Goal: Transaction & Acquisition: Purchase product/service

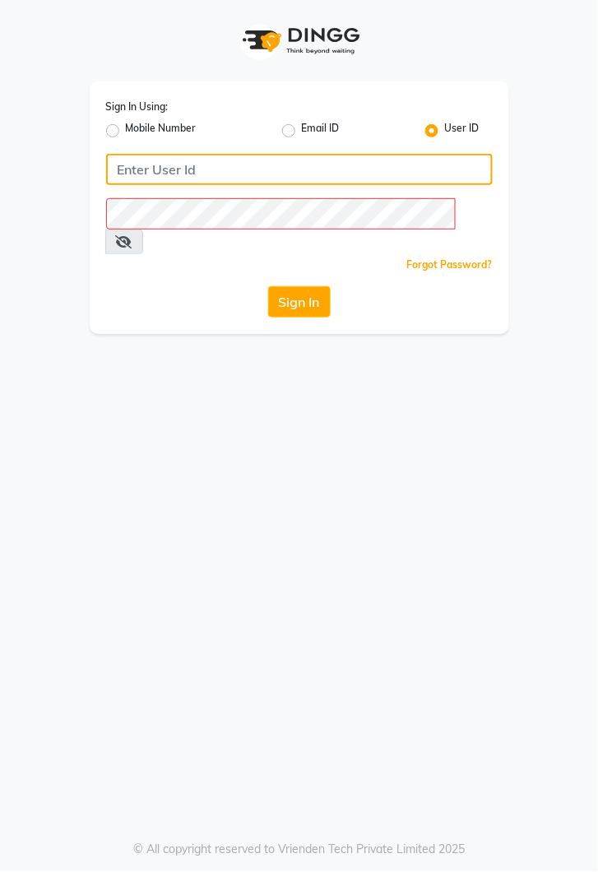
type input "kiros"
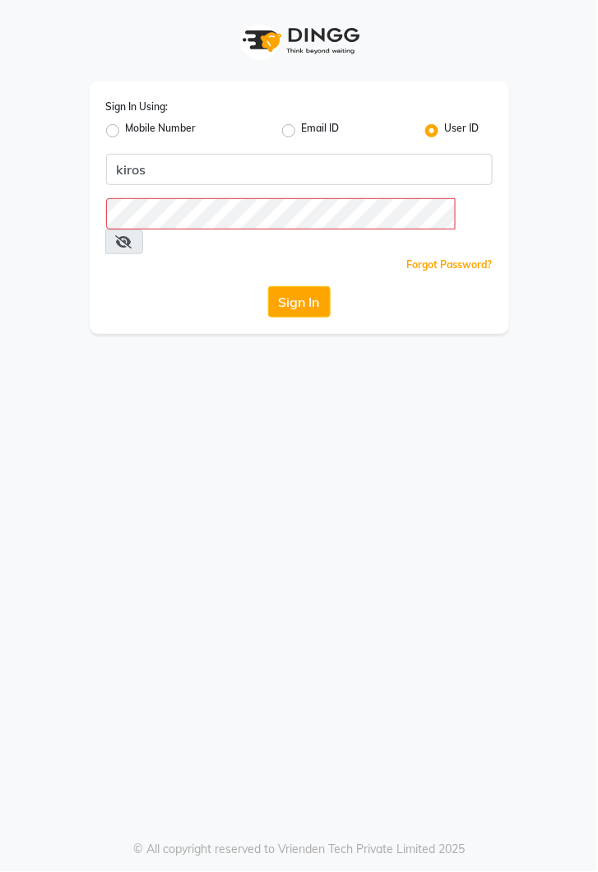
click at [268, 286] on button "Sign In" at bounding box center [299, 301] width 63 height 31
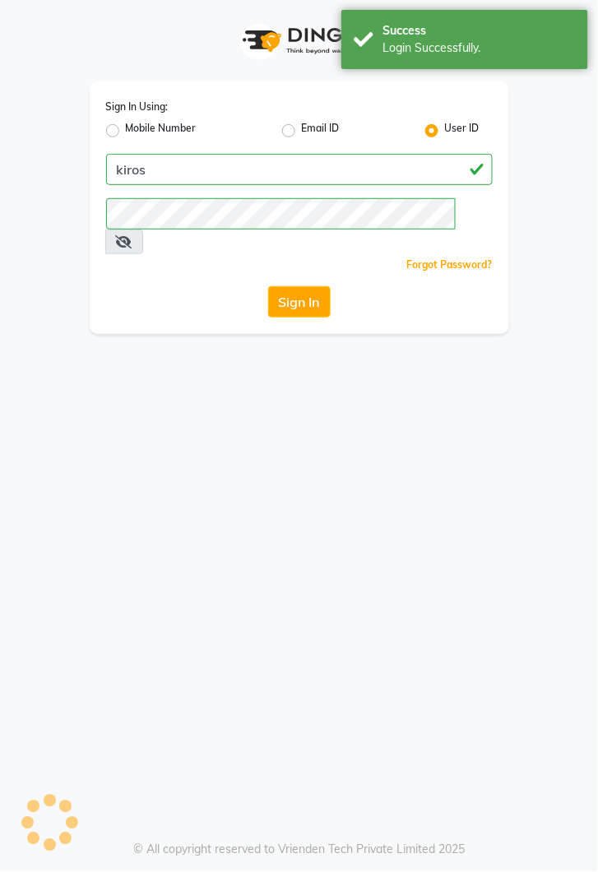
select select "service"
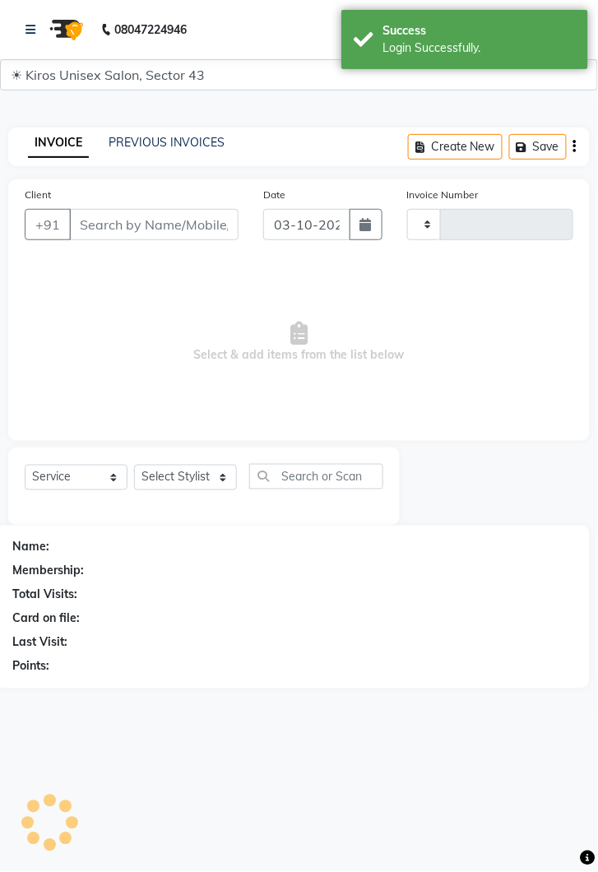
click at [308, 280] on span "Select & add items from the list below" at bounding box center [299, 342] width 549 height 165
select select "en"
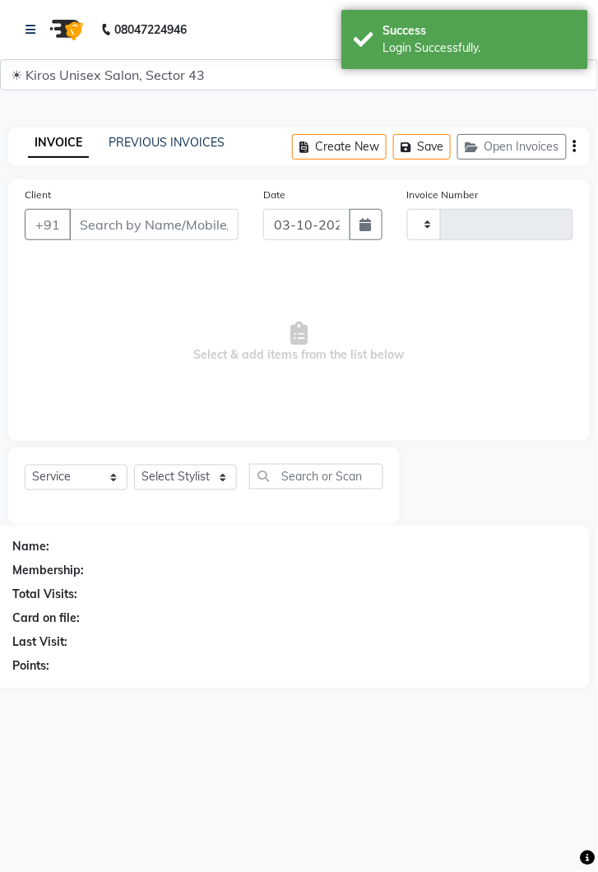
type input "4326"
select select "5694"
click at [134, 216] on input "Client" at bounding box center [153, 224] width 169 height 31
click at [27, 21] on link at bounding box center [34, 30] width 16 height 46
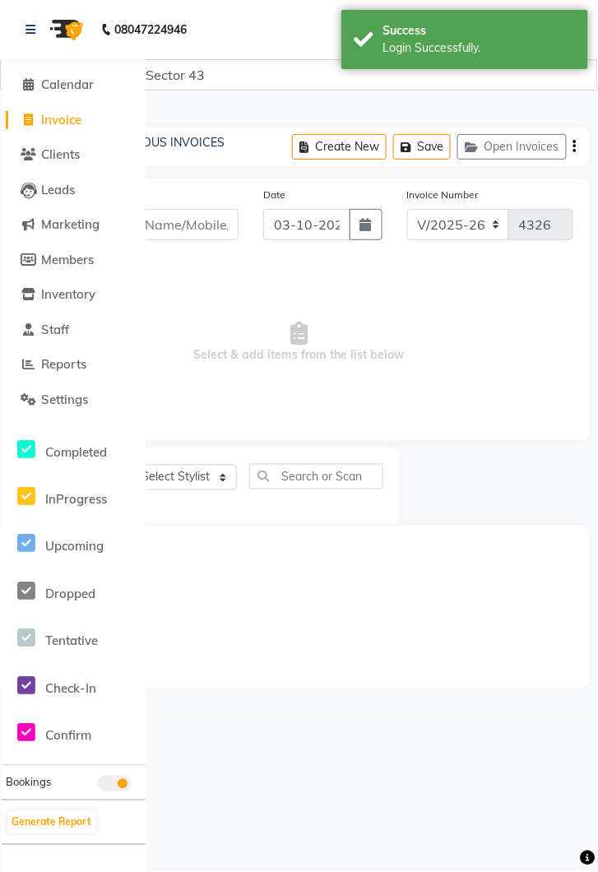
click at [73, 111] on link "Invoice" at bounding box center [74, 120] width 136 height 19
select select "5694"
select select "service"
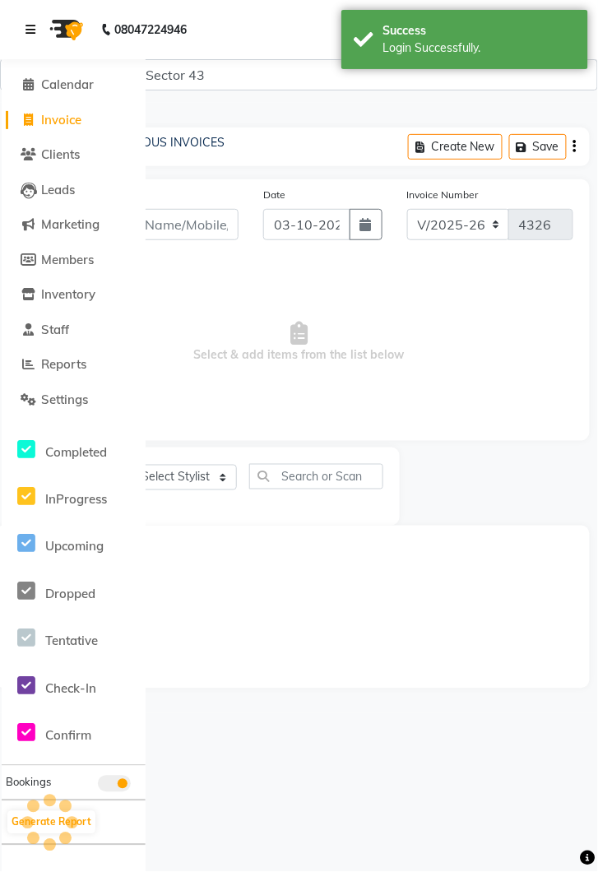
click at [36, 32] on link at bounding box center [34, 30] width 16 height 46
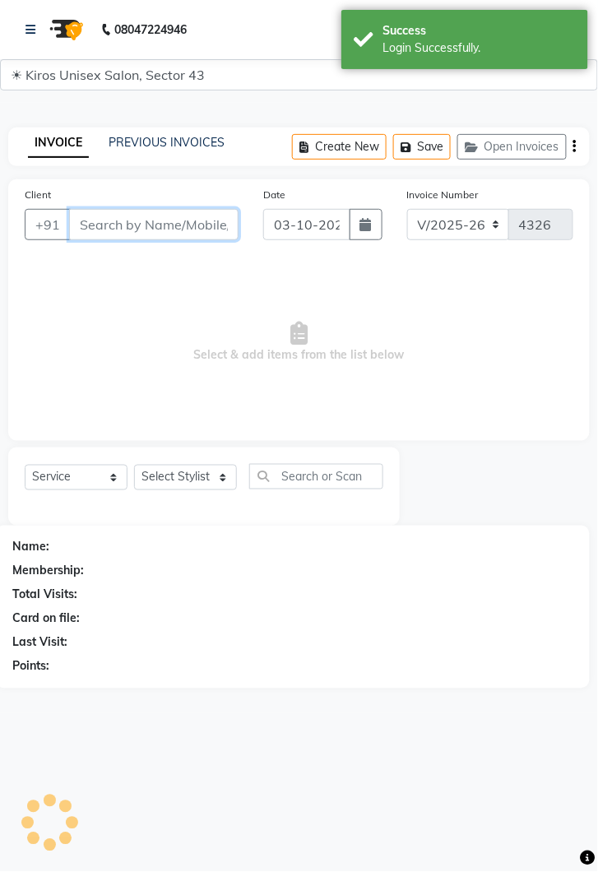
click at [179, 225] on input "Client" at bounding box center [153, 224] width 169 height 31
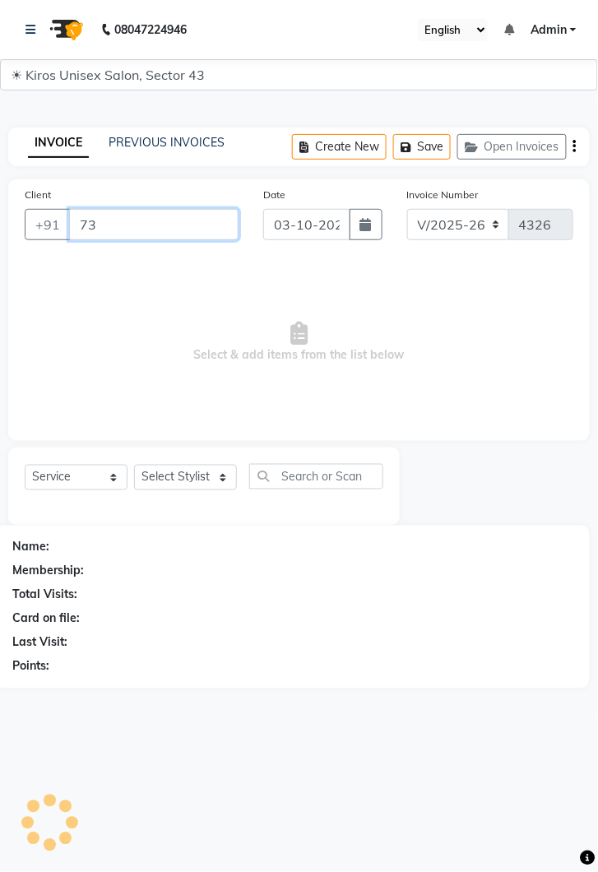
type input "7"
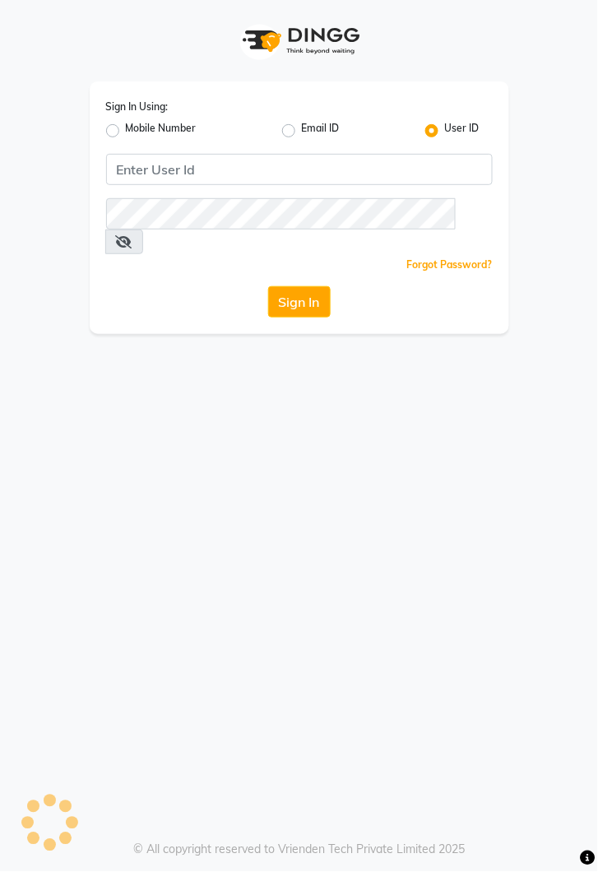
select select "service"
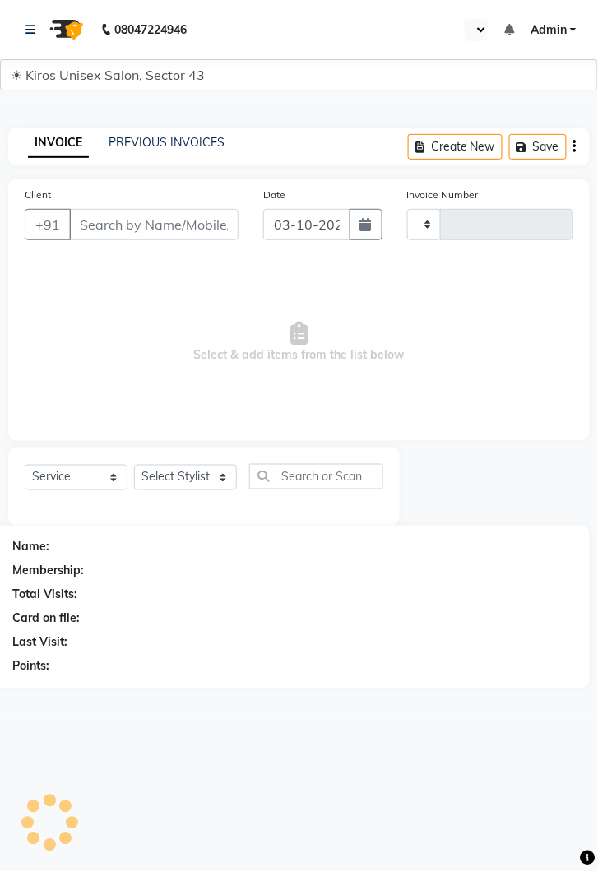
type input "4326"
select select "en"
select select "5694"
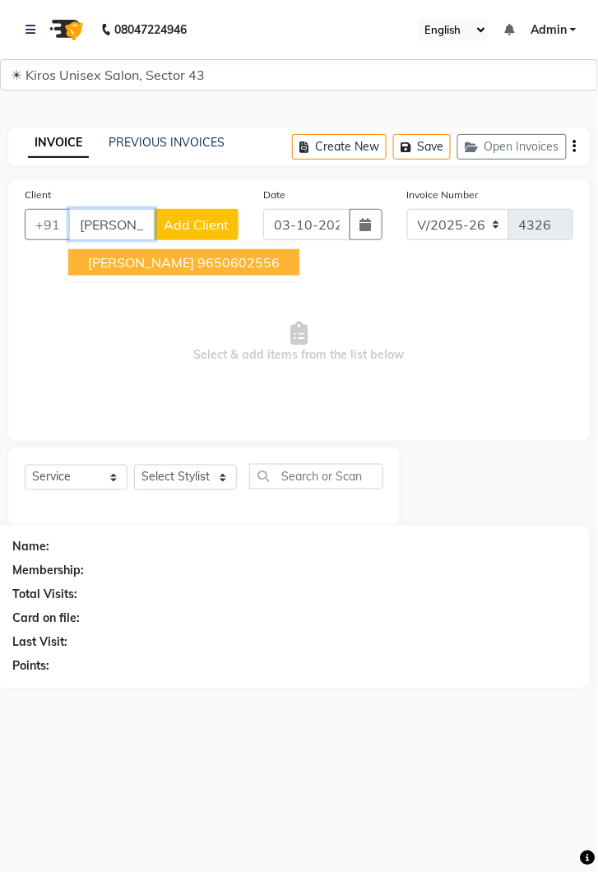
click at [231, 264] on ngb-highlight "9650602556" at bounding box center [238, 262] width 82 height 16
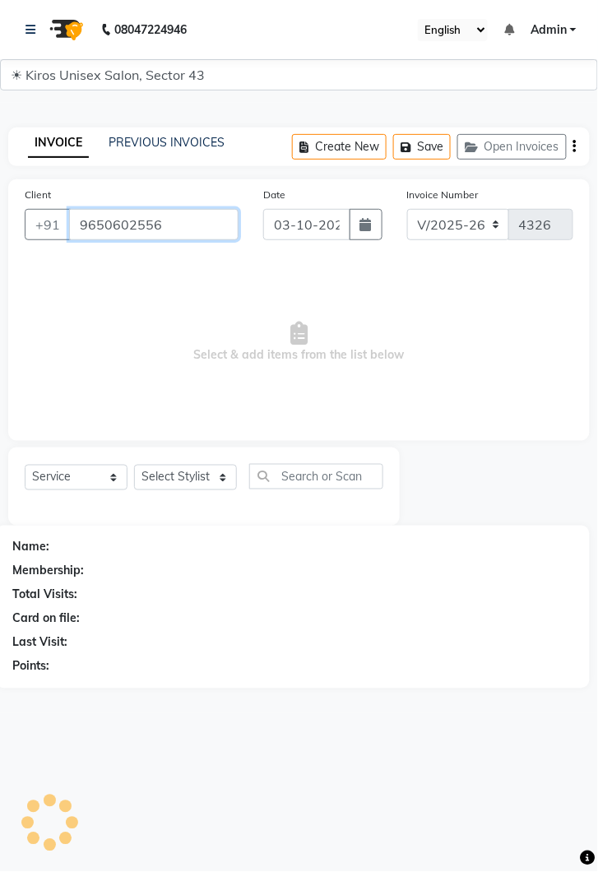
type input "9650602556"
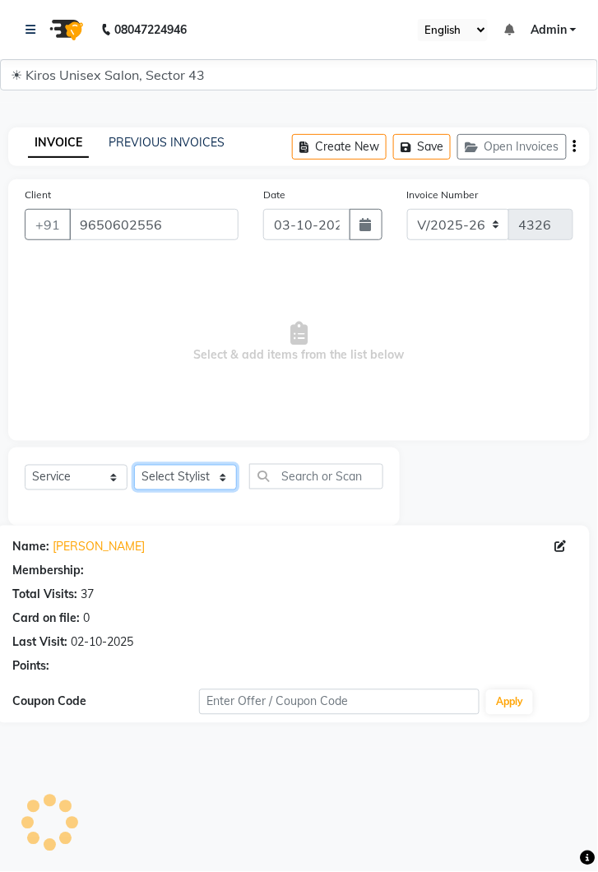
click at [200, 474] on select "Select Stylist [PERSON_NAME] [PERSON_NAME] Jeet Lalit Lamu [PERSON_NAME] [PERSO…" at bounding box center [185, 478] width 103 height 26
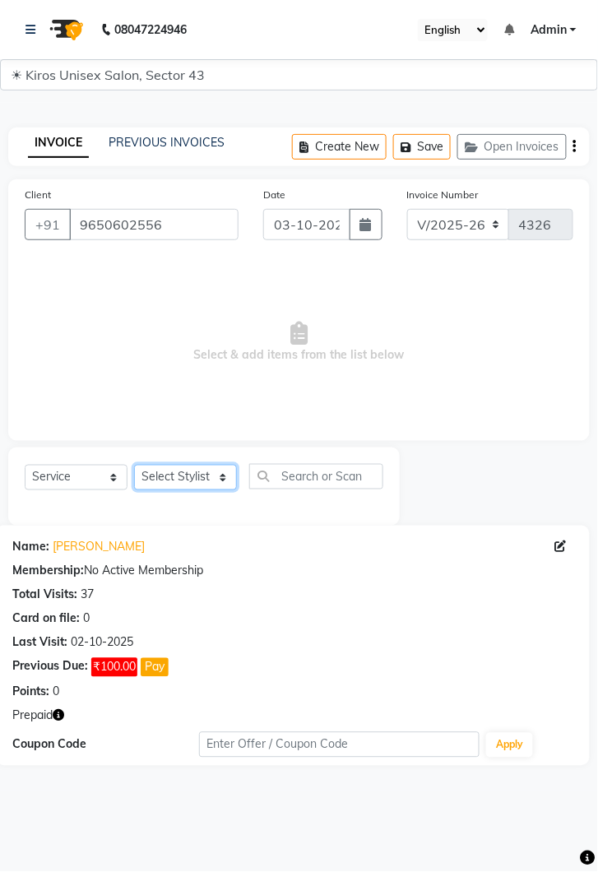
select select "69096"
click at [134, 465] on select "Select Stylist [PERSON_NAME] [PERSON_NAME] Jeet Lalit Lamu [PERSON_NAME] [PERSO…" at bounding box center [185, 478] width 103 height 26
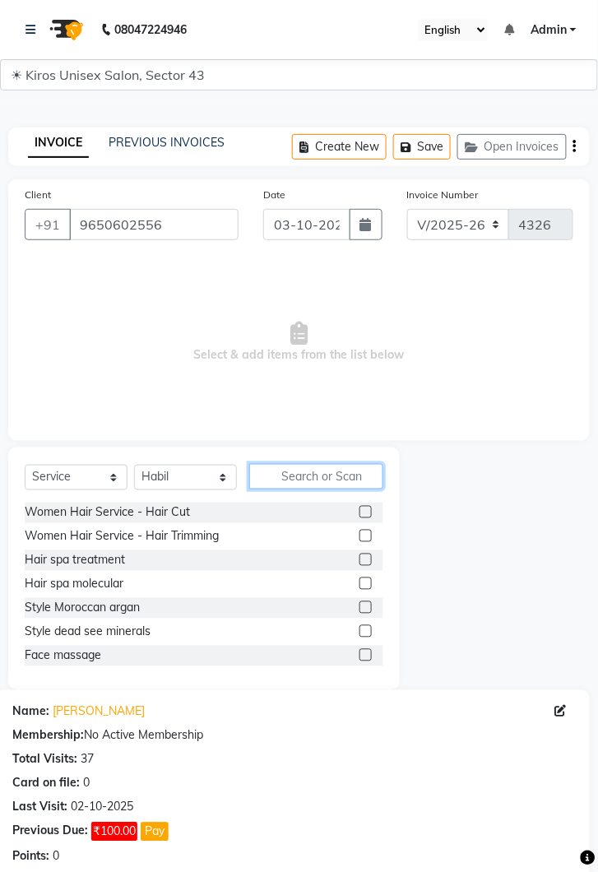
click at [316, 471] on input "text" at bounding box center [316, 477] width 134 height 26
type input "C"
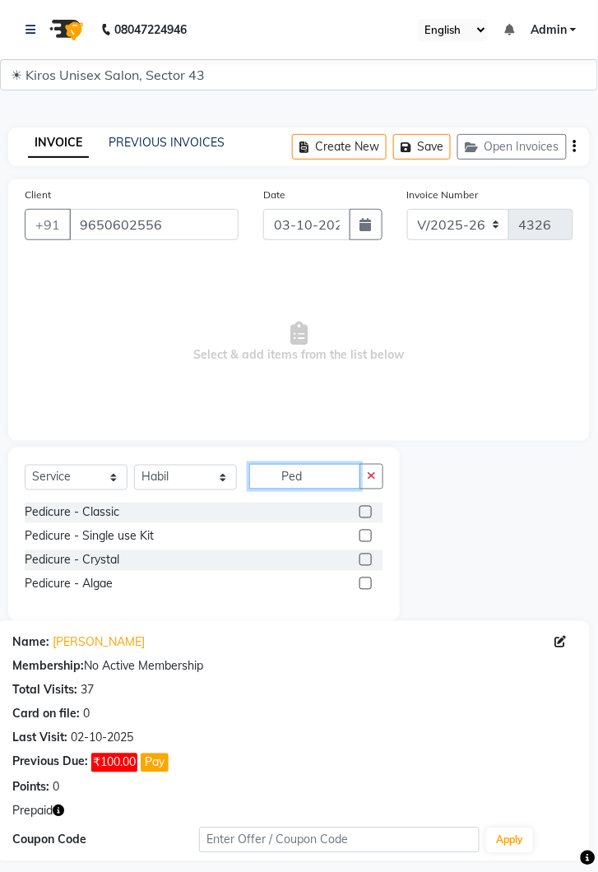
type input "Ped"
click at [362, 512] on label at bounding box center [365, 512] width 12 height 12
click at [362, 512] on input "checkbox" at bounding box center [364, 513] width 11 height 11
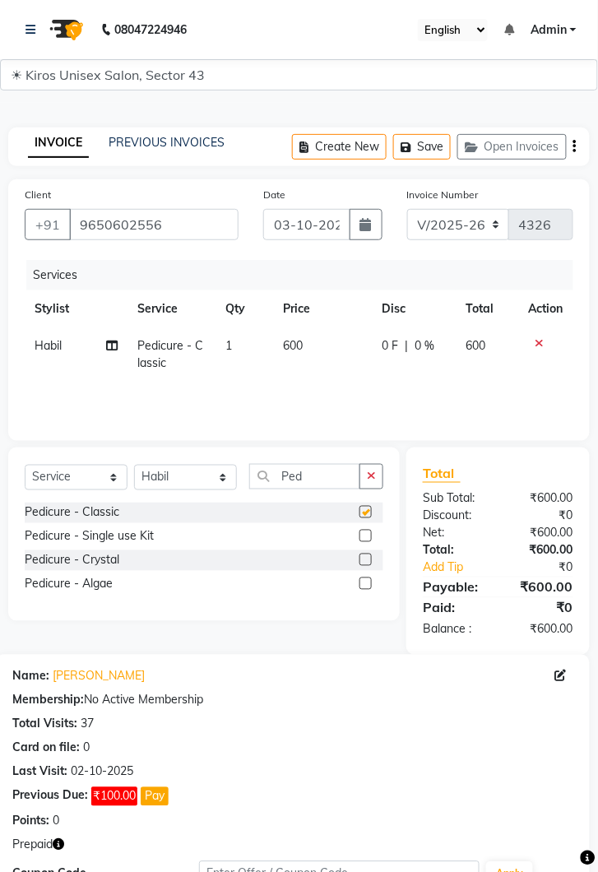
checkbox input "false"
click at [373, 477] on icon "button" at bounding box center [371, 477] width 9 height 12
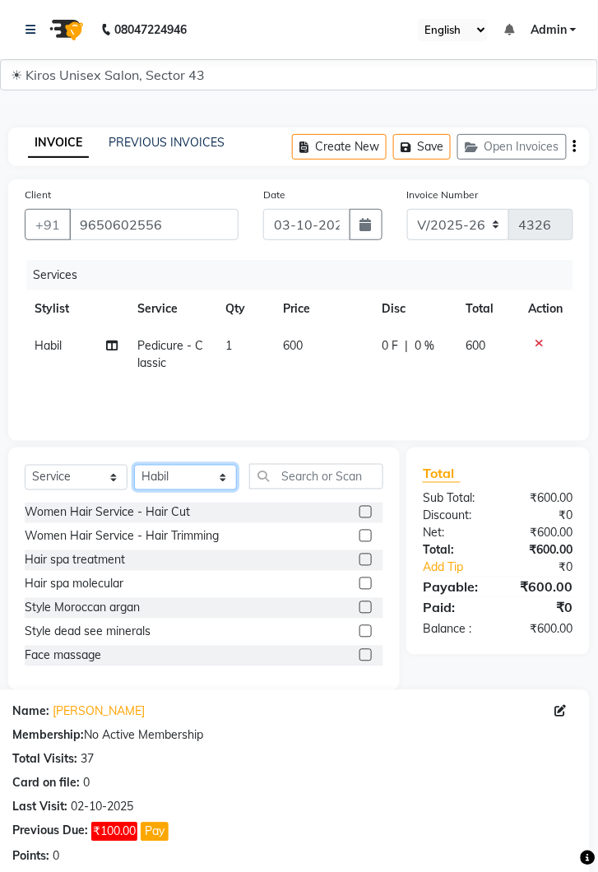
click at [220, 487] on select "Select Stylist [PERSON_NAME] [PERSON_NAME] Jeet Lalit Lamu [PERSON_NAME] [PERSO…" at bounding box center [185, 478] width 103 height 26
select select "39647"
click at [134, 465] on select "Select Stylist [PERSON_NAME] [PERSON_NAME] Jeet Lalit Lamu [PERSON_NAME] [PERSO…" at bounding box center [185, 478] width 103 height 26
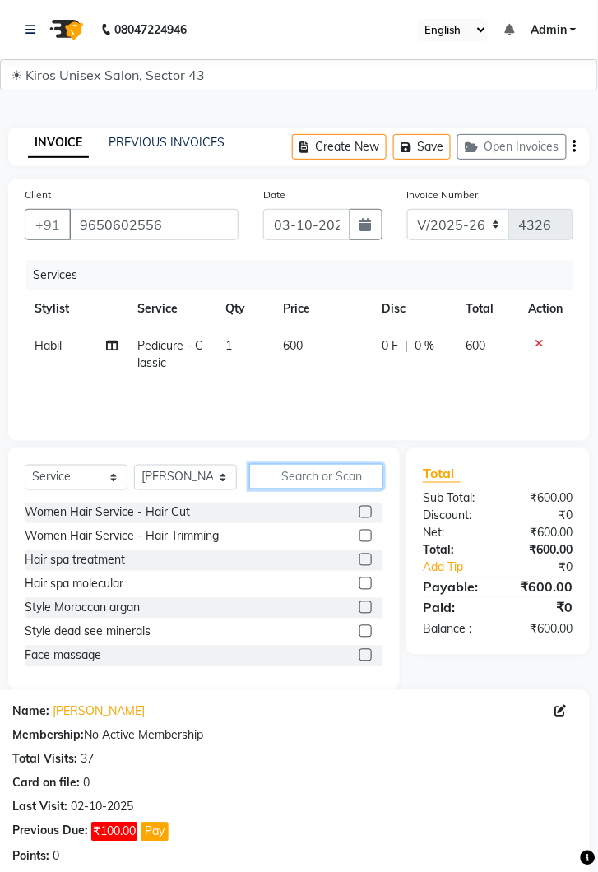
click at [341, 476] on input "text" at bounding box center [316, 477] width 134 height 26
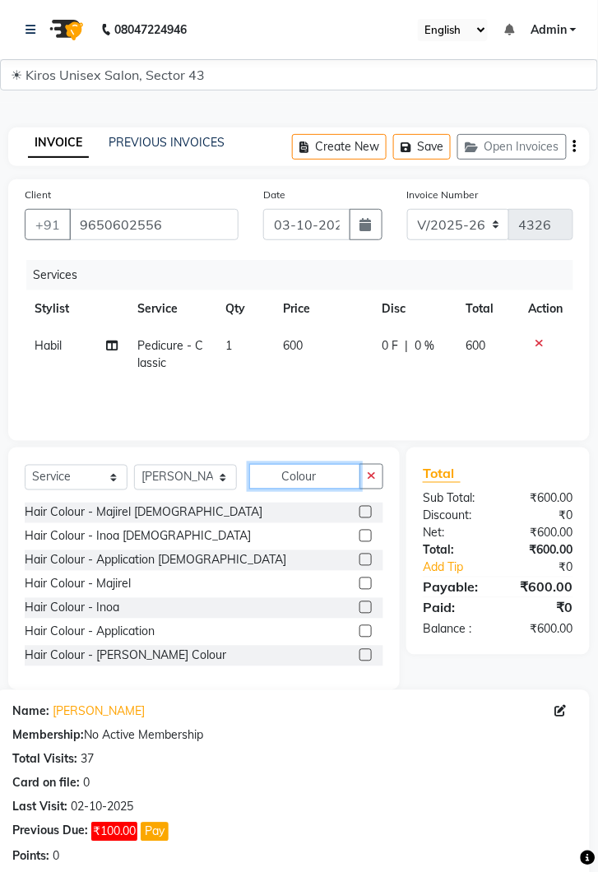
scroll to position [7, 0]
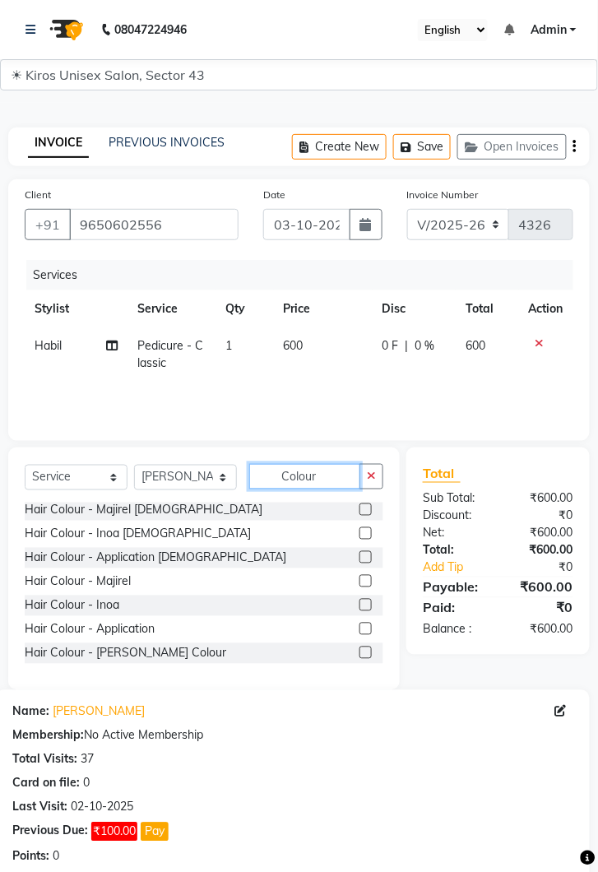
type input "Colour"
click at [364, 528] on label at bounding box center [365, 533] width 12 height 12
click at [364, 529] on input "checkbox" at bounding box center [364, 534] width 11 height 11
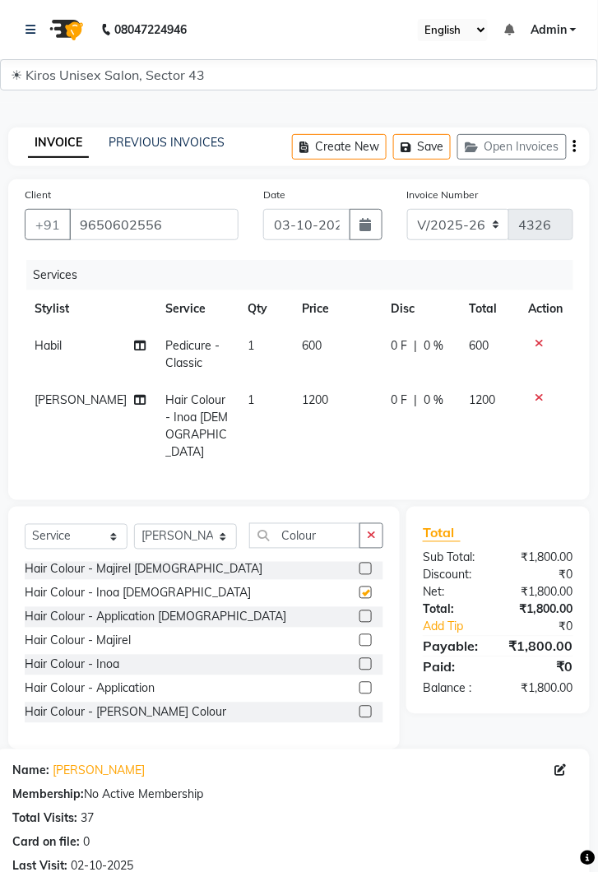
checkbox input "false"
click at [369, 523] on button "button" at bounding box center [371, 536] width 24 height 26
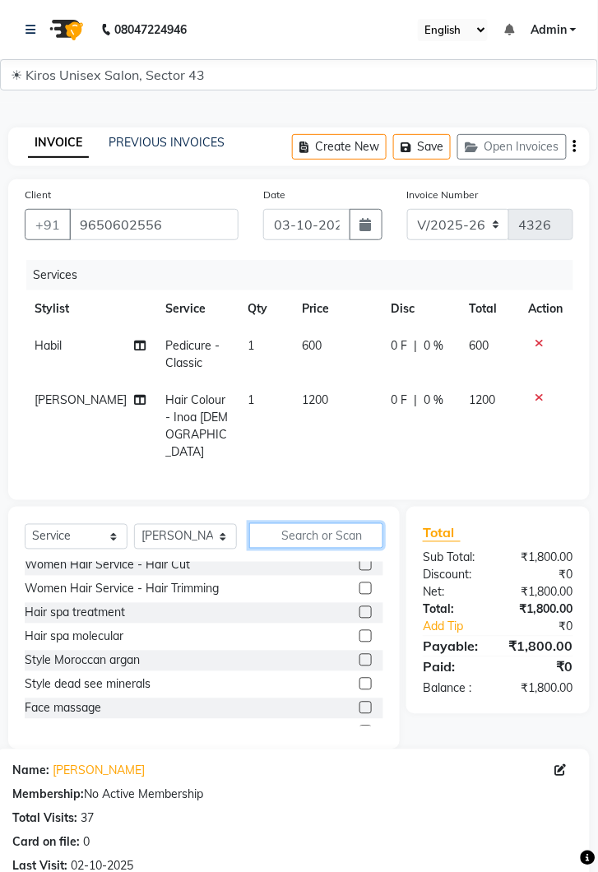
scroll to position [448, 0]
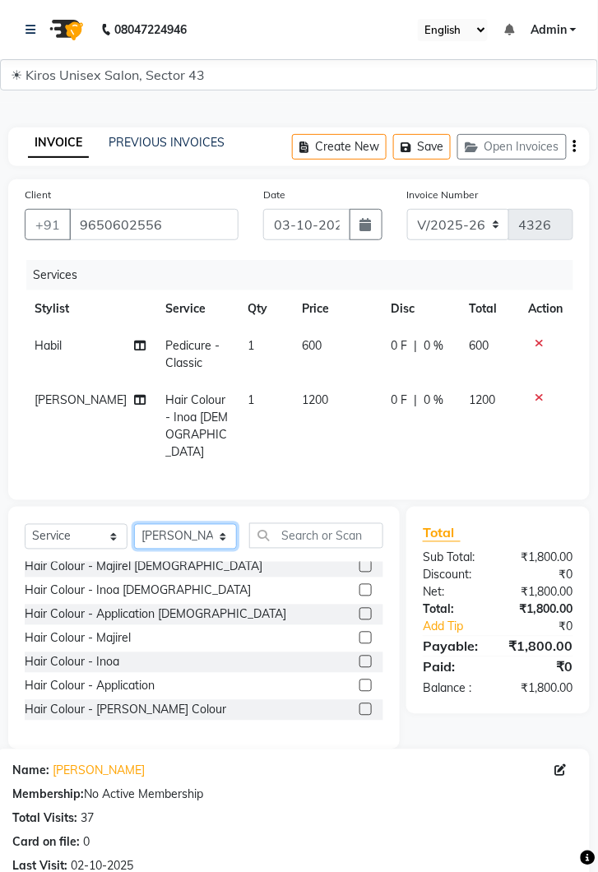
click at [221, 524] on select "Select Stylist [PERSON_NAME] [PERSON_NAME] Jeet Lalit Lamu [PERSON_NAME] [PERSO…" at bounding box center [185, 537] width 103 height 26
select select "67564"
click at [134, 524] on select "Select Stylist [PERSON_NAME] [PERSON_NAME] Jeet Lalit Lamu [PERSON_NAME] [PERSO…" at bounding box center [185, 537] width 103 height 26
click at [326, 523] on input "text" at bounding box center [316, 536] width 134 height 26
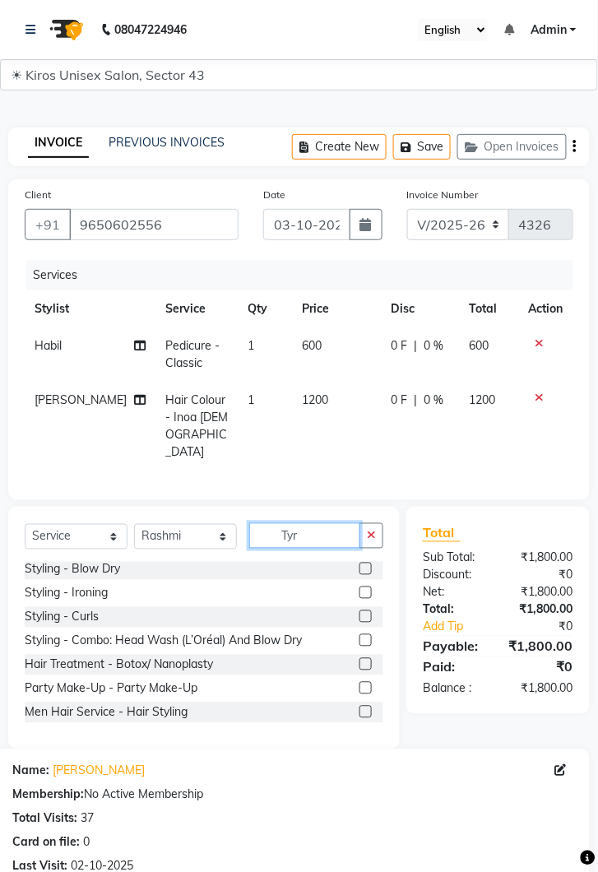
scroll to position [0, 0]
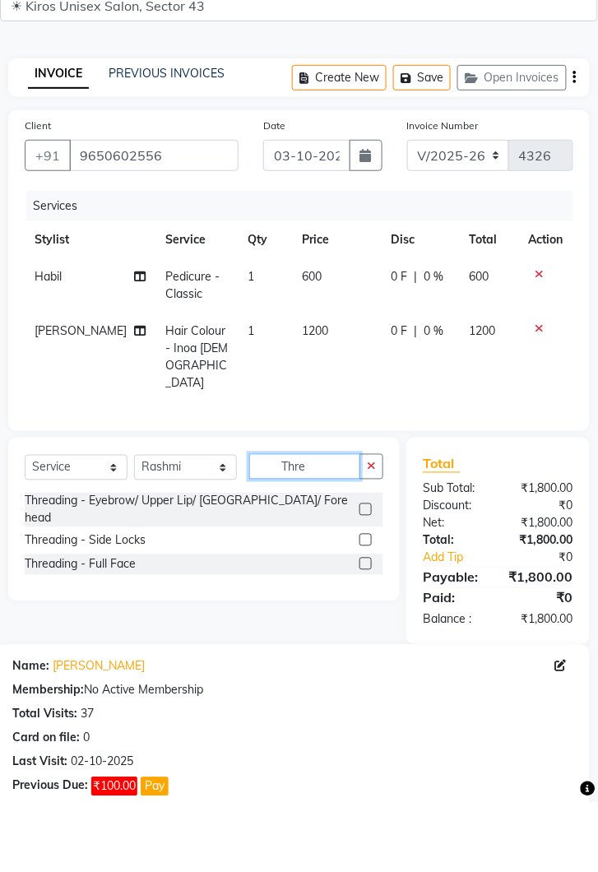
type input "Thre"
click at [364, 573] on label at bounding box center [365, 579] width 12 height 12
click at [364, 574] on input "checkbox" at bounding box center [364, 579] width 11 height 11
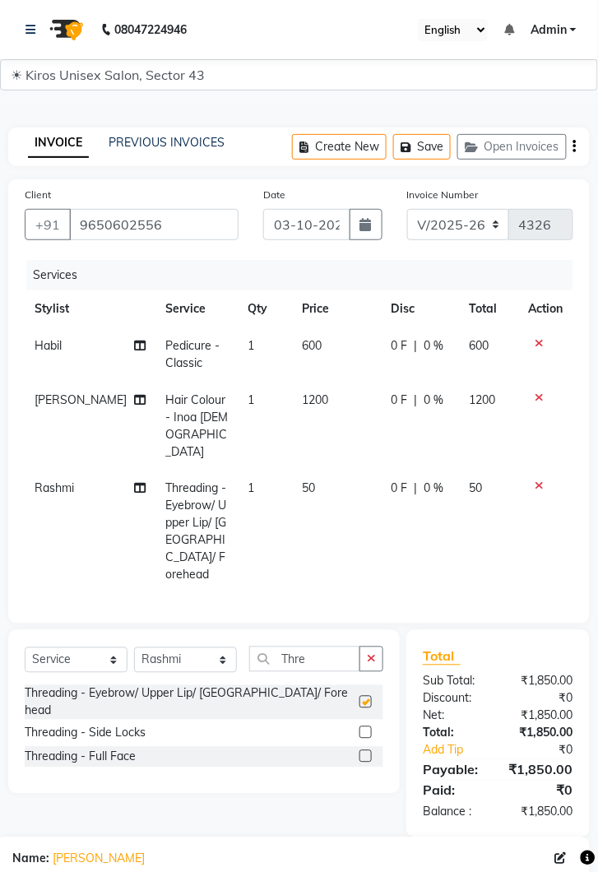
checkbox input "false"
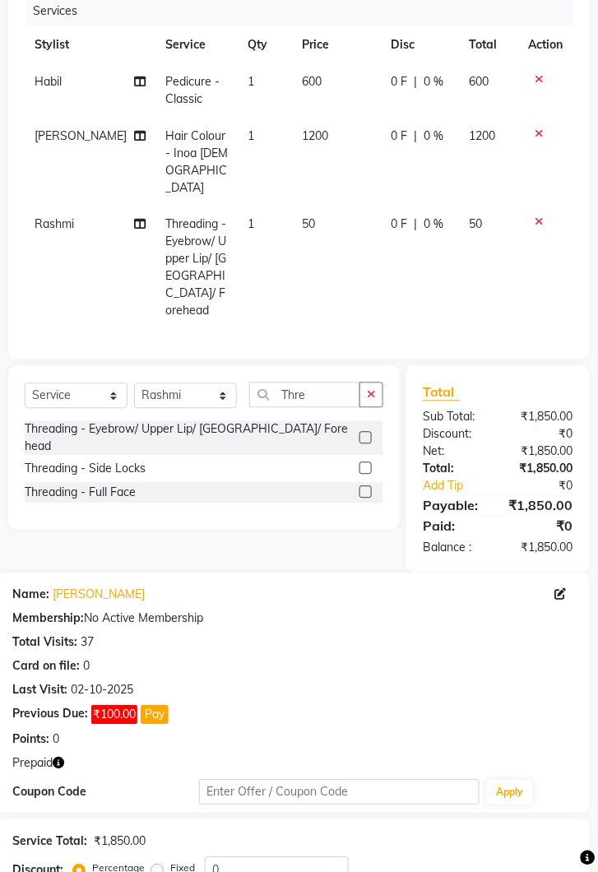
scroll to position [332, 0]
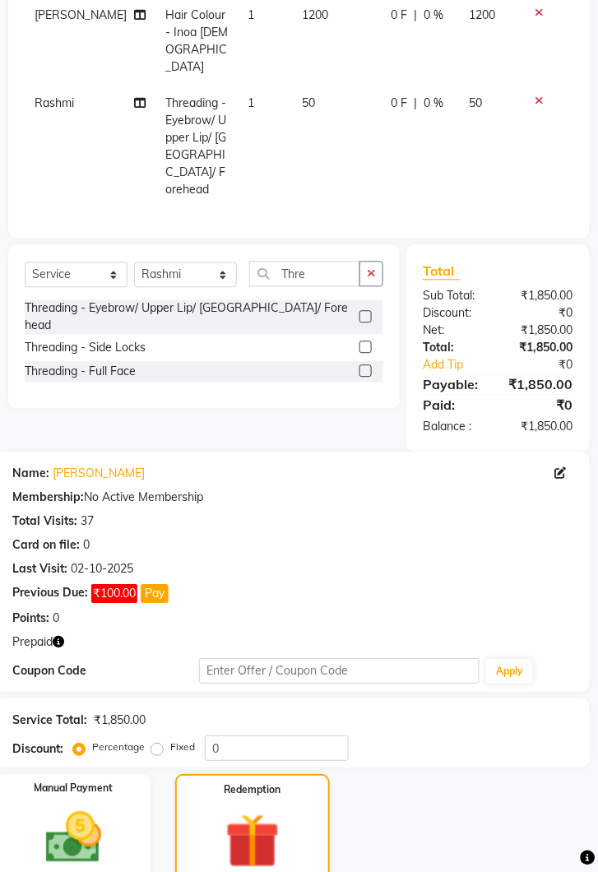
scroll to position [571, 0]
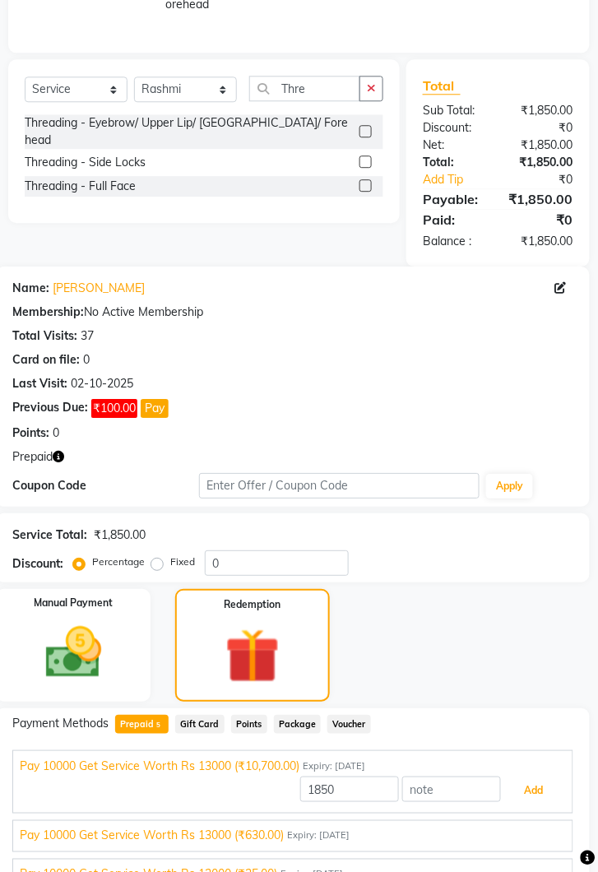
click at [526, 777] on button "Add" at bounding box center [534, 791] width 60 height 28
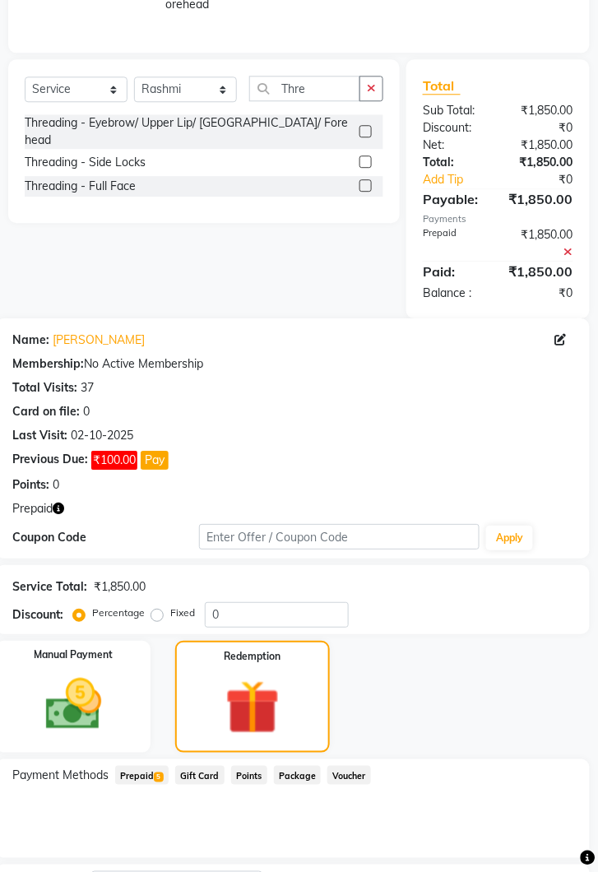
scroll to position [582, 0]
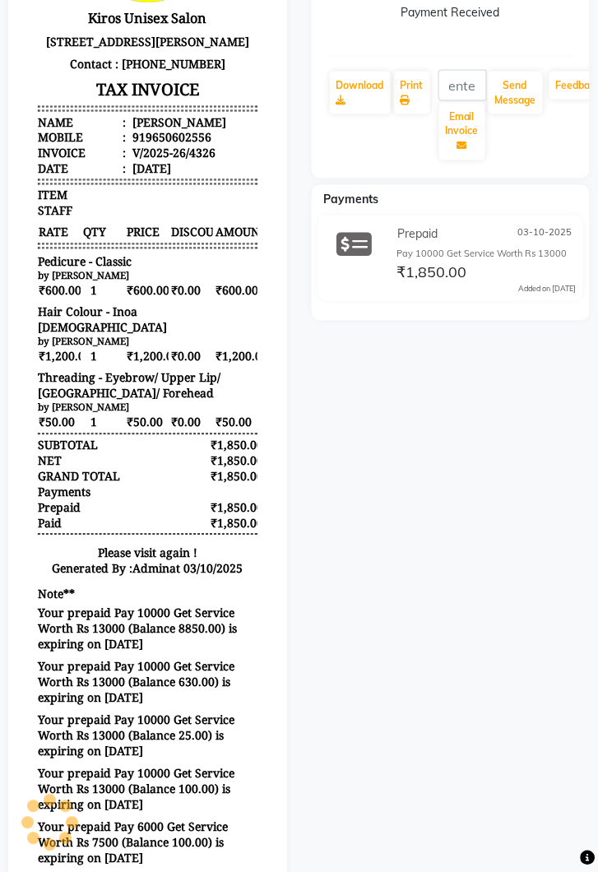
scroll to position [365, 0]
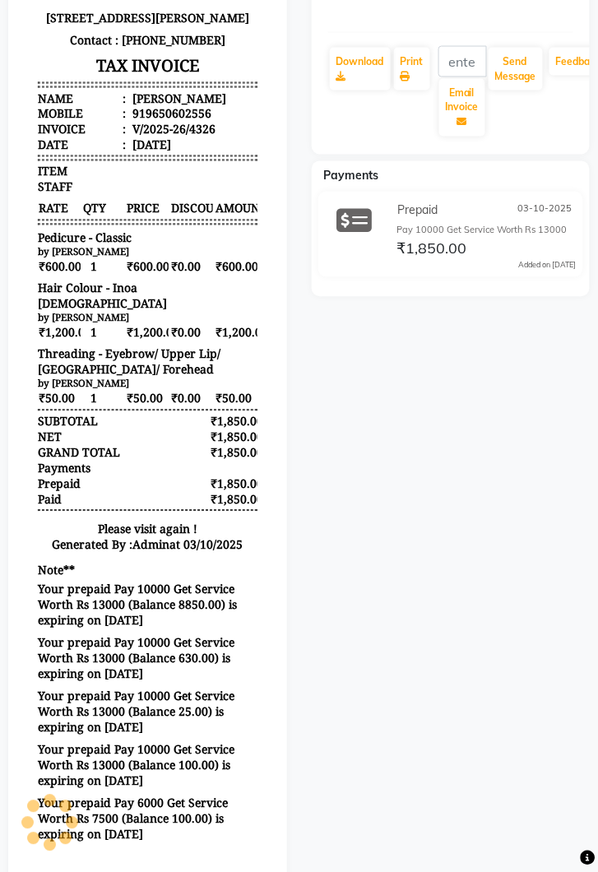
select select "service"
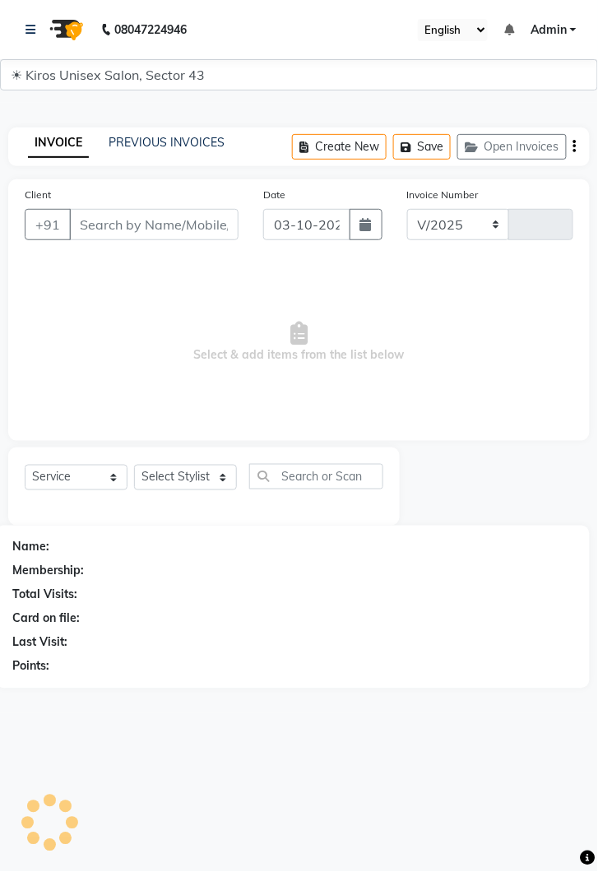
select select "5694"
type input "4327"
click at [118, 222] on input "Client" at bounding box center [153, 224] width 169 height 31
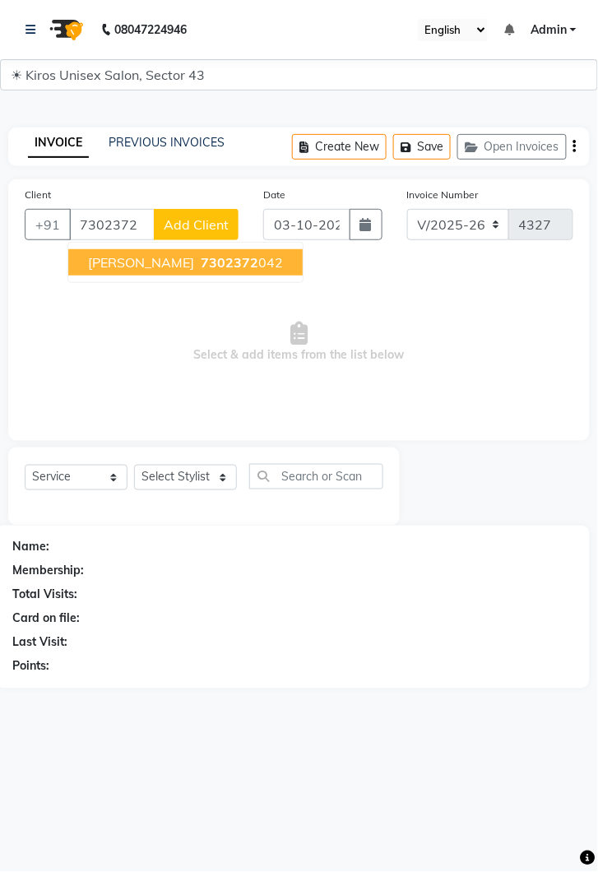
click at [197, 257] on ngb-highlight "7302372 042" at bounding box center [240, 262] width 86 height 16
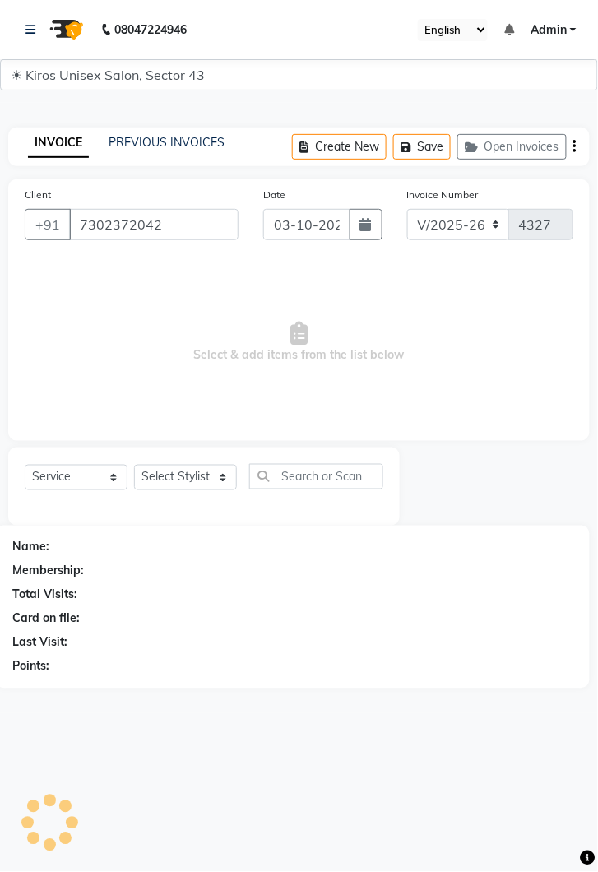
type input "7302372042"
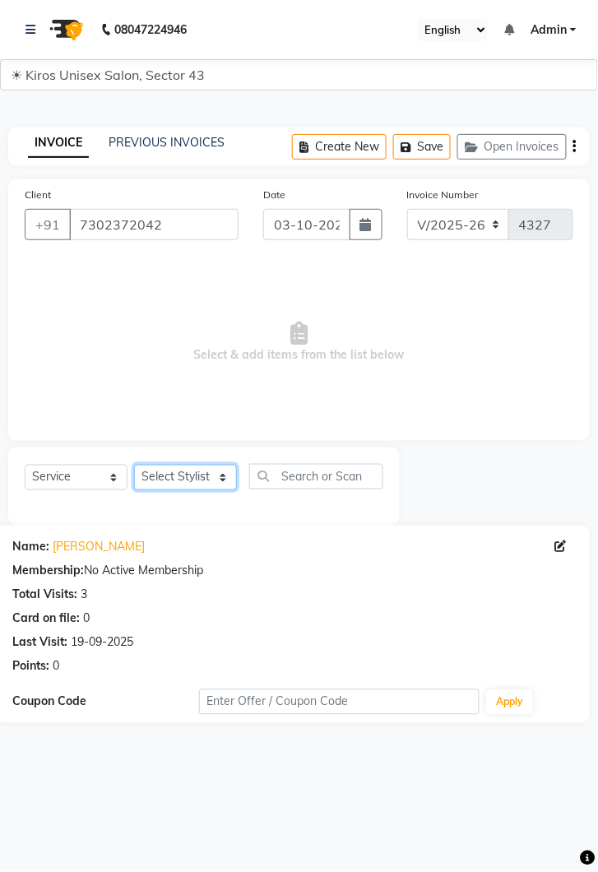
click at [210, 474] on select "Select Stylist [PERSON_NAME] [PERSON_NAME] Jeet Lalit Lamu [PERSON_NAME] [PERSO…" at bounding box center [185, 478] width 103 height 26
select select "39647"
click at [134, 465] on select "Select Stylist [PERSON_NAME] [PERSON_NAME] Jeet Lalit Lamu [PERSON_NAME] [PERSO…" at bounding box center [185, 478] width 103 height 26
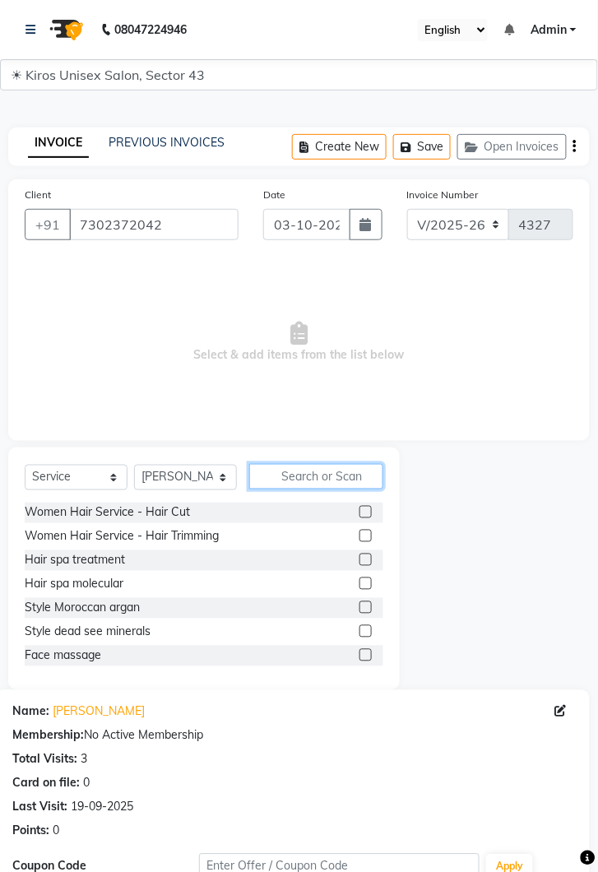
click at [302, 474] on input "text" at bounding box center [316, 477] width 134 height 26
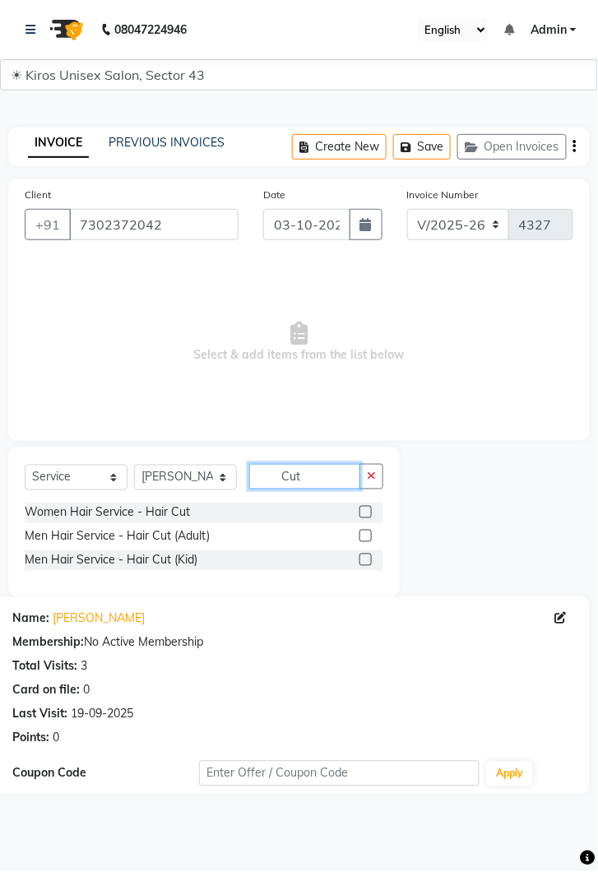
type input "Cut"
click at [360, 508] on label at bounding box center [365, 512] width 12 height 12
click at [360, 508] on input "checkbox" at bounding box center [364, 513] width 11 height 11
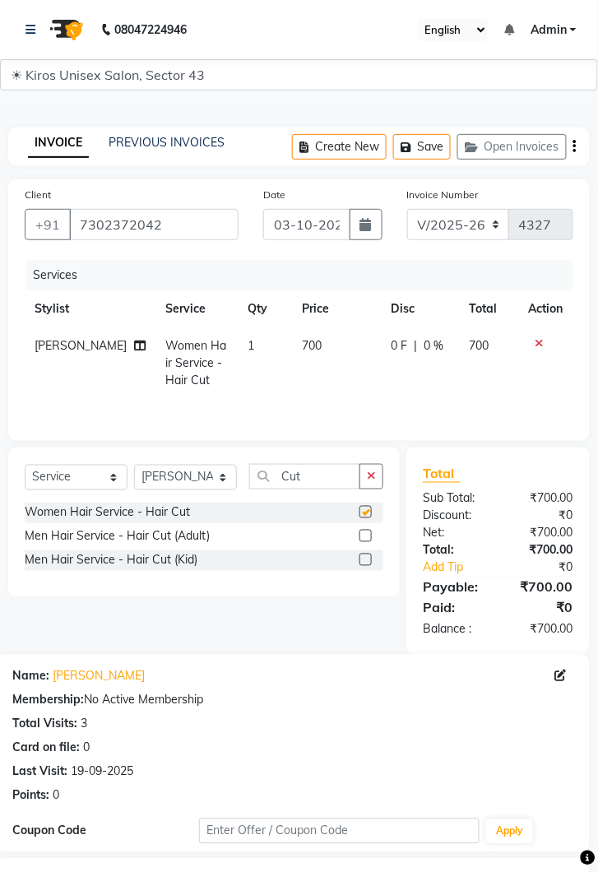
checkbox input "false"
click at [318, 343] on td "700" at bounding box center [337, 363] width 89 height 72
select select "39647"
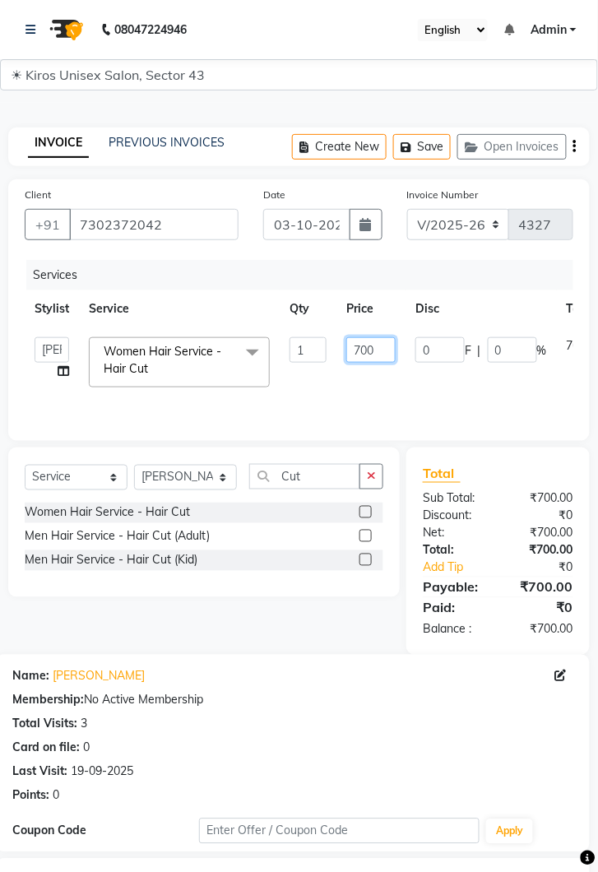
click at [386, 350] on input "700" at bounding box center [370, 350] width 49 height 26
type input "7"
type input "800"
click at [218, 472] on select "Select Stylist [PERSON_NAME] [PERSON_NAME] Jeet Lalit Lamu [PERSON_NAME] [PERSO…" at bounding box center [185, 478] width 103 height 26
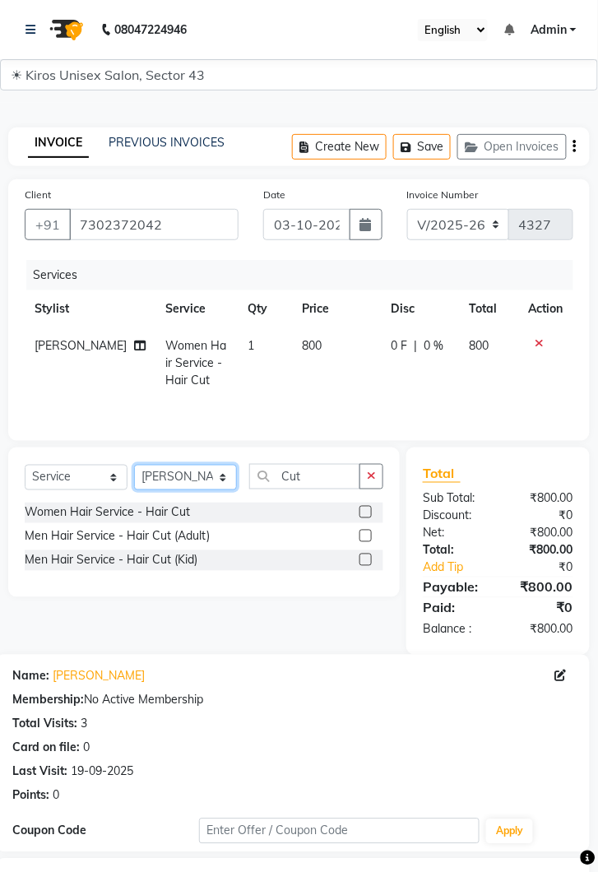
select select "67564"
click at [134, 465] on select "Select Stylist [PERSON_NAME] [PERSON_NAME] Jeet Lalit Lamu [PERSON_NAME] [PERSO…" at bounding box center [185, 478] width 103 height 26
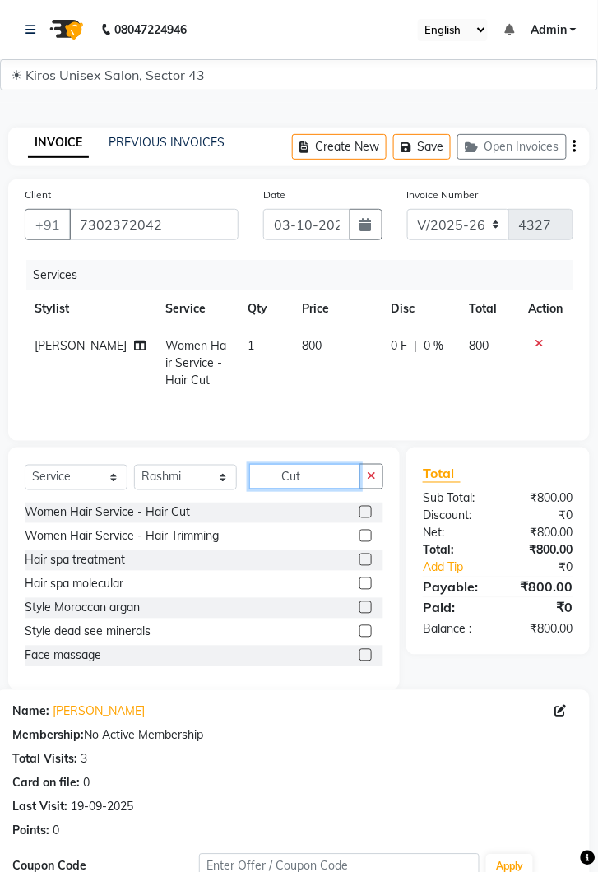
click at [311, 469] on input "Cut" at bounding box center [304, 477] width 111 height 26
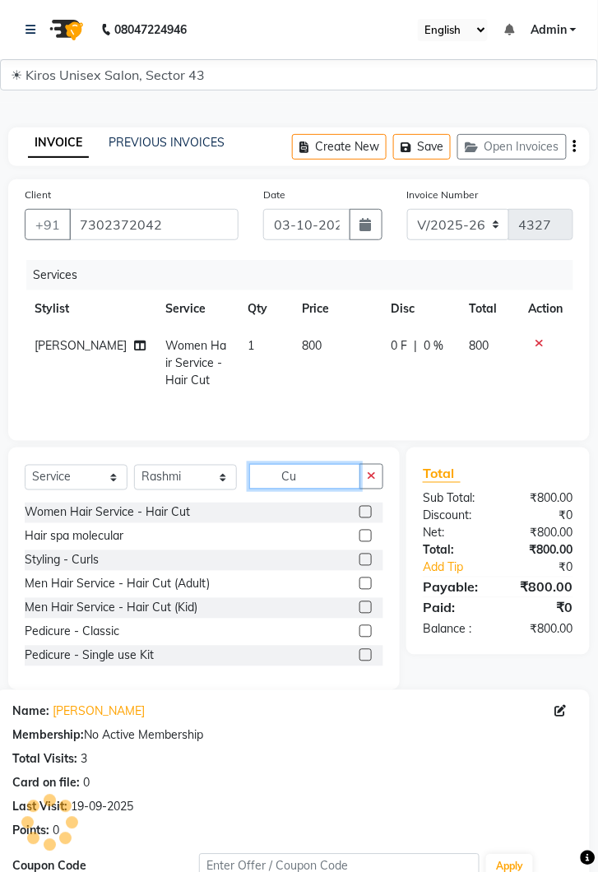
type input "C"
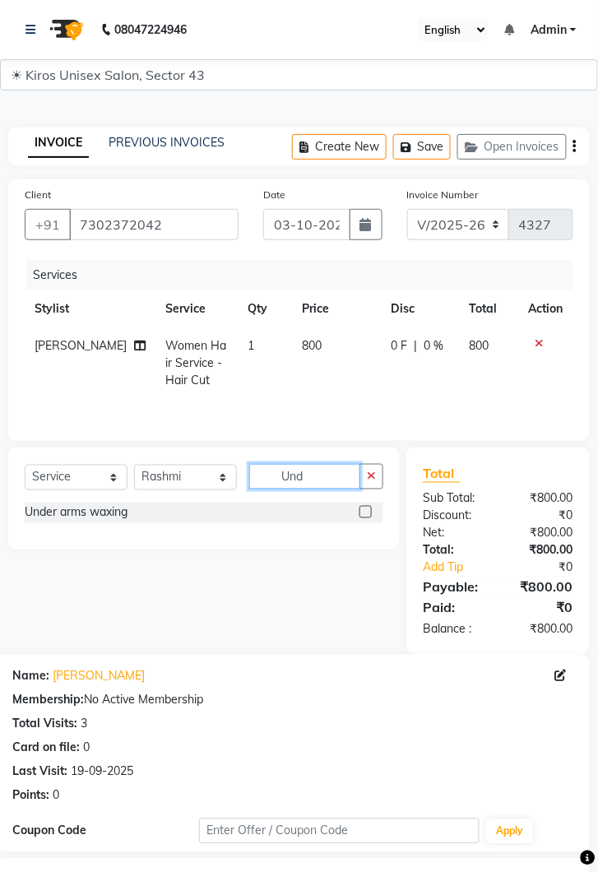
type input "Und"
click at [361, 512] on label at bounding box center [365, 512] width 12 height 12
click at [361, 512] on input "checkbox" at bounding box center [364, 513] width 11 height 11
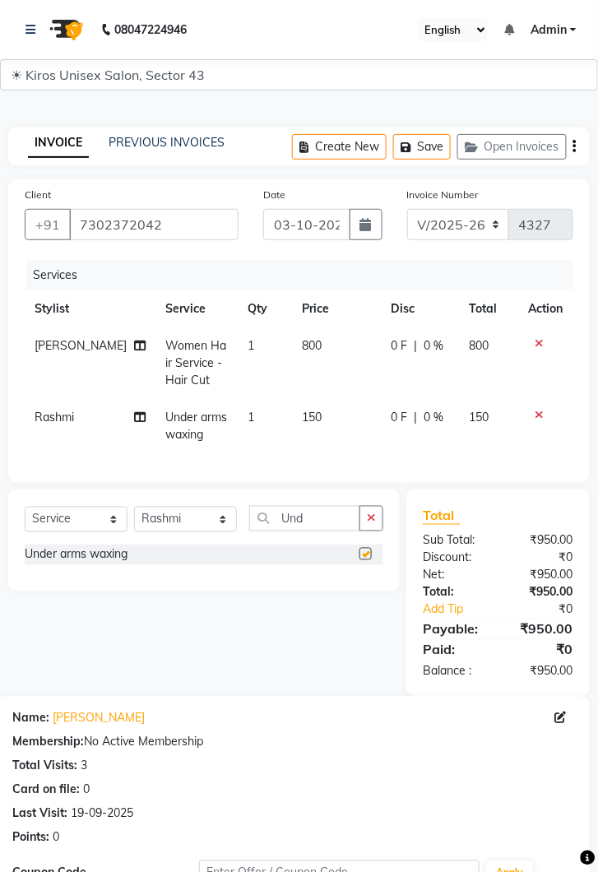
checkbox input "false"
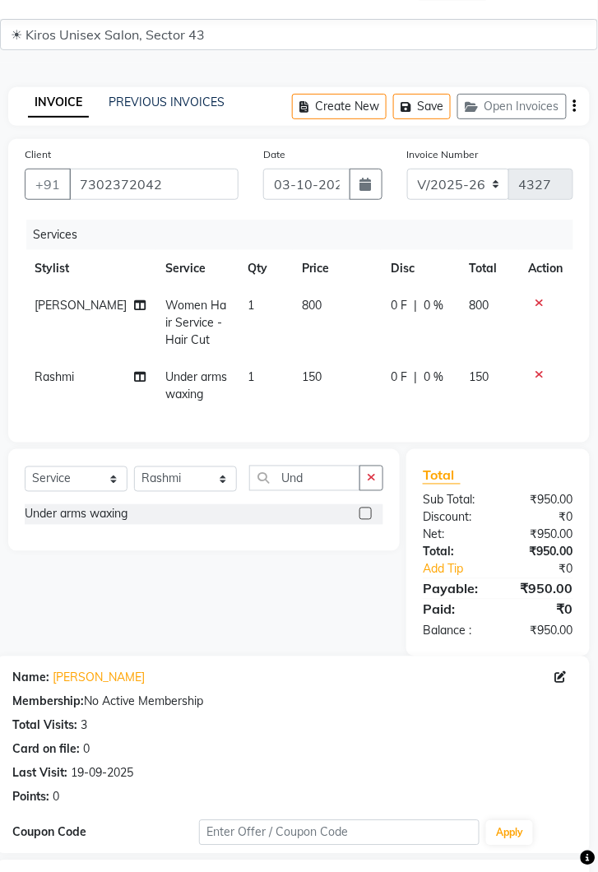
scroll to position [200, 0]
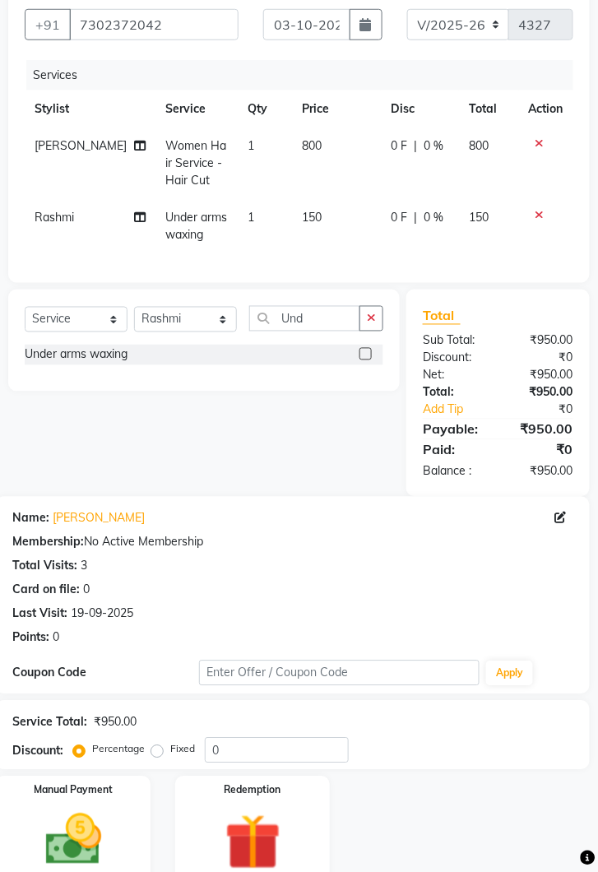
click at [71, 844] on img at bounding box center [73, 840] width 91 height 65
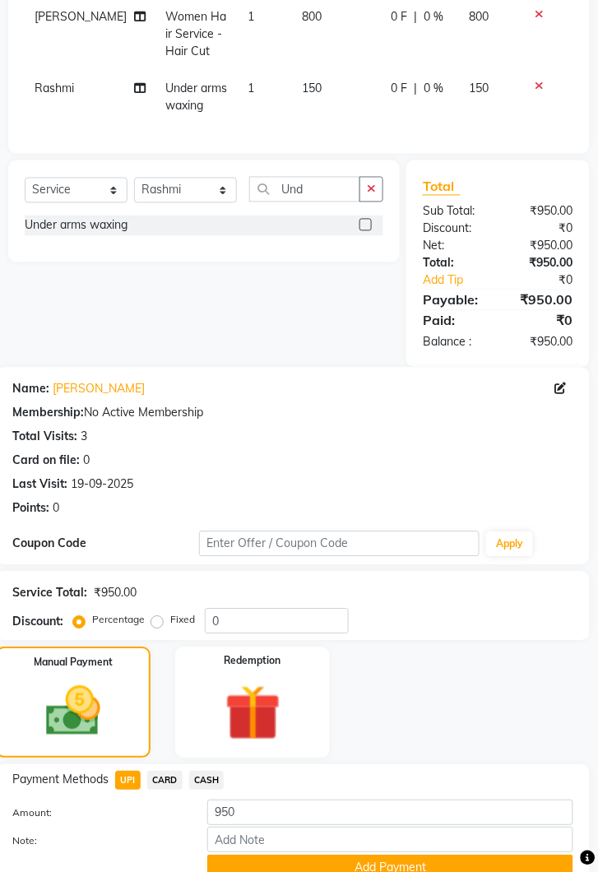
click at [394, 871] on button "Add Payment" at bounding box center [390, 868] width 366 height 26
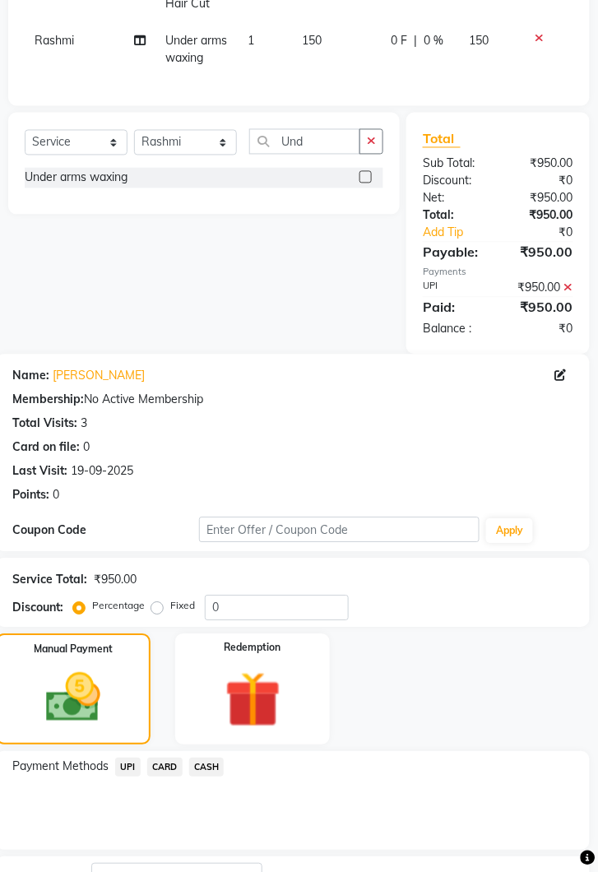
scroll to position [432, 0]
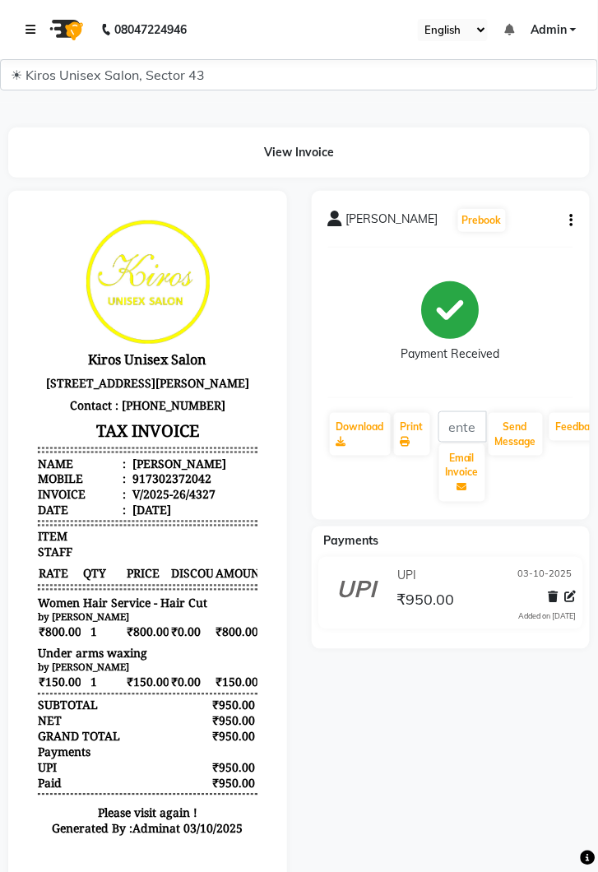
click at [34, 31] on icon at bounding box center [31, 30] width 10 height 12
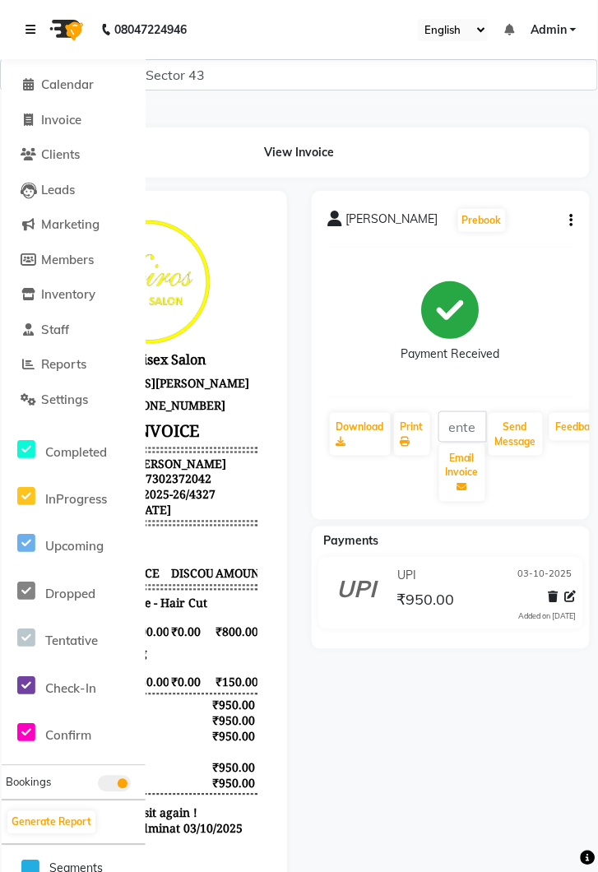
click at [27, 26] on icon at bounding box center [31, 30] width 10 height 12
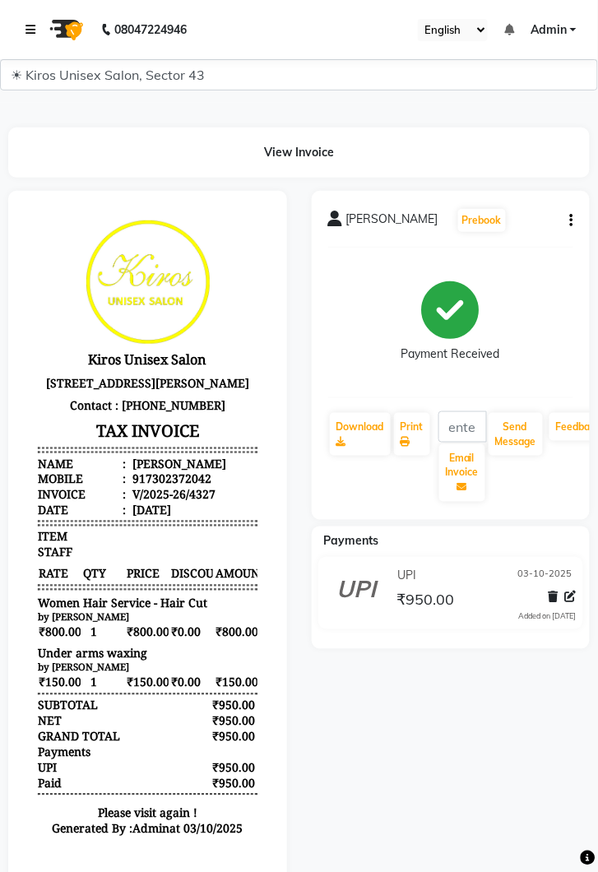
click at [31, 31] on icon at bounding box center [31, 30] width 10 height 12
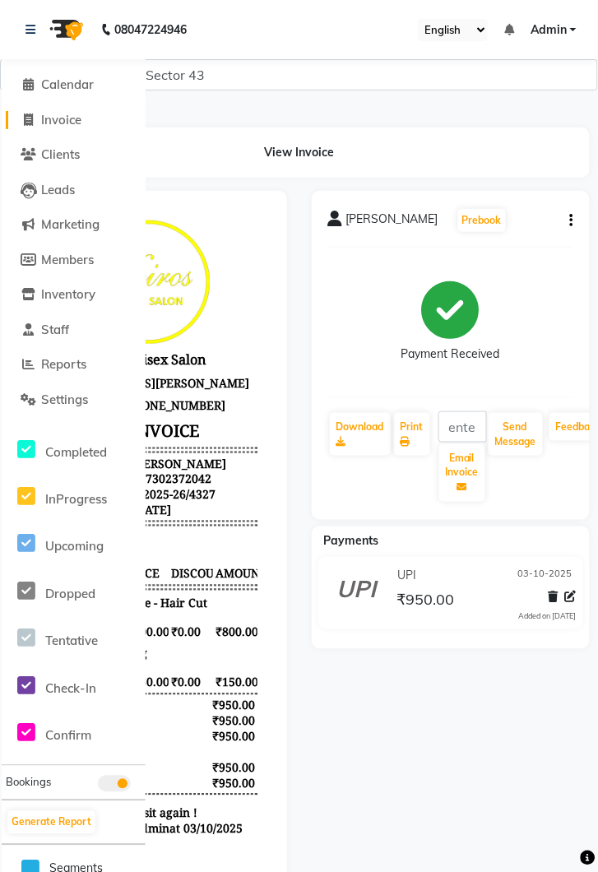
click at [69, 125] on span "Invoice" at bounding box center [61, 120] width 40 height 16
select select "service"
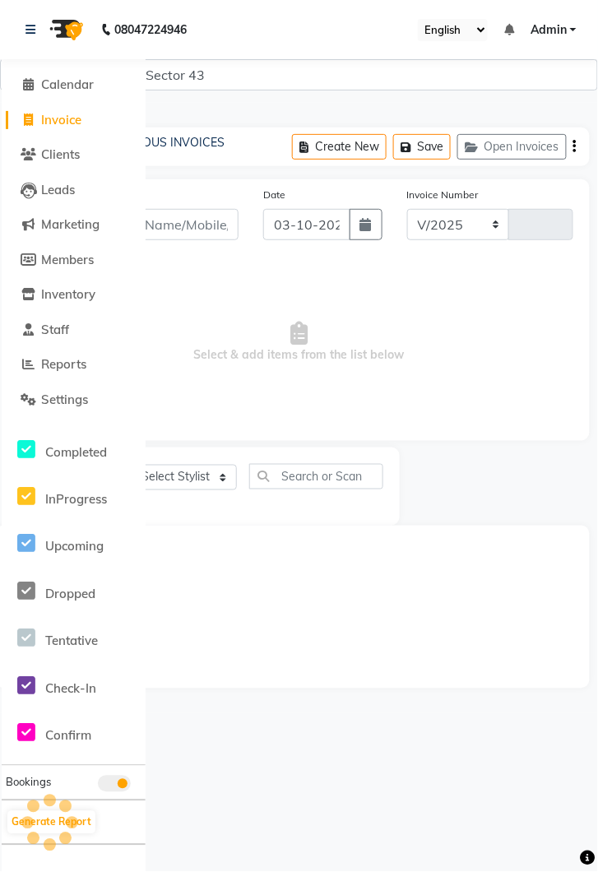
select select "5694"
type input "4328"
click at [184, 225] on input "Client" at bounding box center [153, 224] width 169 height 31
click at [188, 229] on input "Client" at bounding box center [153, 224] width 169 height 31
click at [27, 25] on icon at bounding box center [31, 30] width 10 height 12
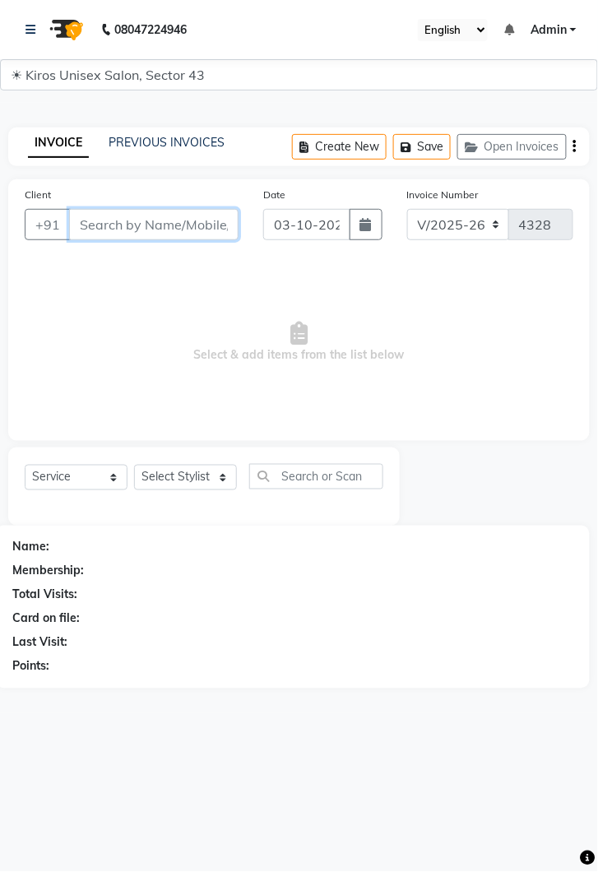
click at [145, 225] on input "Client" at bounding box center [153, 224] width 169 height 31
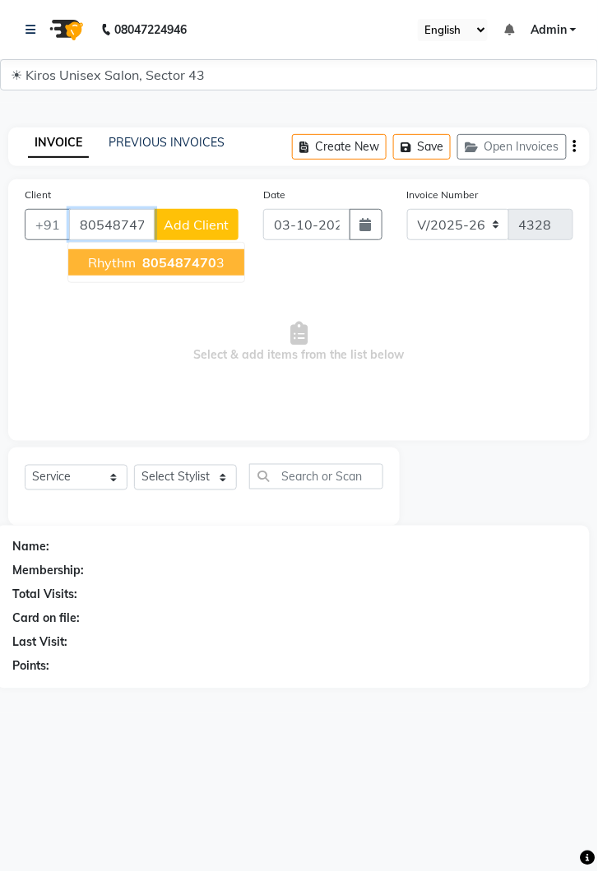
type input "805487470"
click at [230, 484] on select "Select Stylist [PERSON_NAME] [PERSON_NAME] Jeet Lalit Lamu [PERSON_NAME] [PERSO…" at bounding box center [185, 478] width 103 height 26
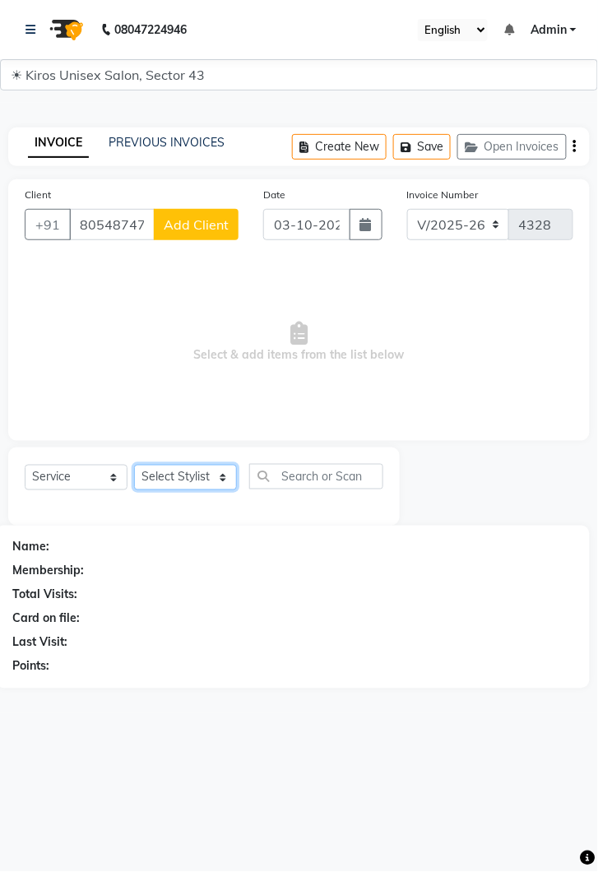
select select "67564"
click at [134, 465] on select "Select Stylist [PERSON_NAME] [PERSON_NAME] Jeet Lalit Lamu [PERSON_NAME] [PERSO…" at bounding box center [185, 478] width 103 height 26
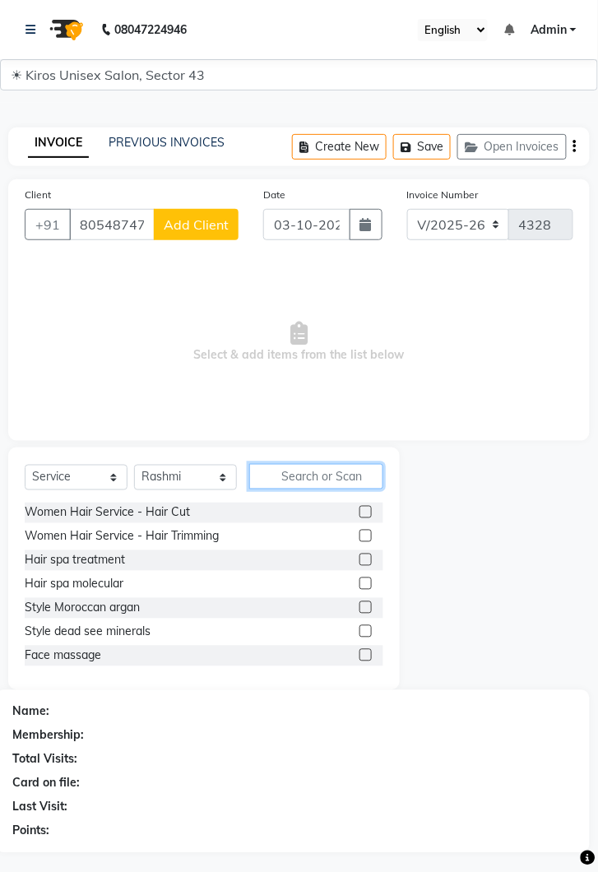
click at [306, 475] on input "text" at bounding box center [316, 477] width 134 height 26
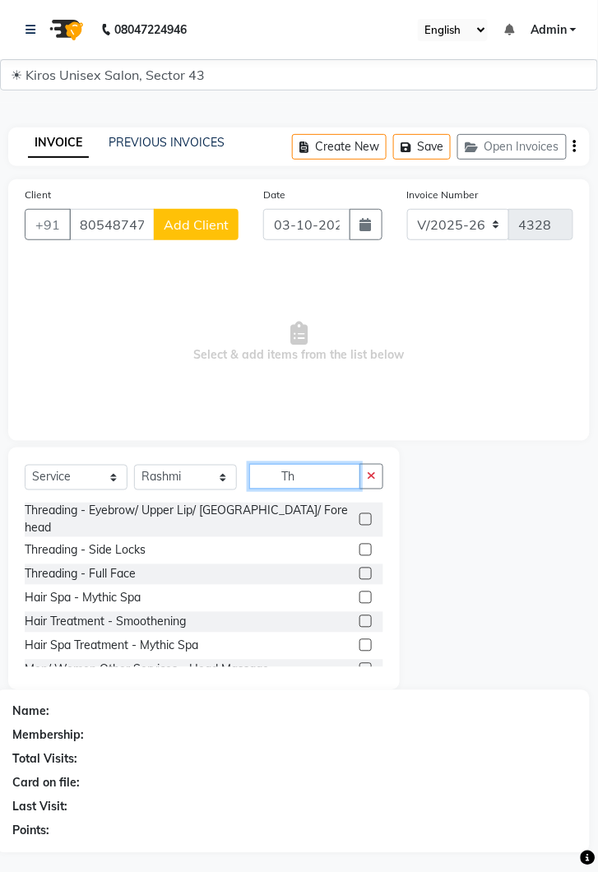
type input "Th"
click at [364, 513] on label at bounding box center [365, 519] width 12 height 12
click at [364, 515] on input "checkbox" at bounding box center [364, 520] width 11 height 11
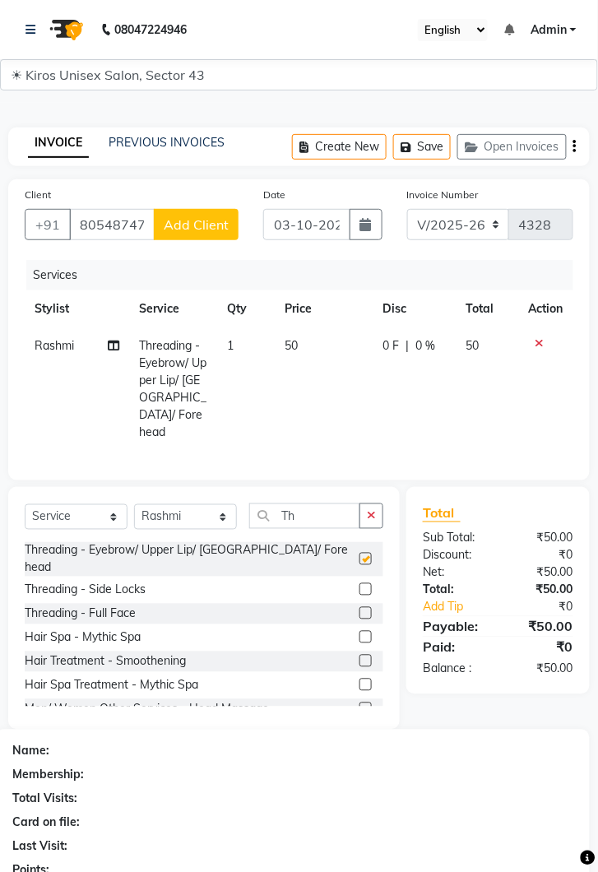
checkbox input "false"
click at [323, 347] on td "50" at bounding box center [324, 388] width 98 height 123
select select "67564"
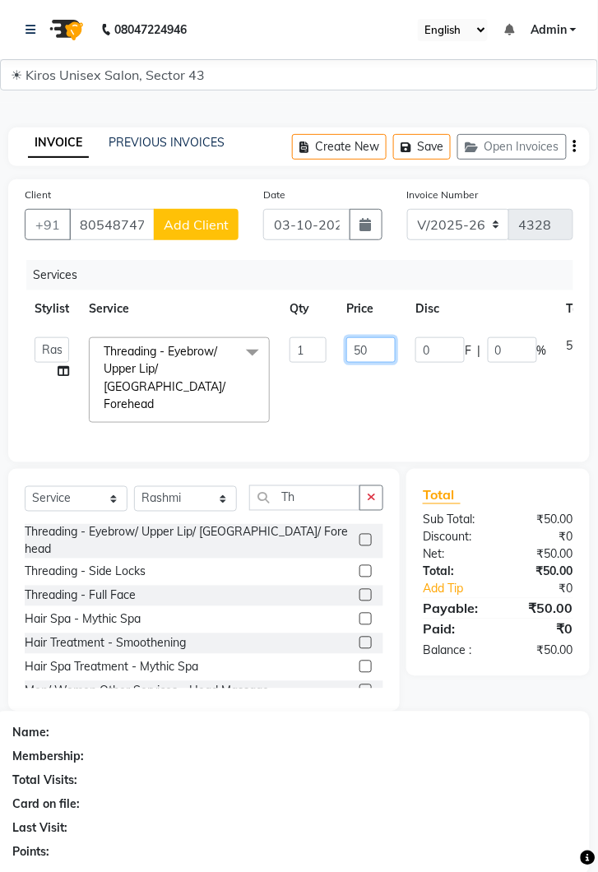
click at [383, 344] on input "50" at bounding box center [370, 350] width 49 height 26
type input "5"
type input "150"
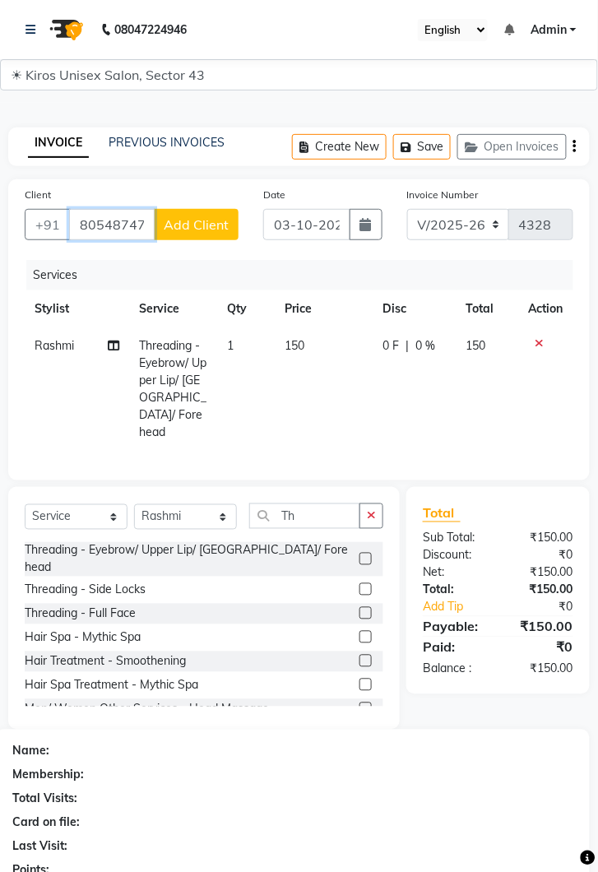
click at [141, 224] on input "805487470" at bounding box center [112, 224] width 86 height 31
click at [35, 33] on icon at bounding box center [31, 30] width 10 height 12
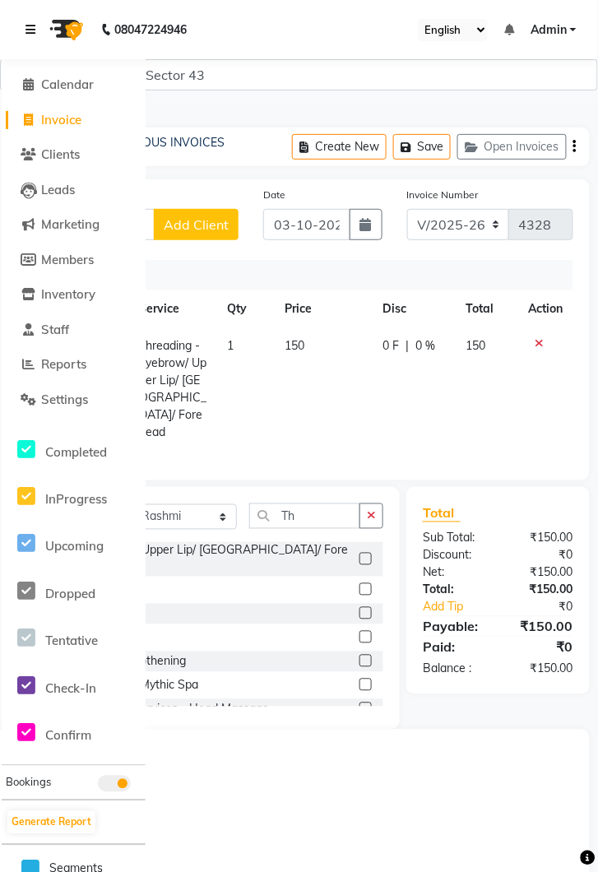
click at [41, 30] on link at bounding box center [34, 30] width 16 height 46
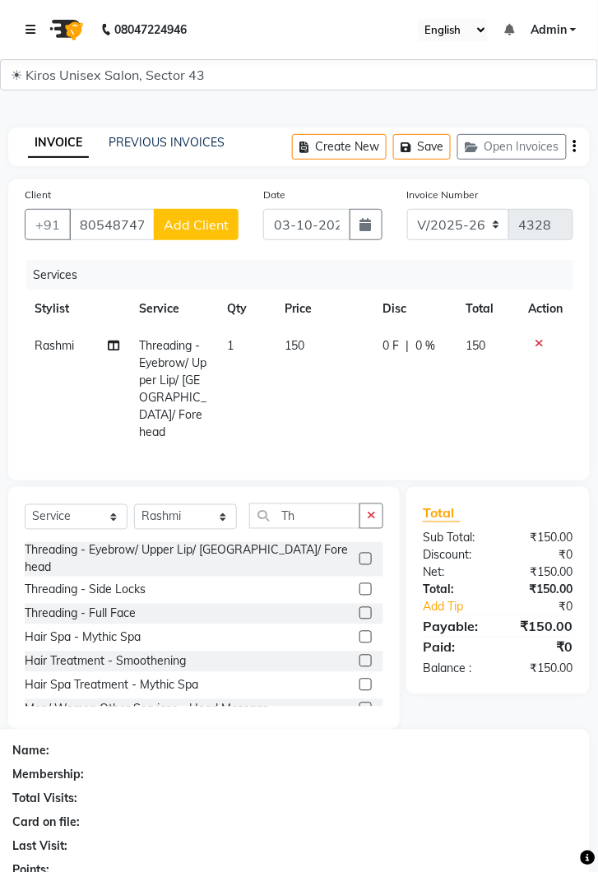
click at [40, 33] on link at bounding box center [34, 30] width 16 height 46
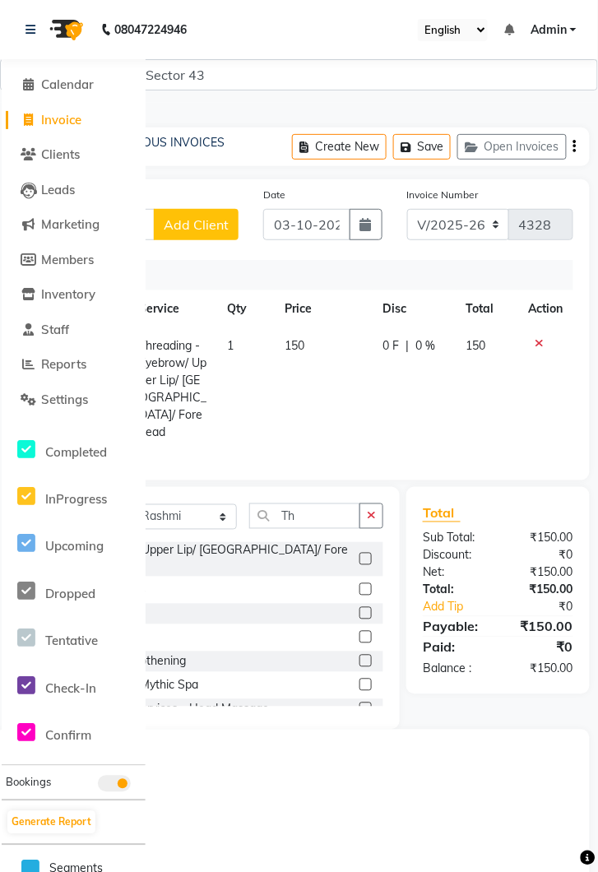
click at [552, 337] on div at bounding box center [546, 343] width 35 height 12
click at [2, 795] on li "Bookings" at bounding box center [74, 782] width 144 height 35
click at [536, 359] on td at bounding box center [546, 388] width 54 height 123
click at [535, 359] on td at bounding box center [546, 388] width 54 height 123
click at [540, 341] on icon at bounding box center [540, 343] width 9 height 12
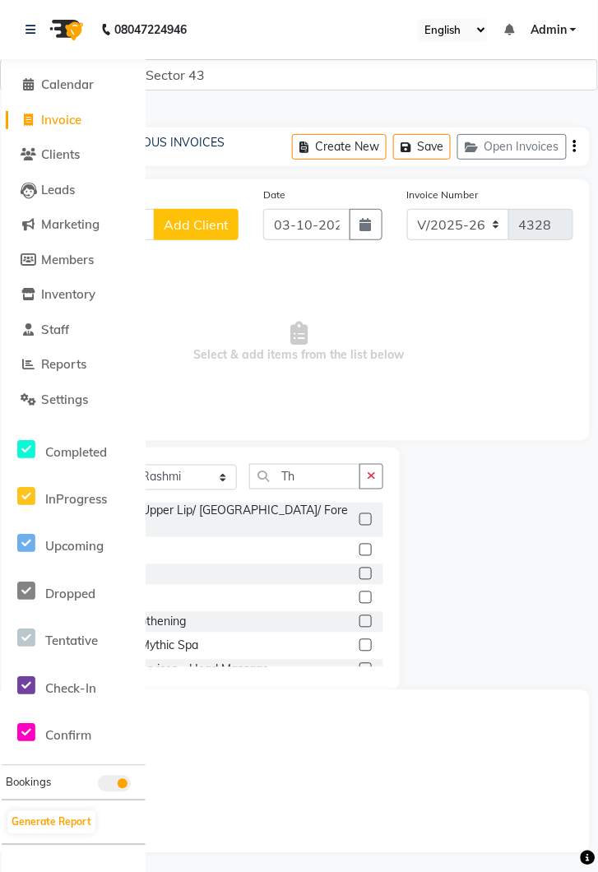
click at [49, 6] on nav "08047224946 Select Location × Kiros Unisex Salon, Sector 43 English ENGLISH Esp…" at bounding box center [299, 29] width 598 height 59
click at [36, 31] on link at bounding box center [34, 30] width 16 height 46
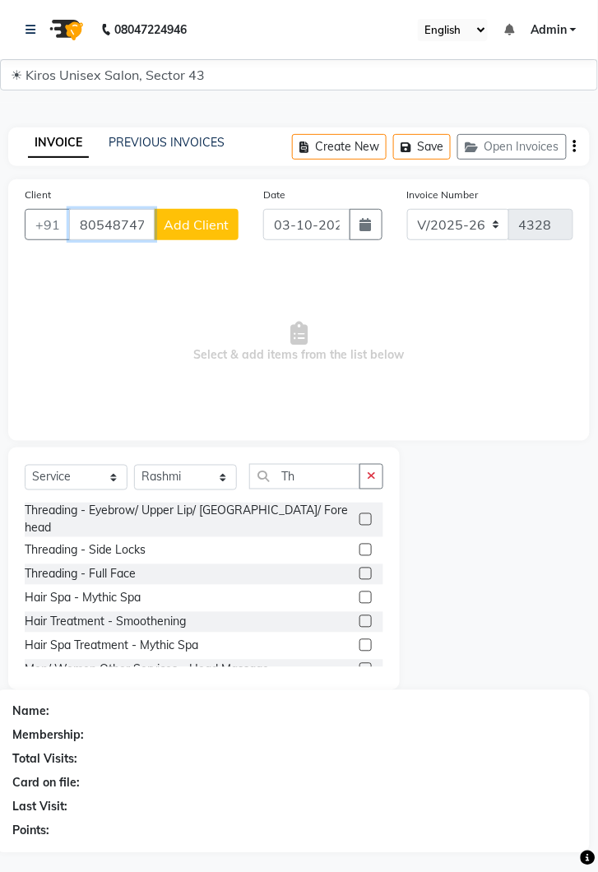
click at [131, 221] on input "805487470" at bounding box center [112, 224] width 86 height 31
click at [130, 231] on input "70" at bounding box center [153, 224] width 169 height 31
type input "7"
click at [174, 258] on span "805487" at bounding box center [166, 262] width 49 height 16
type input "8054874703"
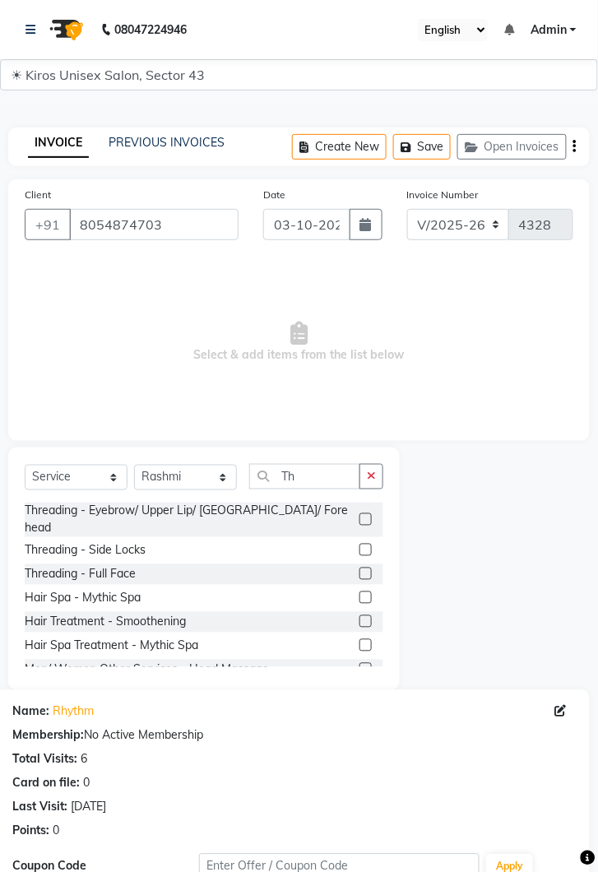
click at [364, 513] on label at bounding box center [365, 519] width 12 height 12
click at [364, 515] on input "checkbox" at bounding box center [364, 520] width 11 height 11
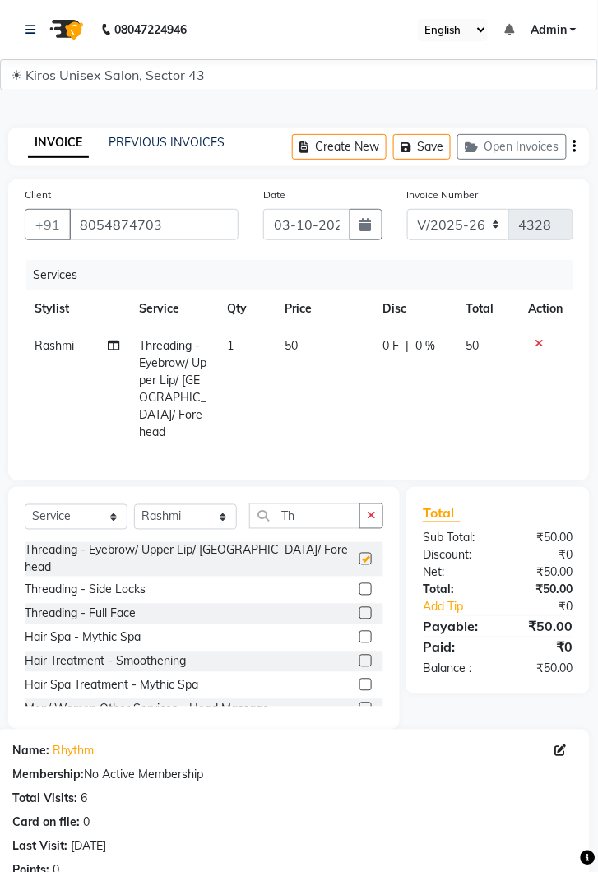
checkbox input "false"
click at [319, 343] on td "50" at bounding box center [324, 388] width 98 height 123
select select "67564"
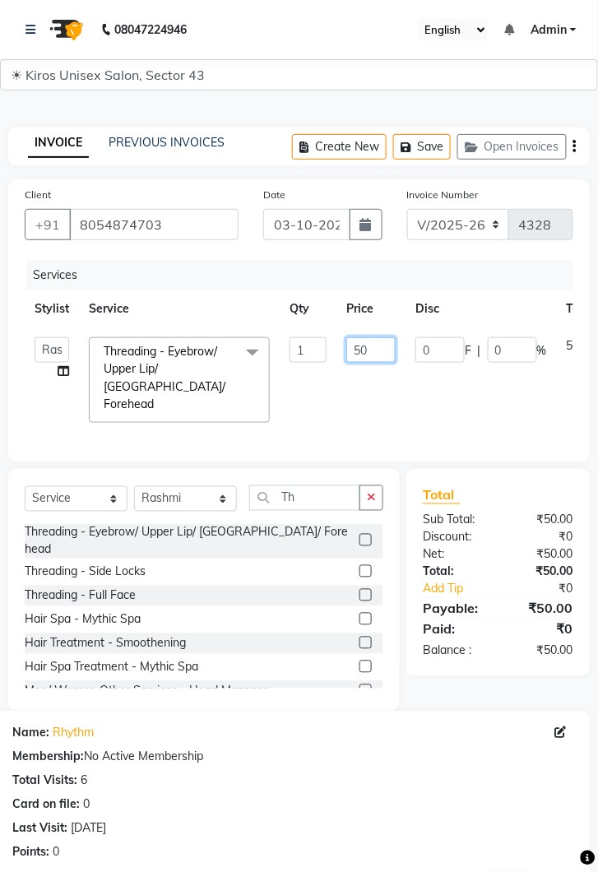
click at [376, 348] on input "50" at bounding box center [370, 350] width 49 height 26
type input "5"
type input "150"
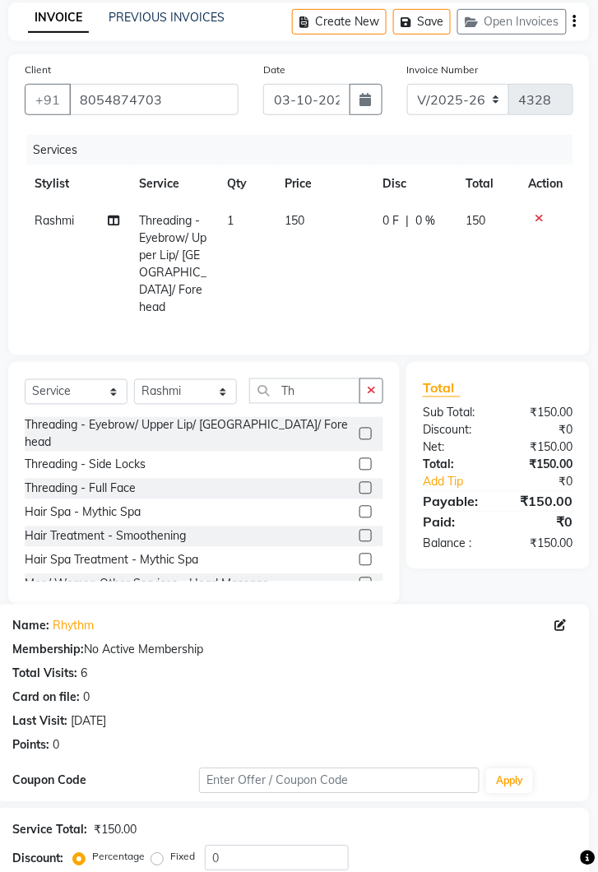
scroll to position [199, 0]
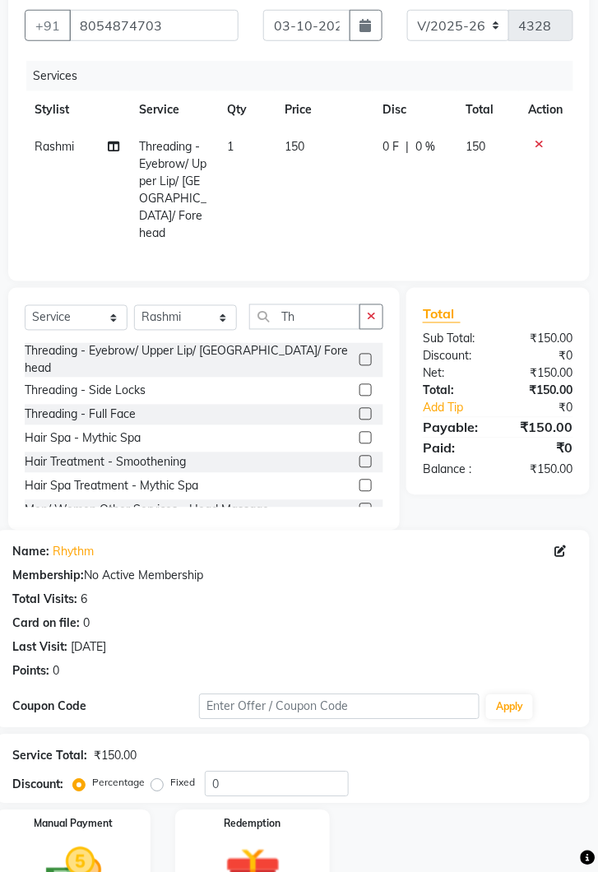
click at [69, 847] on img at bounding box center [73, 874] width 91 height 65
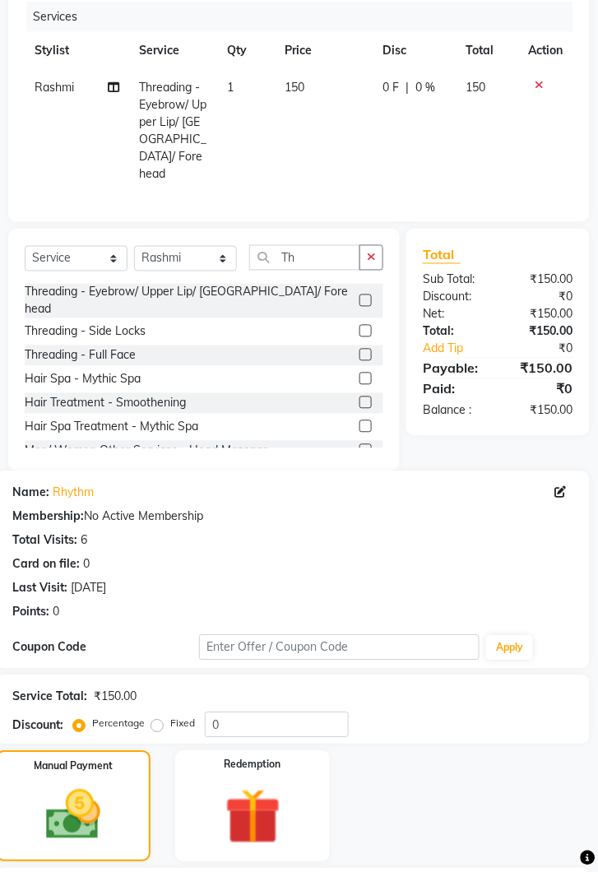
scroll to position [327, 0]
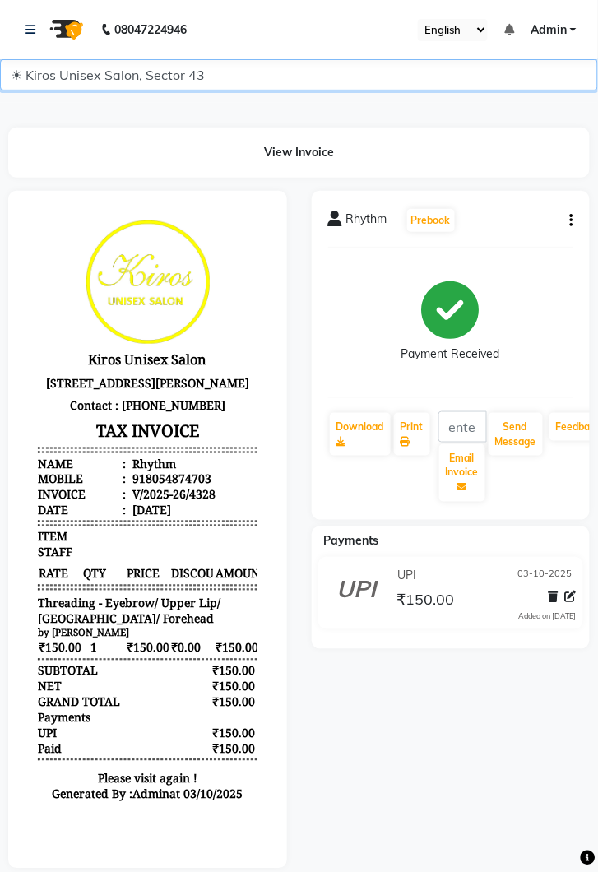
click at [29, 61] on select "☀ Kiros Unisex Salon, Sector 43" at bounding box center [299, 74] width 598 height 31
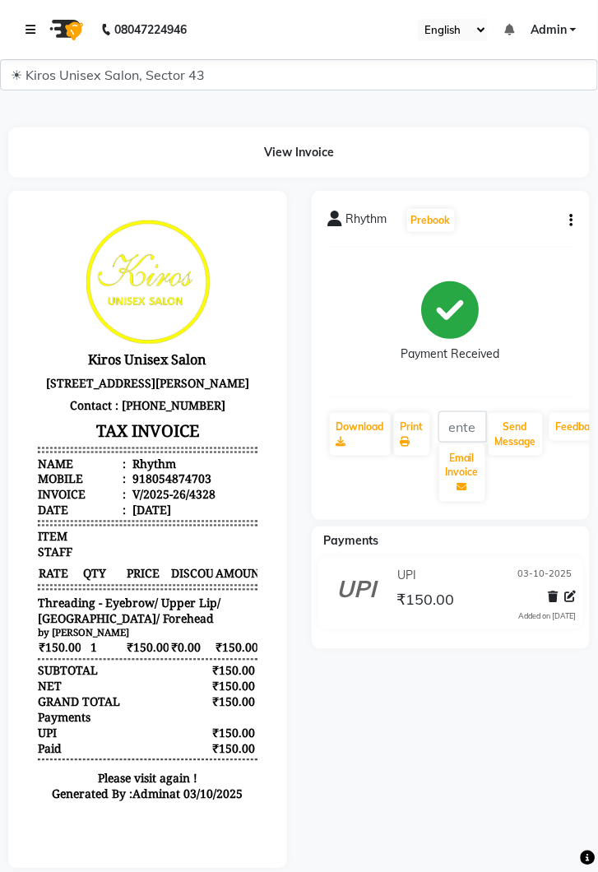
click at [29, 29] on icon at bounding box center [31, 30] width 10 height 12
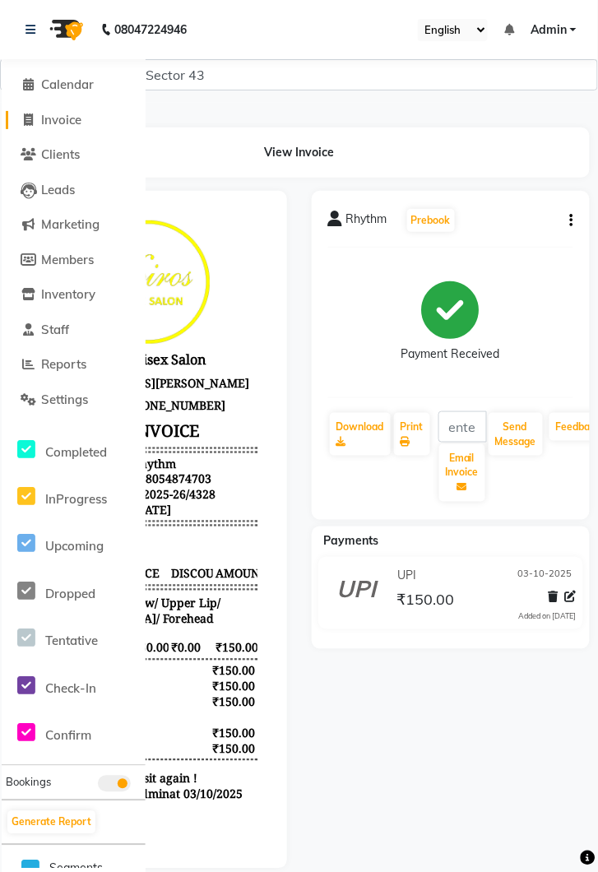
click at [63, 124] on span "Invoice" at bounding box center [61, 120] width 40 height 16
select select "service"
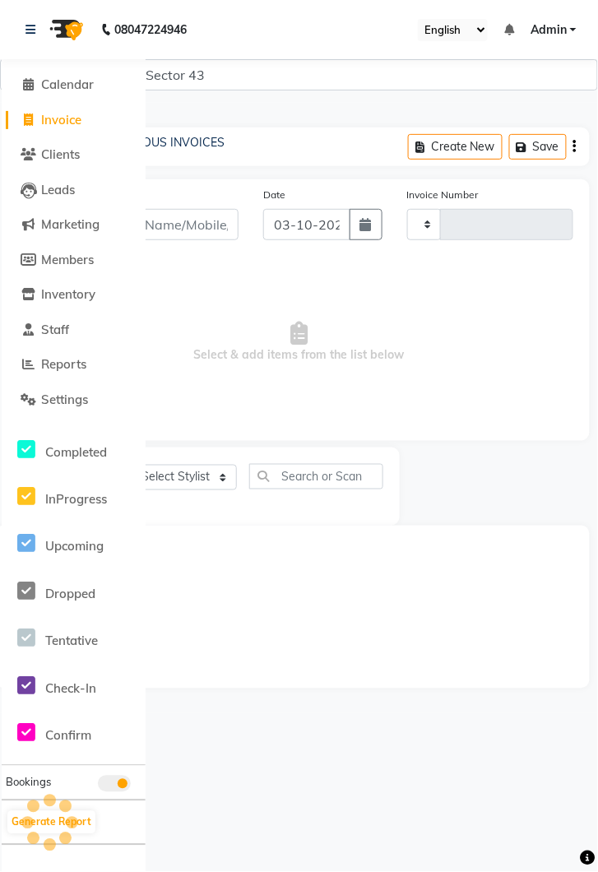
type input "4329"
select select "5694"
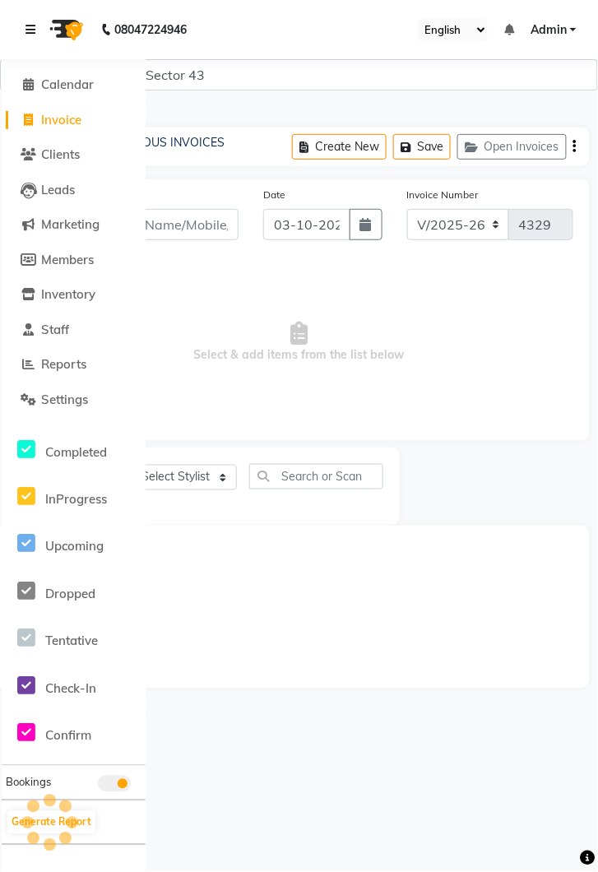
click at [34, 22] on link at bounding box center [34, 30] width 16 height 46
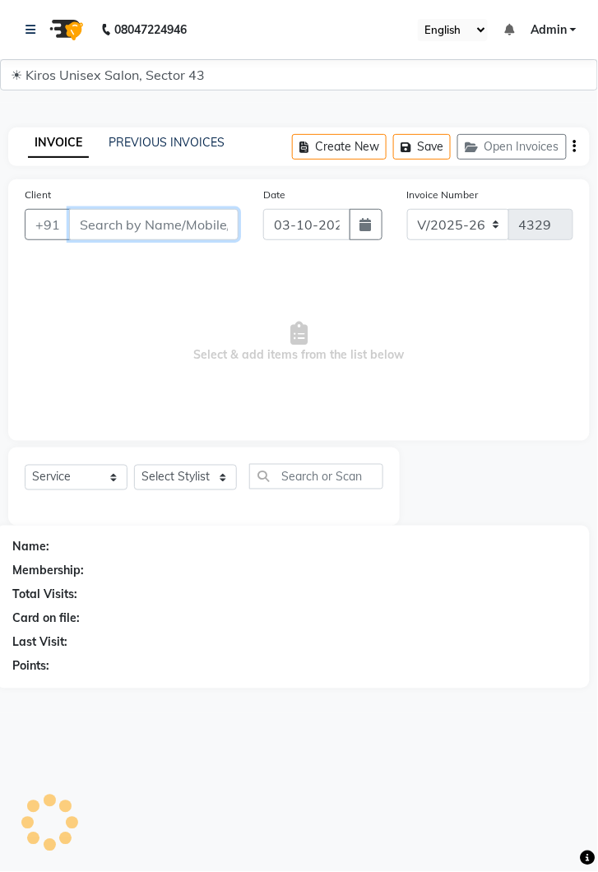
click at [161, 229] on input "Client" at bounding box center [153, 224] width 169 height 31
type input "9818034029"
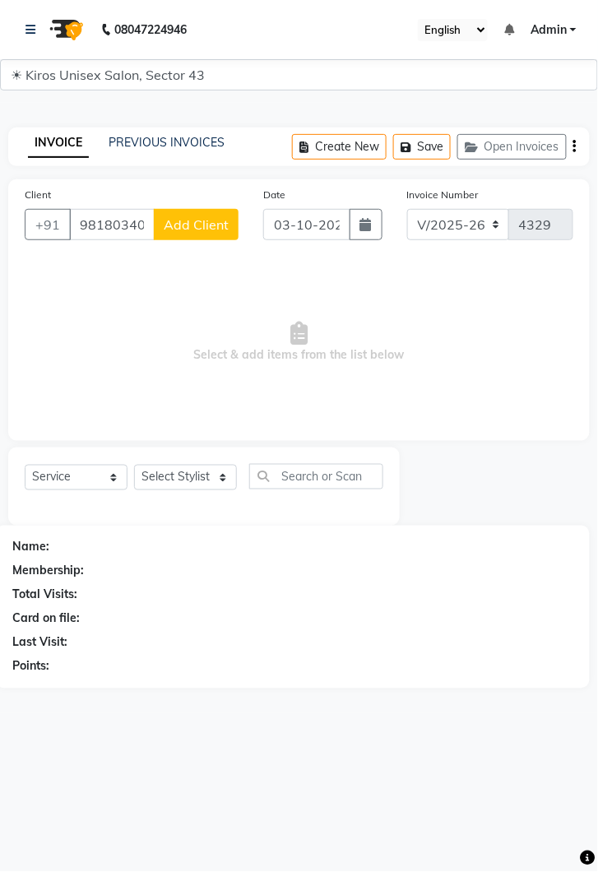
click at [188, 213] on button "Add Client" at bounding box center [196, 224] width 85 height 31
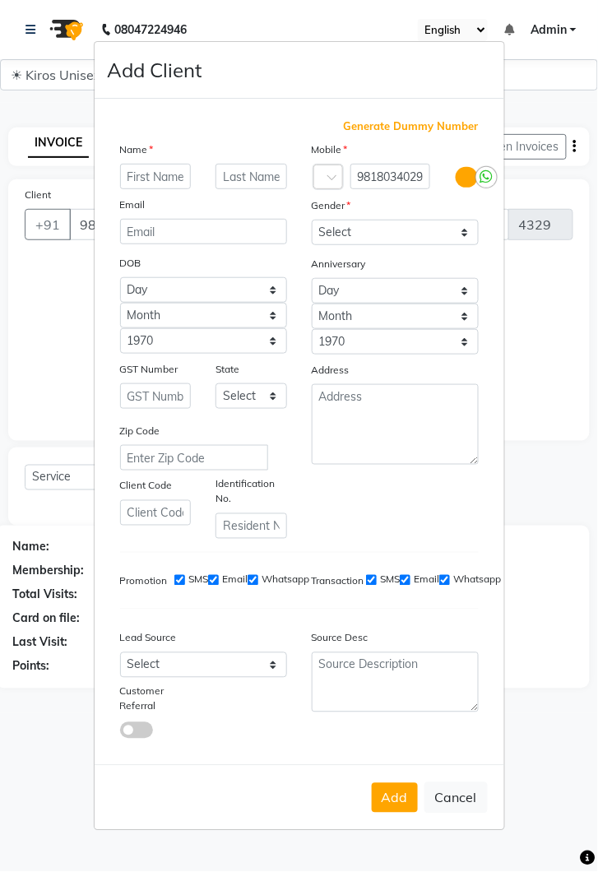
click at [146, 189] on input "text" at bounding box center [156, 177] width 72 height 26
type input "[PERSON_NAME]"
click at [475, 245] on select "Select [DEMOGRAPHIC_DATA] [DEMOGRAPHIC_DATA] Other Prefer Not To Say" at bounding box center [395, 233] width 167 height 26
select select "[DEMOGRAPHIC_DATA]"
click at [312, 245] on select "Select [DEMOGRAPHIC_DATA] [DEMOGRAPHIC_DATA] Other Prefer Not To Say" at bounding box center [395, 233] width 167 height 26
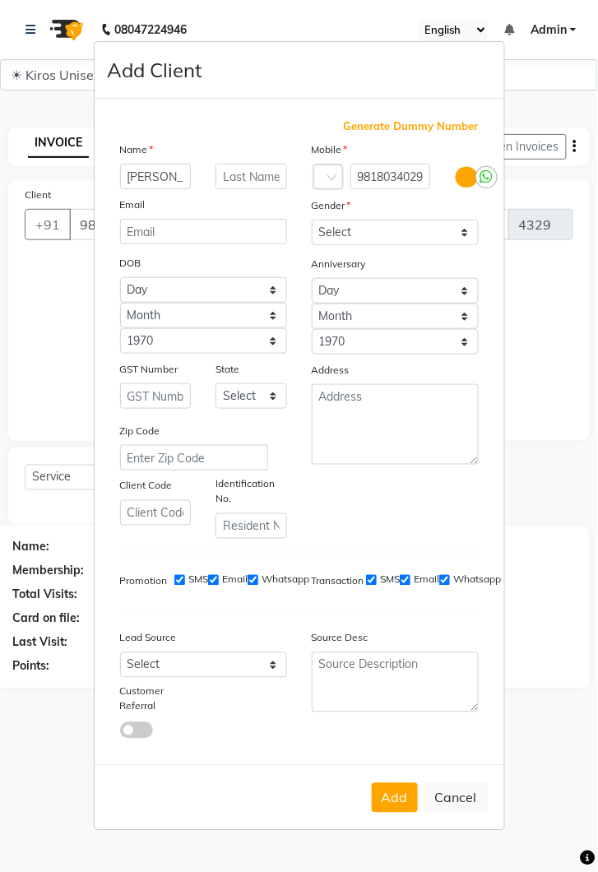
click at [381, 813] on button "Add" at bounding box center [395, 798] width 46 height 30
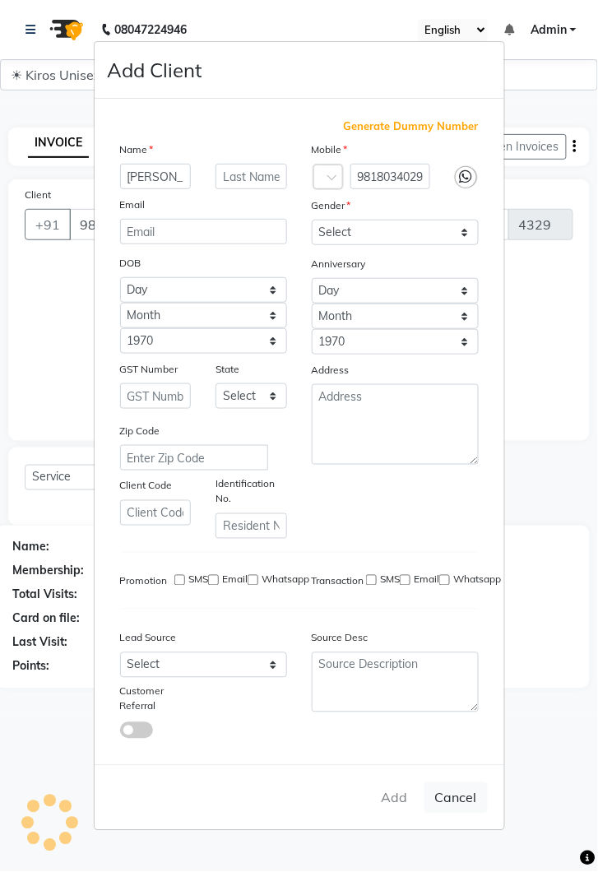
select select
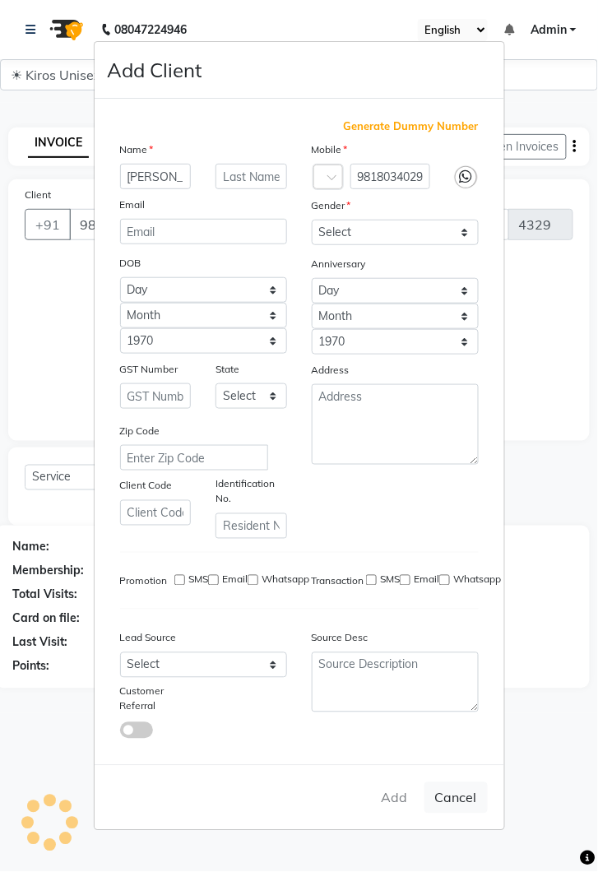
select select
checkbox input "false"
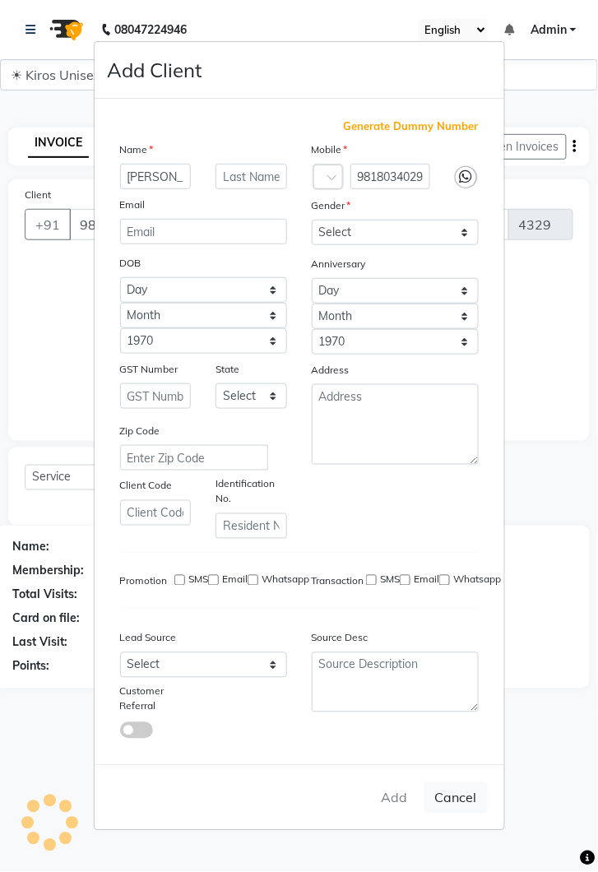
checkbox input "false"
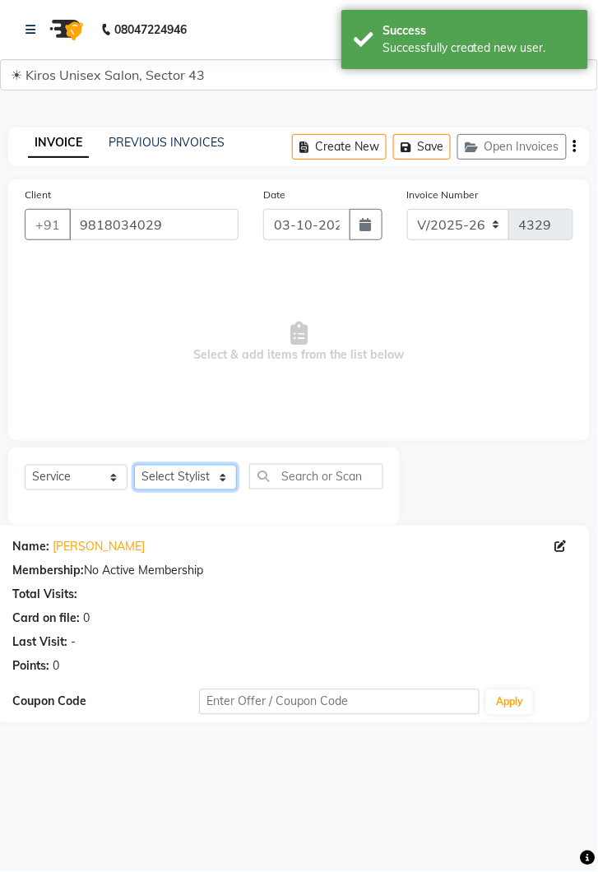
click at [210, 476] on select "Select Stylist [PERSON_NAME] [PERSON_NAME] Jeet Lalit Lamu [PERSON_NAME] [PERSO…" at bounding box center [185, 478] width 103 height 26
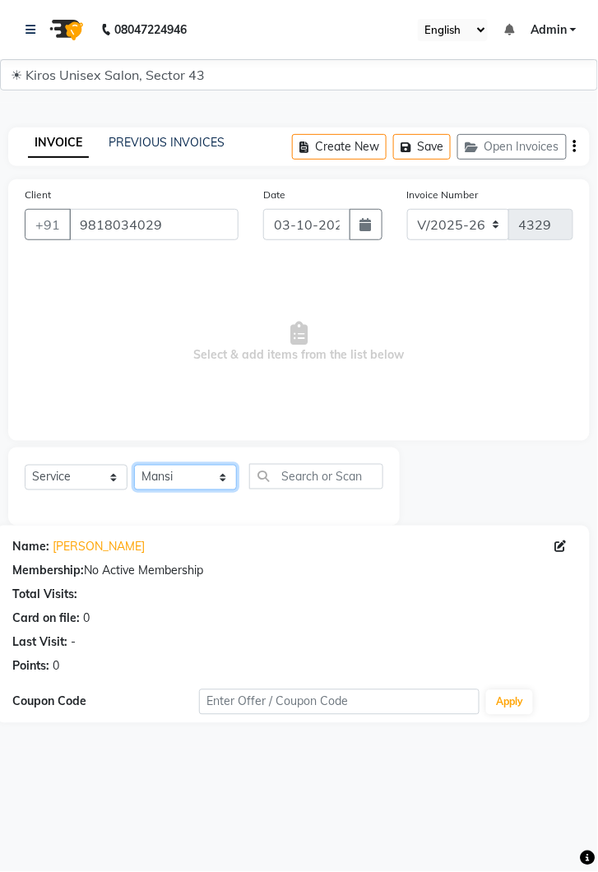
click at [134, 465] on select "Select Stylist [PERSON_NAME] [PERSON_NAME] Jeet Lalit Lamu [PERSON_NAME] [PERSO…" at bounding box center [185, 478] width 103 height 26
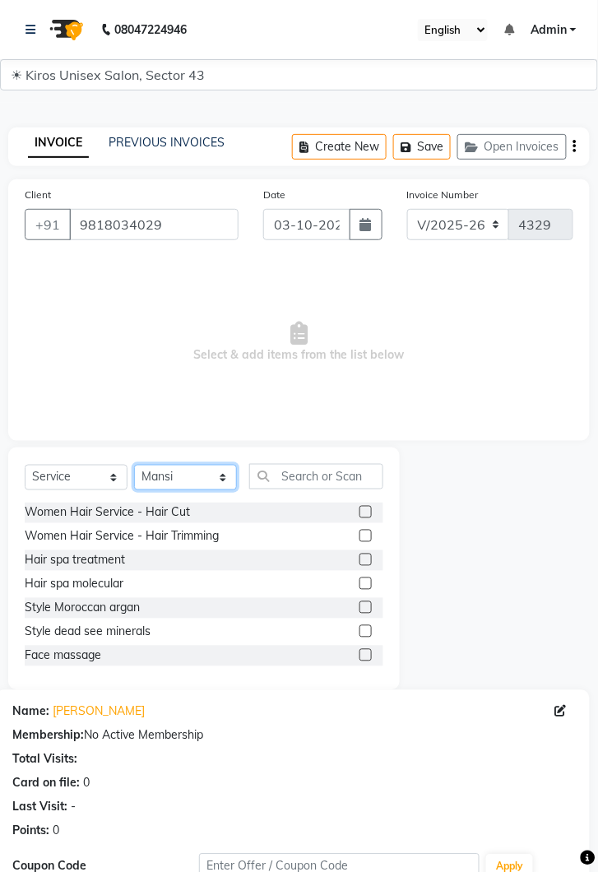
click at [234, 476] on select "Select Stylist [PERSON_NAME] [PERSON_NAME] Jeet Lalit Lamu [PERSON_NAME] [PERSO…" at bounding box center [185, 478] width 103 height 26
select select "39647"
click at [134, 465] on select "Select Stylist [PERSON_NAME] [PERSON_NAME] Jeet Lalit Lamu [PERSON_NAME] [PERSO…" at bounding box center [185, 478] width 103 height 26
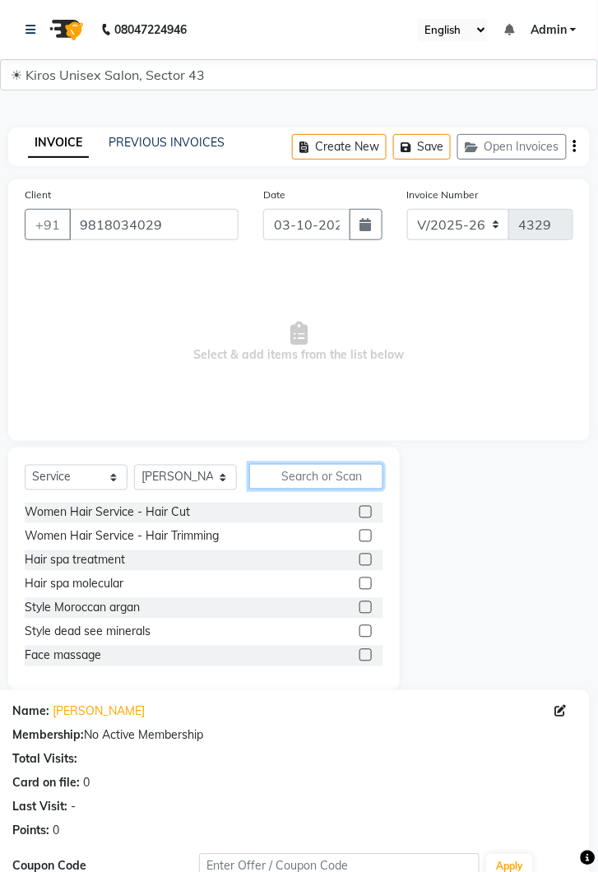
click at [307, 480] on input "text" at bounding box center [316, 477] width 134 height 26
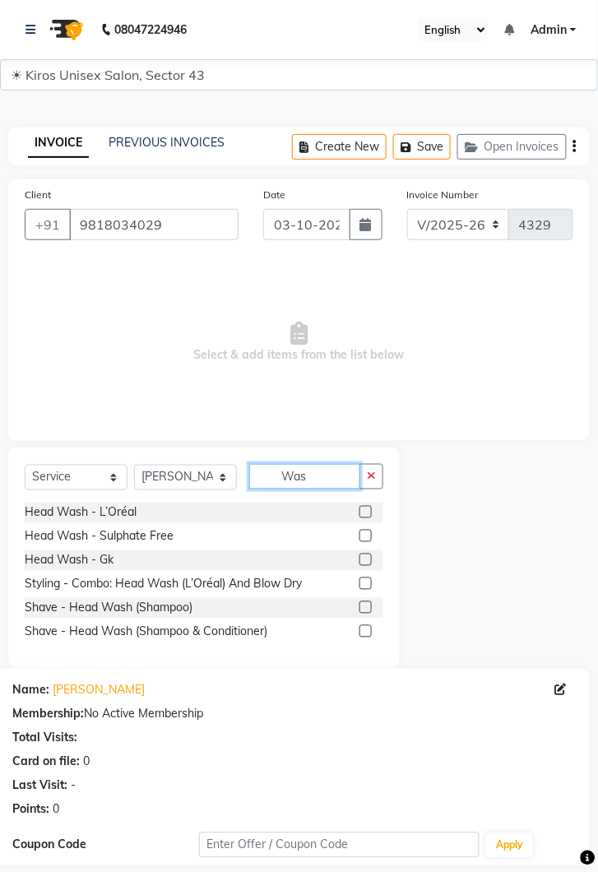
type input "Was"
click at [364, 510] on label at bounding box center [365, 512] width 12 height 12
click at [364, 510] on input "checkbox" at bounding box center [364, 513] width 11 height 11
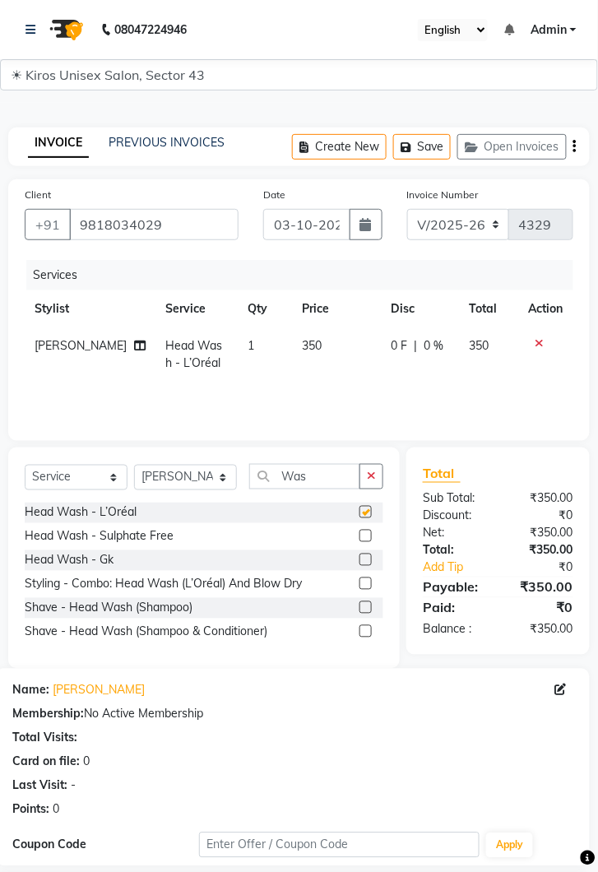
checkbox input "false"
click at [322, 472] on input "Was" at bounding box center [304, 477] width 111 height 26
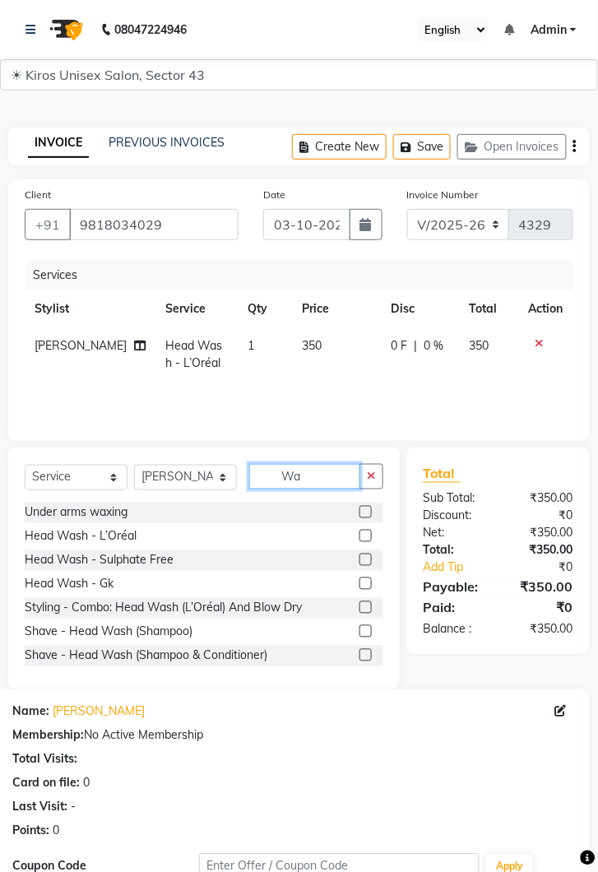
type input "W"
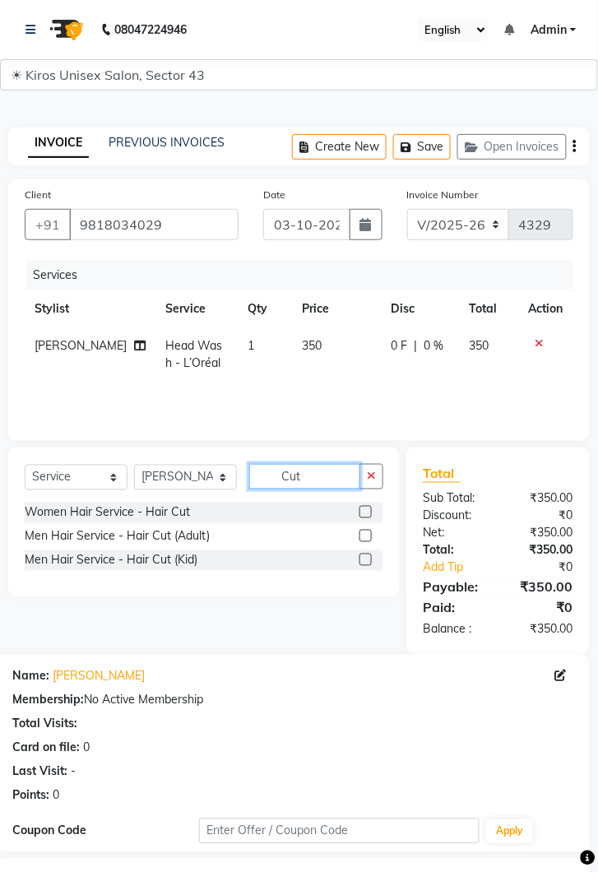
type input "Cut"
click at [364, 510] on label at bounding box center [365, 512] width 12 height 12
click at [364, 510] on input "checkbox" at bounding box center [364, 513] width 11 height 11
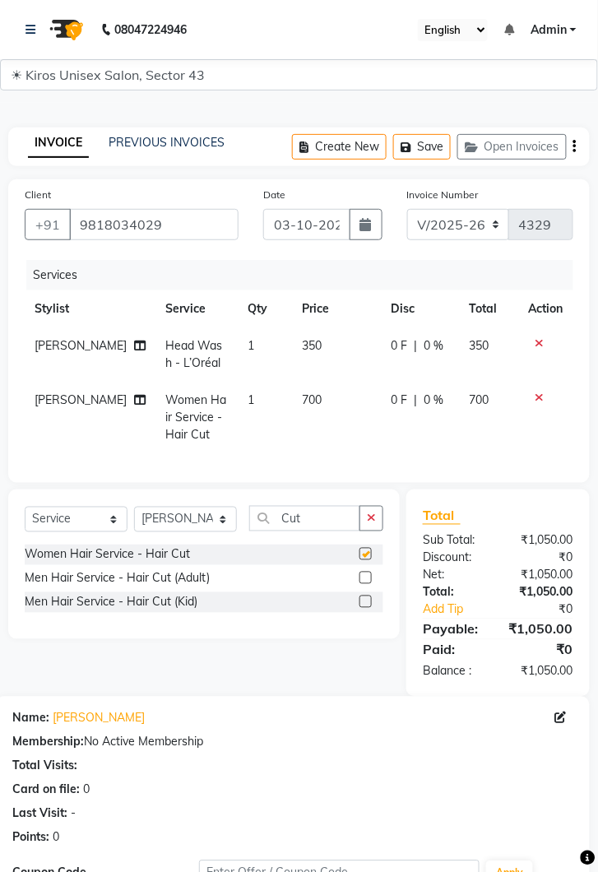
checkbox input "false"
click at [226, 517] on select "Select Stylist [PERSON_NAME] [PERSON_NAME] Jeet Lalit Lamu [PERSON_NAME] [PERSO…" at bounding box center [185, 520] width 103 height 26
select select "90704"
click at [134, 507] on select "Select Stylist [PERSON_NAME] [PERSON_NAME] Jeet Lalit Lamu [PERSON_NAME] [PERSO…" at bounding box center [185, 520] width 103 height 26
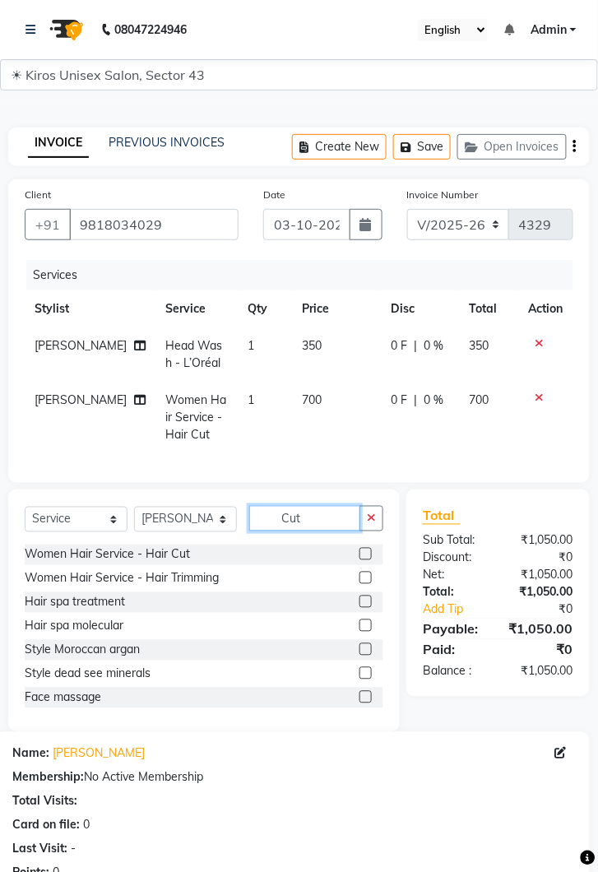
click at [322, 522] on input "Cut" at bounding box center [304, 519] width 111 height 26
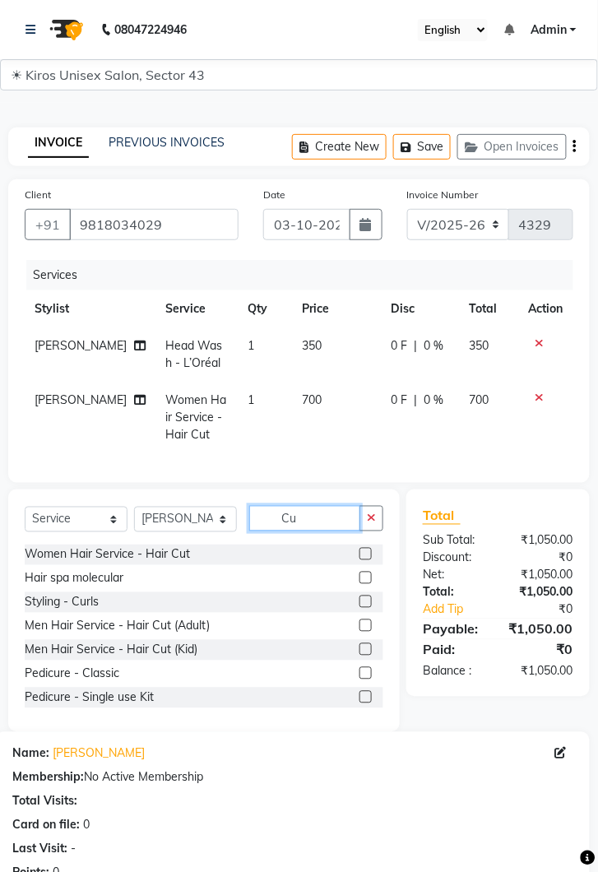
type input "C"
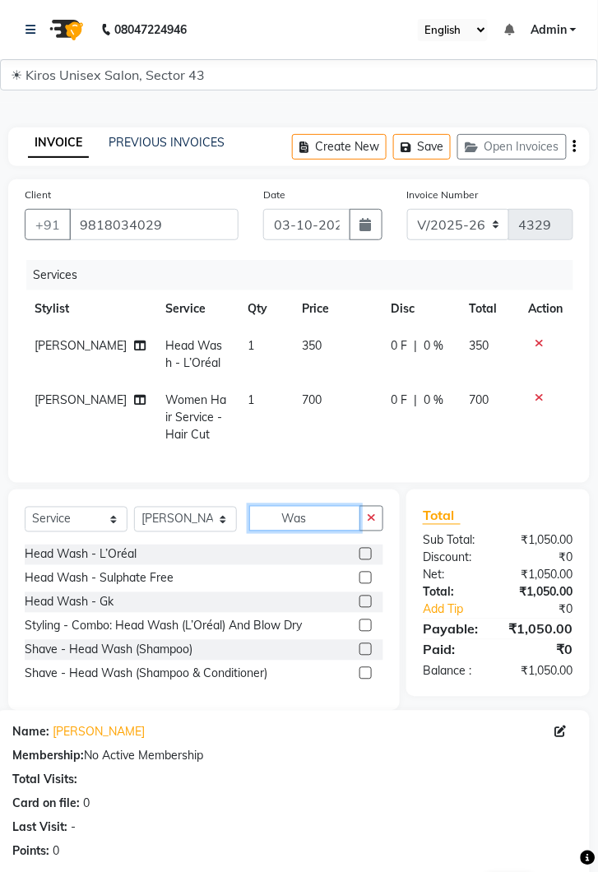
type input "Was"
click at [362, 553] on label at bounding box center [365, 554] width 12 height 12
click at [362, 553] on input "checkbox" at bounding box center [364, 554] width 11 height 11
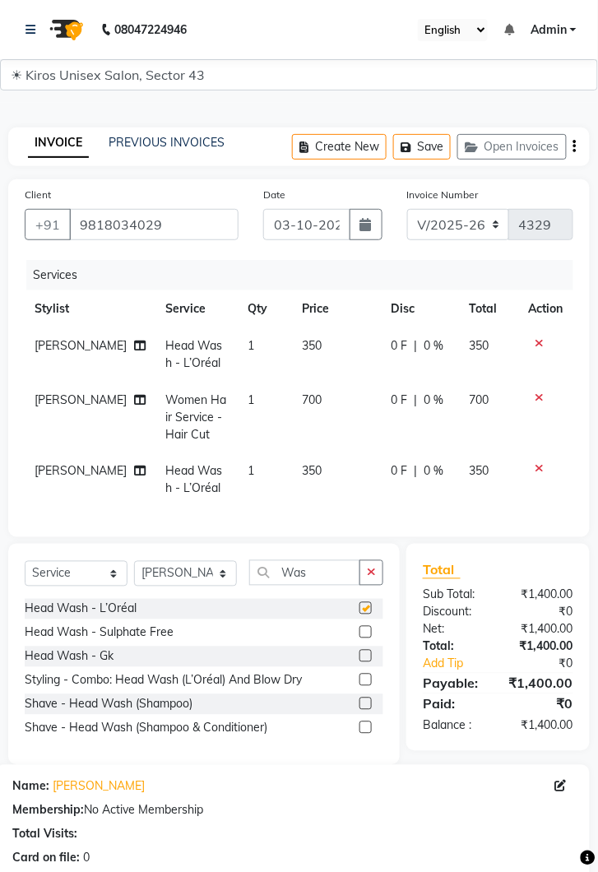
checkbox input "false"
click at [540, 341] on icon at bounding box center [540, 343] width 9 height 12
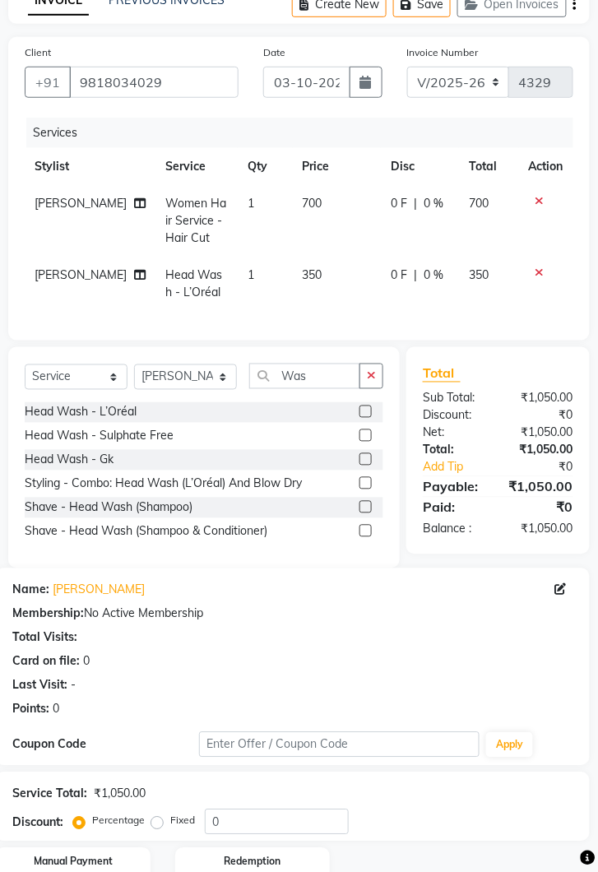
scroll to position [219, 0]
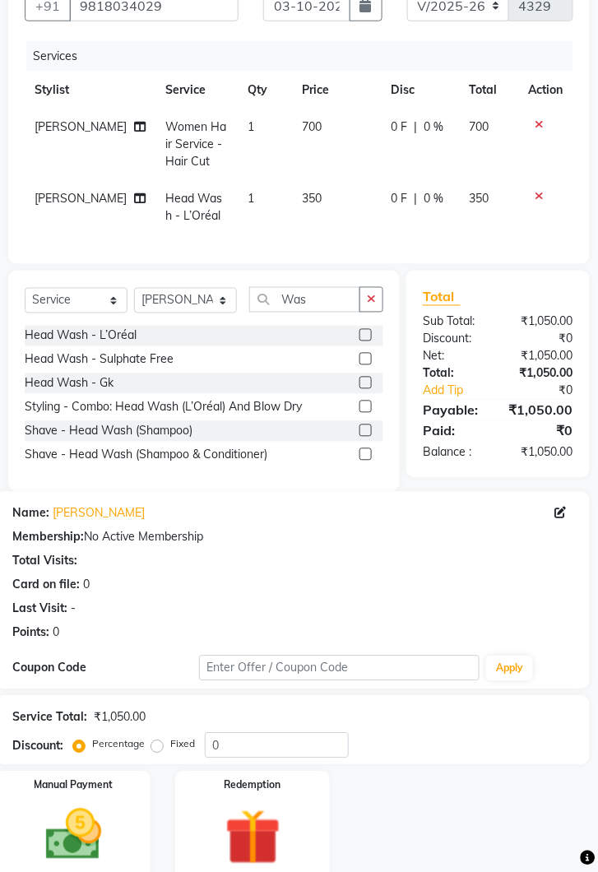
click at [79, 835] on img at bounding box center [73, 835] width 91 height 65
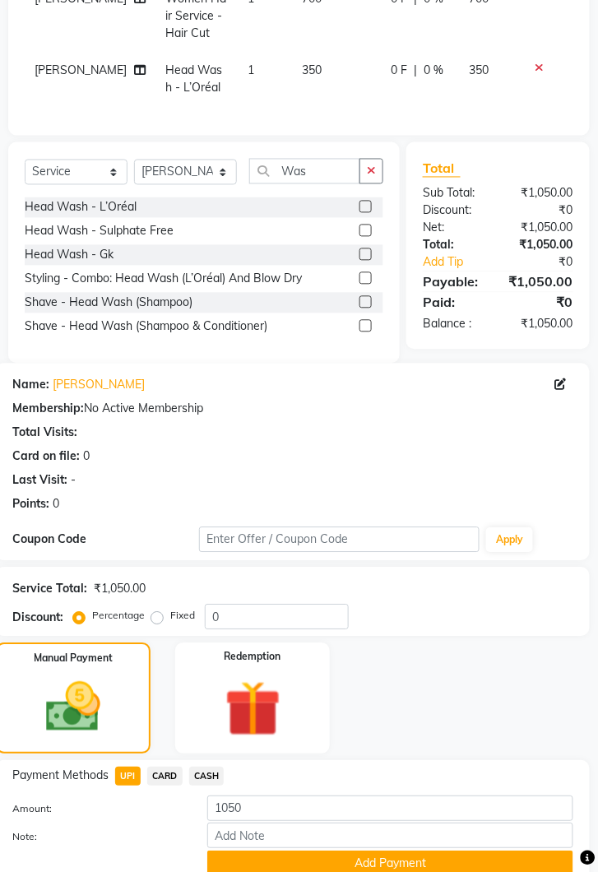
click at [462, 870] on button "Add Payment" at bounding box center [390, 864] width 366 height 26
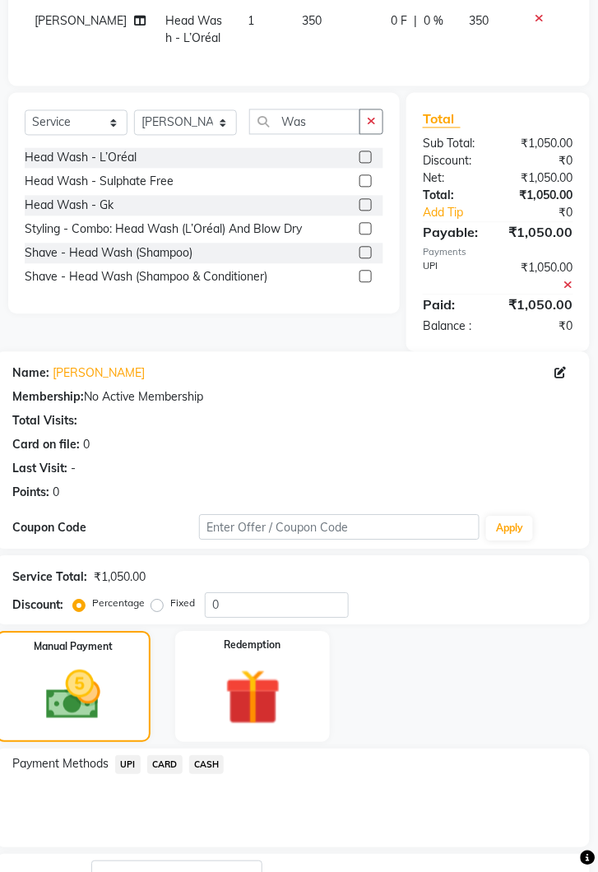
scroll to position [449, 0]
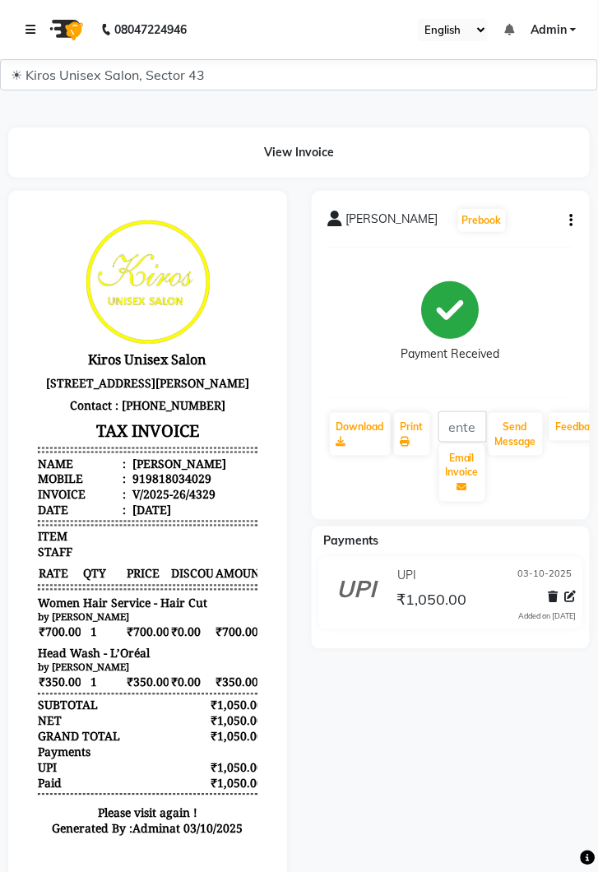
click at [31, 31] on icon at bounding box center [31, 30] width 10 height 12
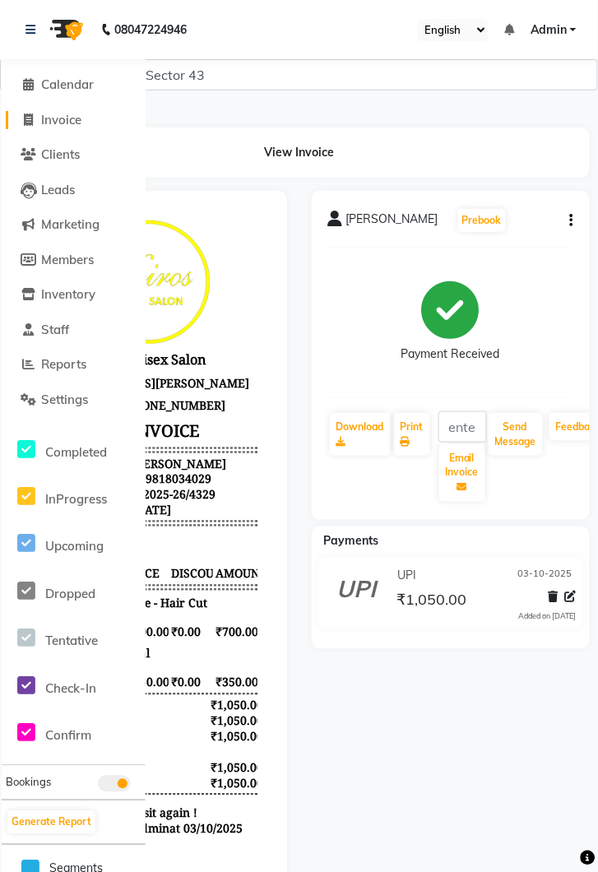
click at [79, 123] on span "Invoice" at bounding box center [61, 120] width 40 height 16
select select "service"
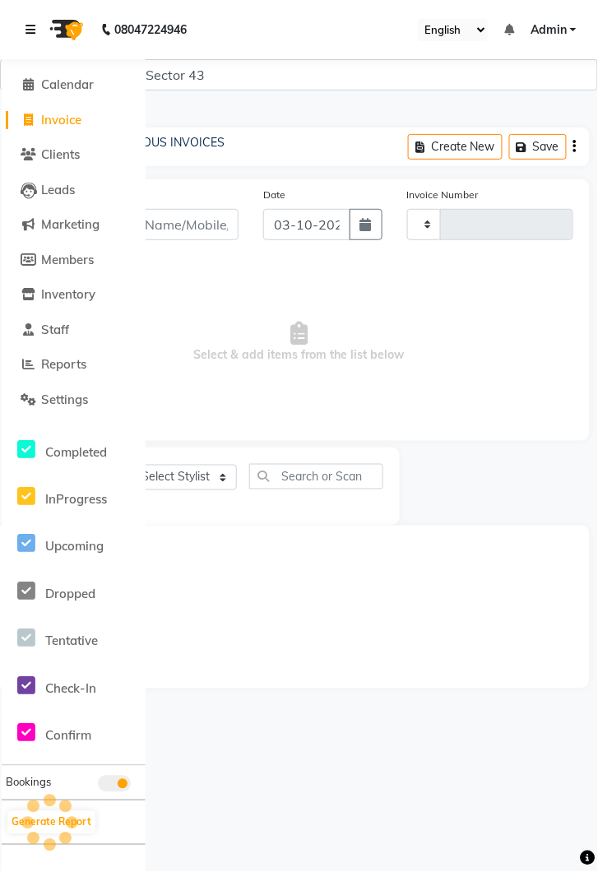
click at [27, 33] on icon at bounding box center [31, 30] width 10 height 12
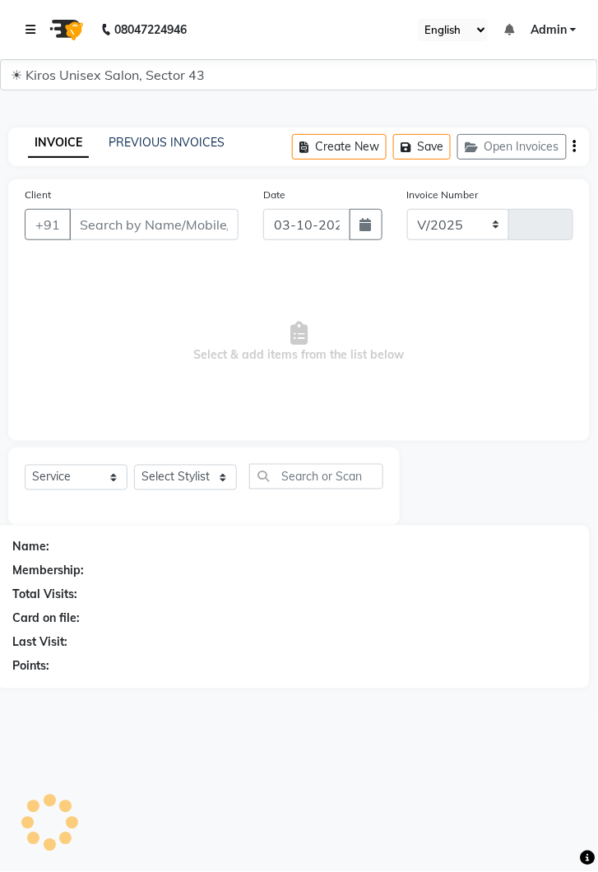
select select "5694"
type input "4330"
click at [146, 216] on input "Client" at bounding box center [153, 224] width 169 height 31
click at [39, 12] on link at bounding box center [34, 30] width 16 height 46
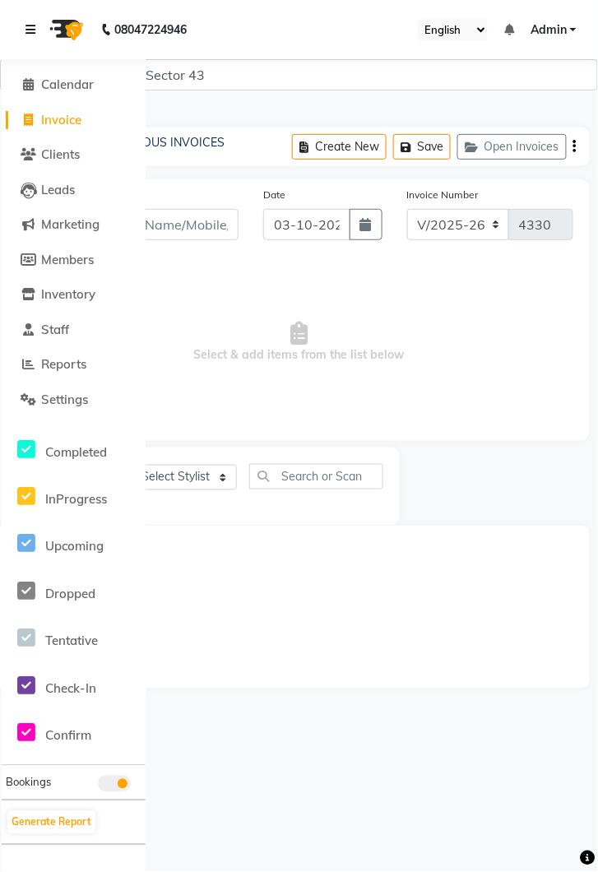
click at [38, 45] on link at bounding box center [34, 30] width 16 height 46
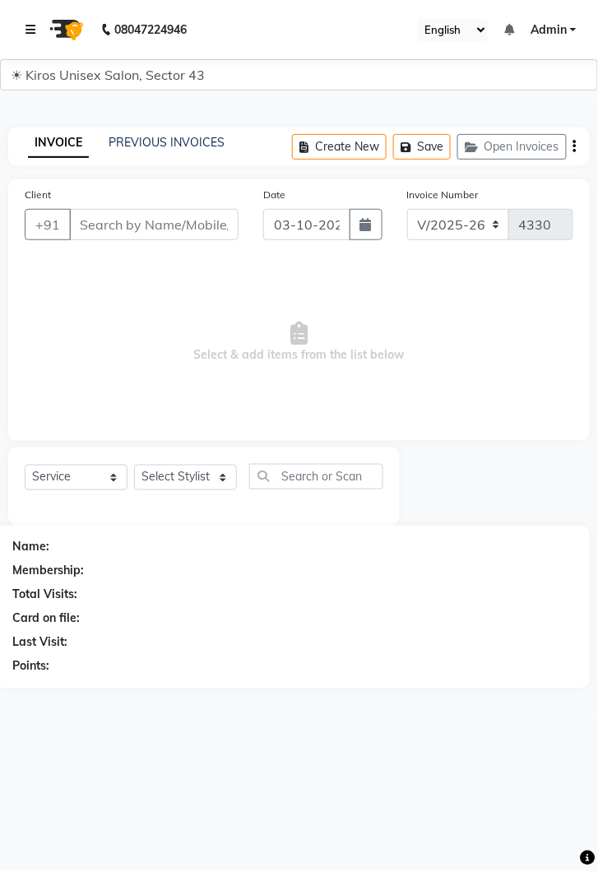
click at [39, 28] on link at bounding box center [34, 30] width 16 height 46
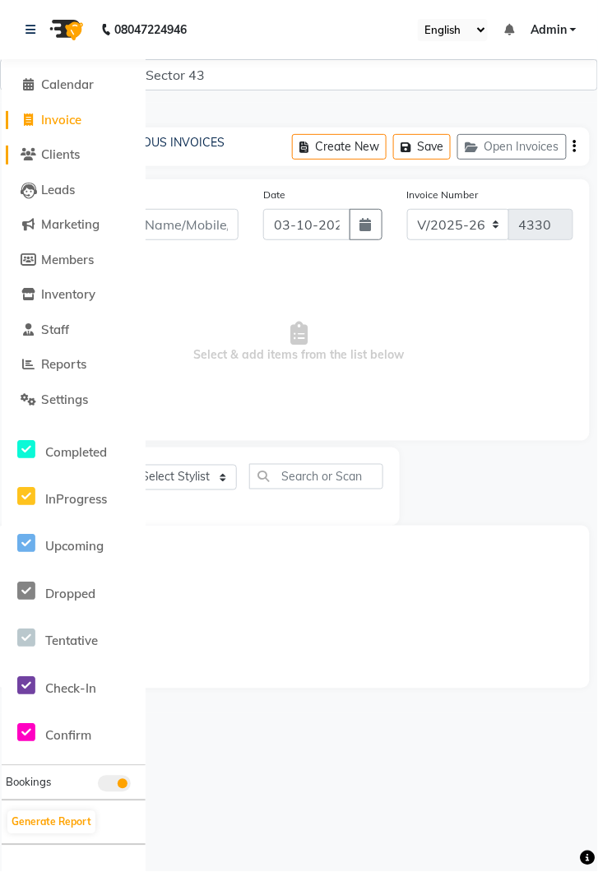
click at [58, 160] on span "Clients" at bounding box center [60, 154] width 39 height 16
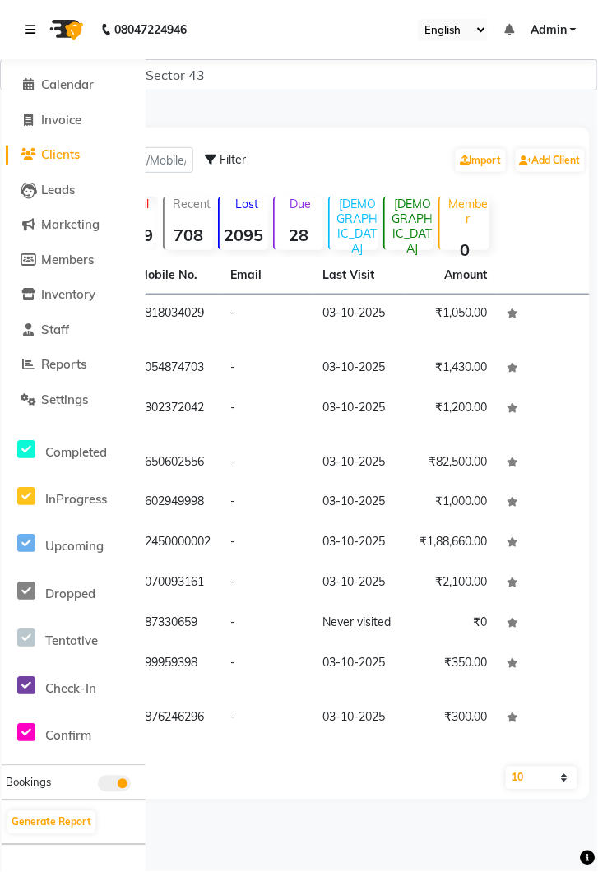
click at [40, 32] on link at bounding box center [34, 30] width 16 height 46
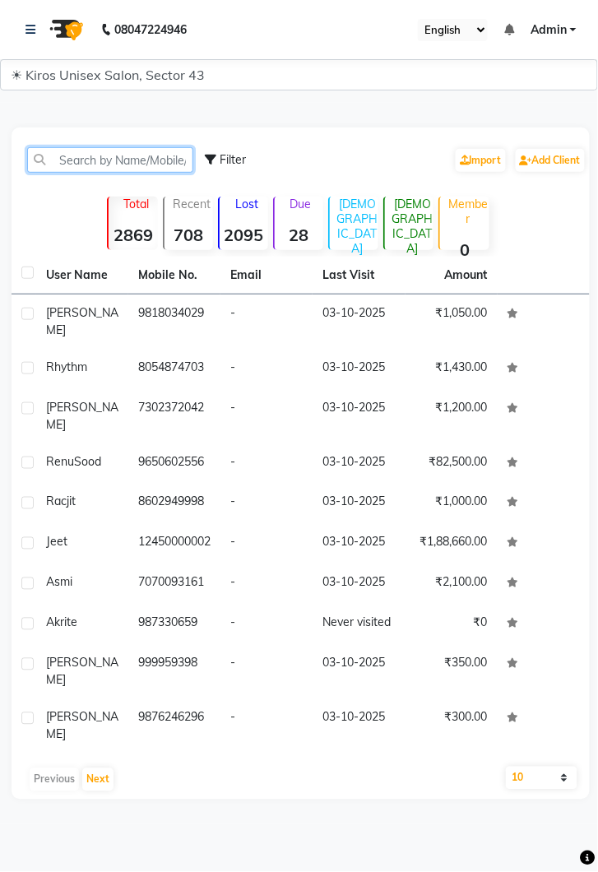
click at [140, 153] on input "text" at bounding box center [110, 160] width 166 height 26
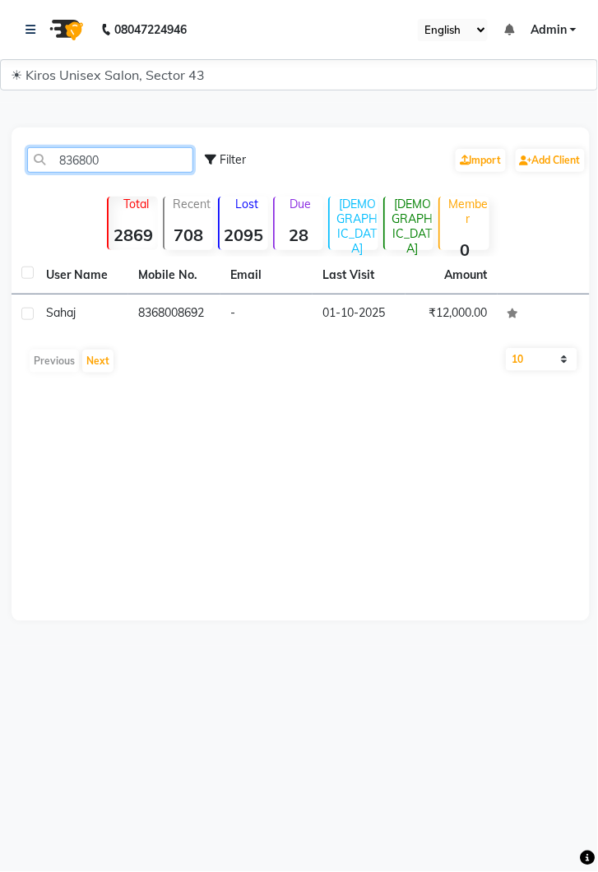
type input "836800"
click at [390, 311] on td "01-10-2025" at bounding box center [359, 314] width 92 height 40
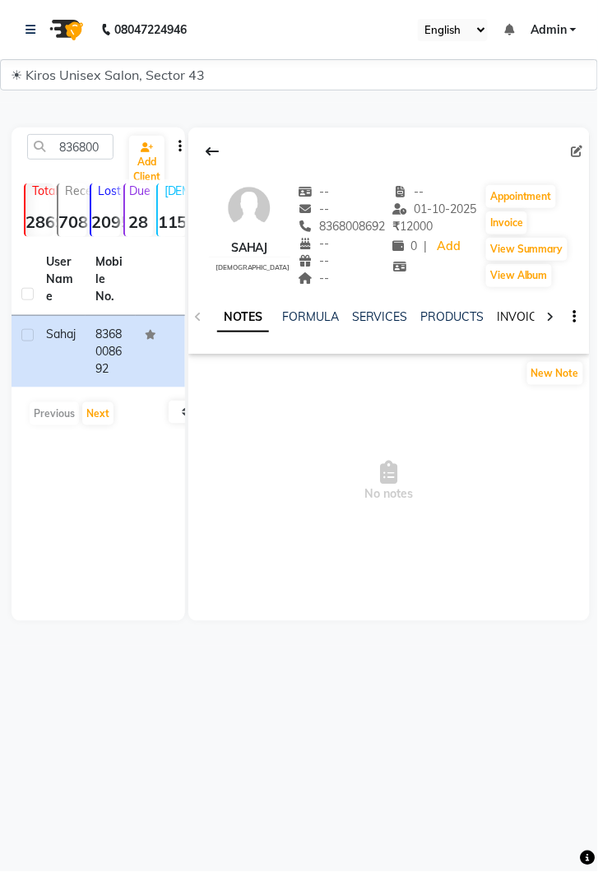
click at [513, 317] on link "INVOICES" at bounding box center [525, 316] width 54 height 15
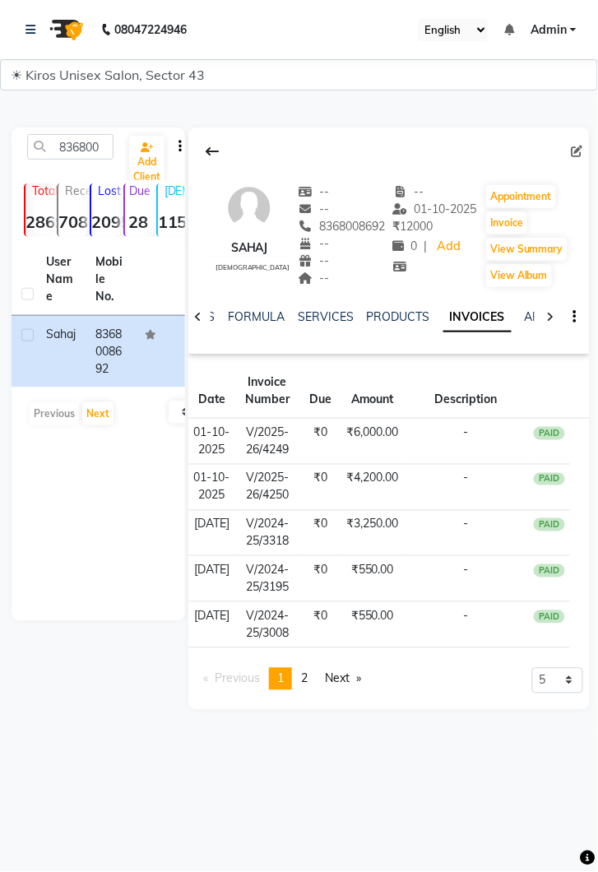
click at [404, 501] on td "-" at bounding box center [466, 487] width 125 height 46
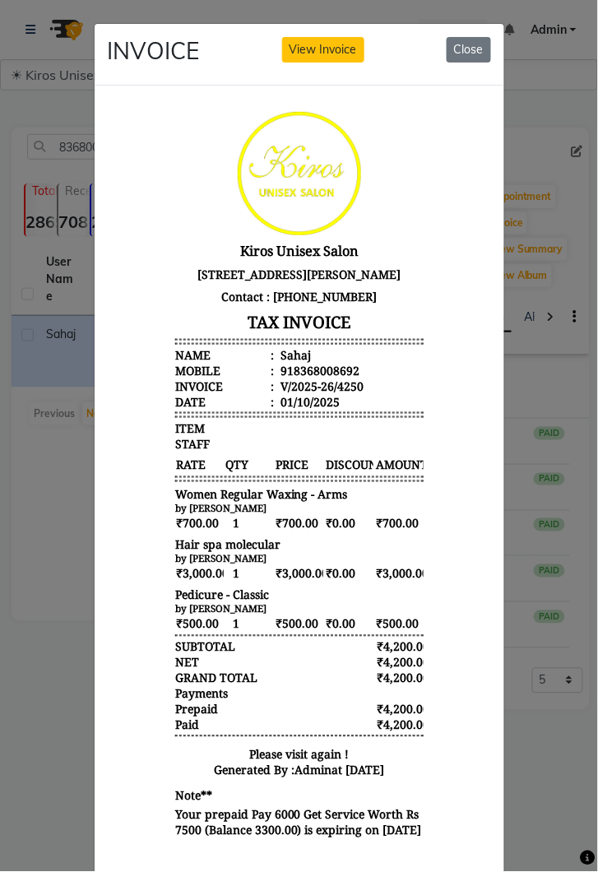
scroll to position [13, 0]
click at [467, 53] on button "Close" at bounding box center [469, 50] width 44 height 26
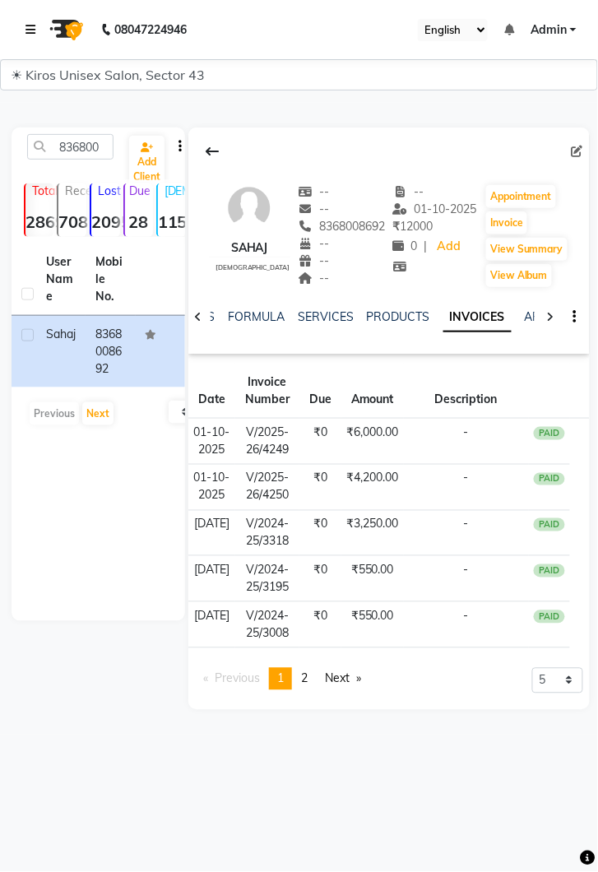
click at [31, 26] on icon at bounding box center [31, 30] width 10 height 12
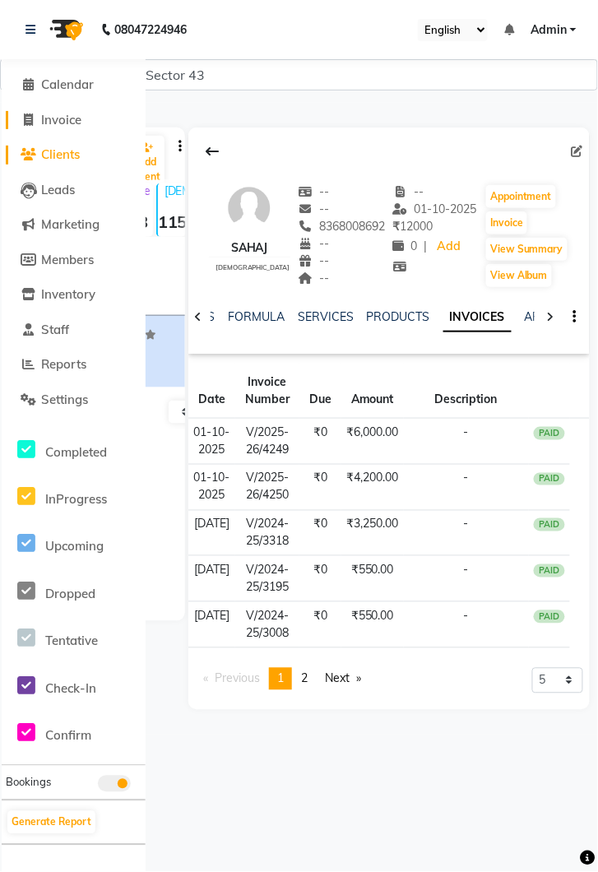
click at [63, 127] on span "Invoice" at bounding box center [61, 120] width 40 height 16
select select "service"
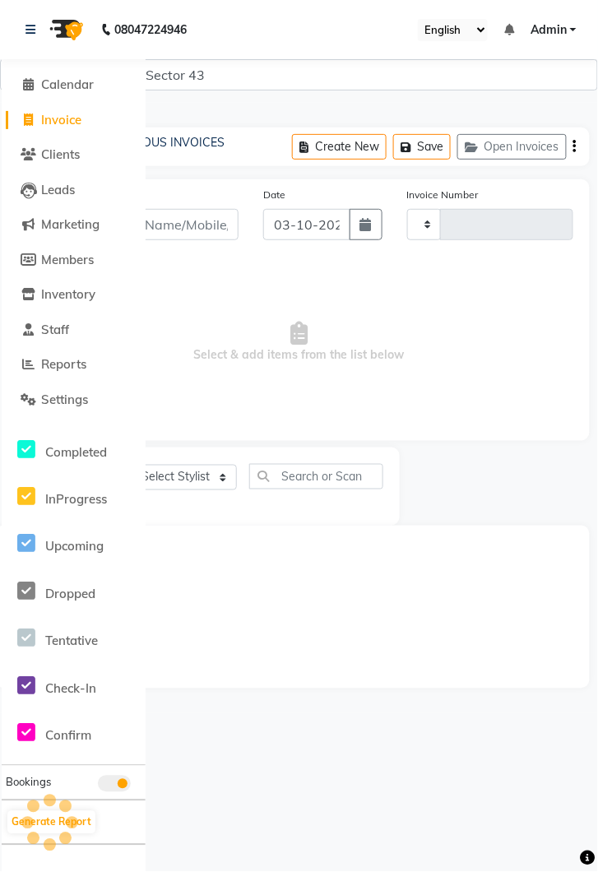
type input "4330"
select select "5694"
click at [39, 22] on link at bounding box center [34, 30] width 16 height 46
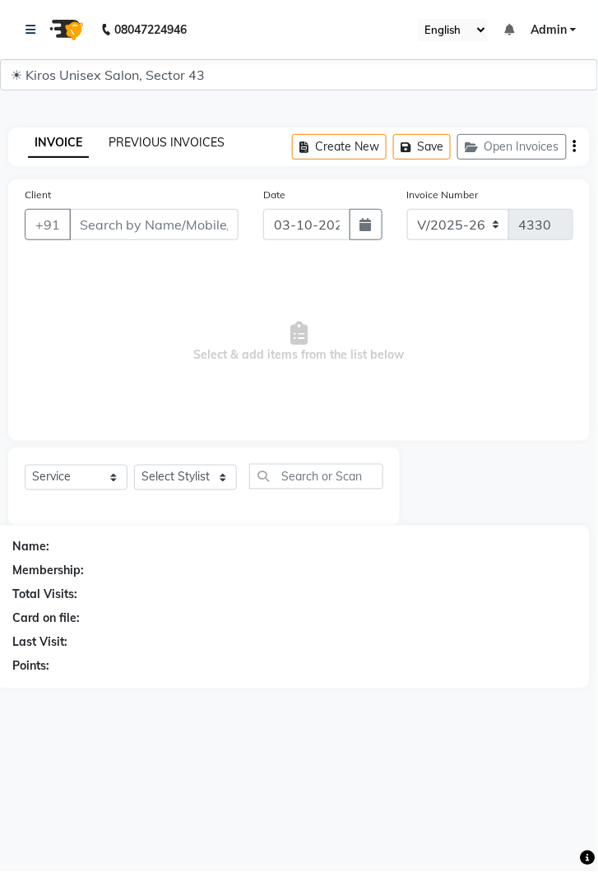
click at [202, 141] on link "PREVIOUS INVOICES" at bounding box center [167, 142] width 116 height 15
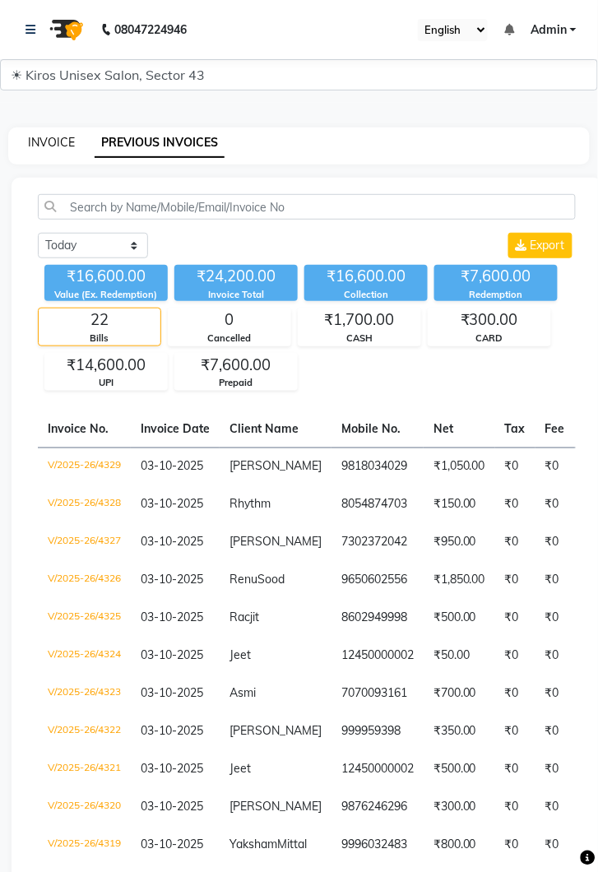
click at [69, 145] on link "INVOICE" at bounding box center [51, 142] width 47 height 15
select select "service"
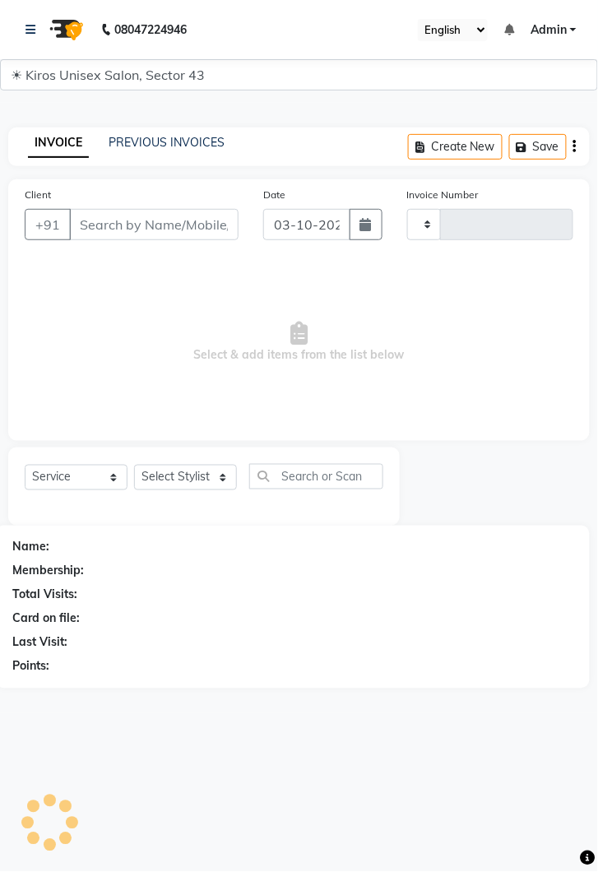
type input "4330"
select select "5694"
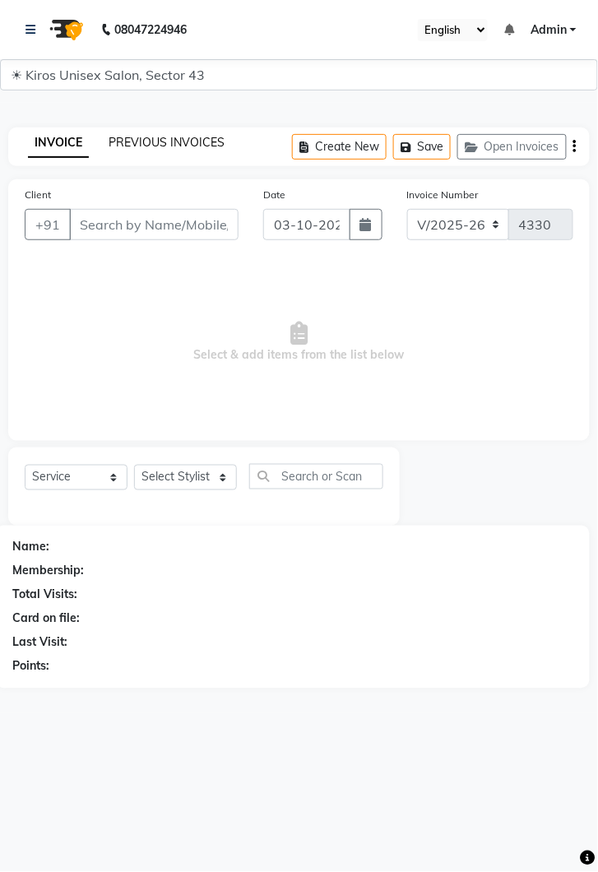
click at [178, 146] on link "PREVIOUS INVOICES" at bounding box center [167, 142] width 116 height 15
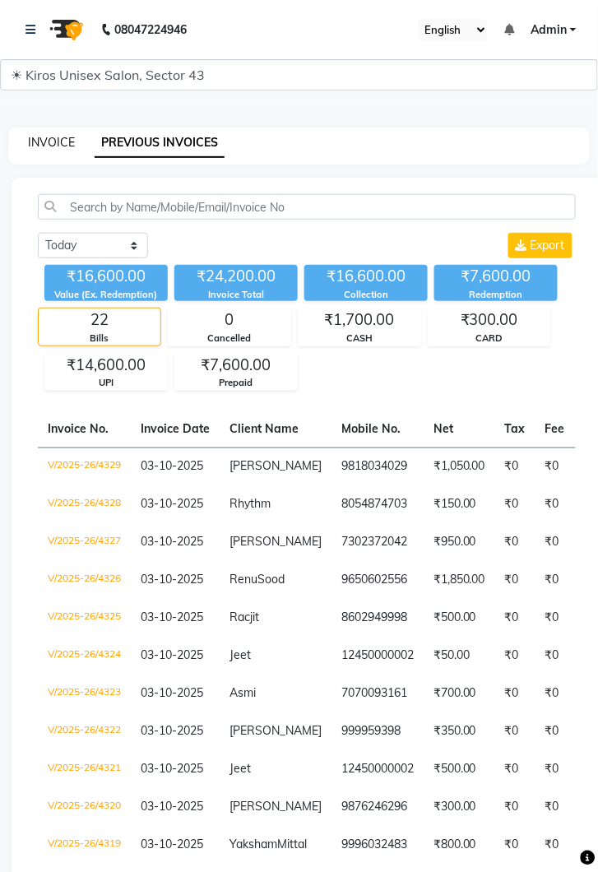
click at [58, 140] on link "INVOICE" at bounding box center [51, 142] width 47 height 15
select select "service"
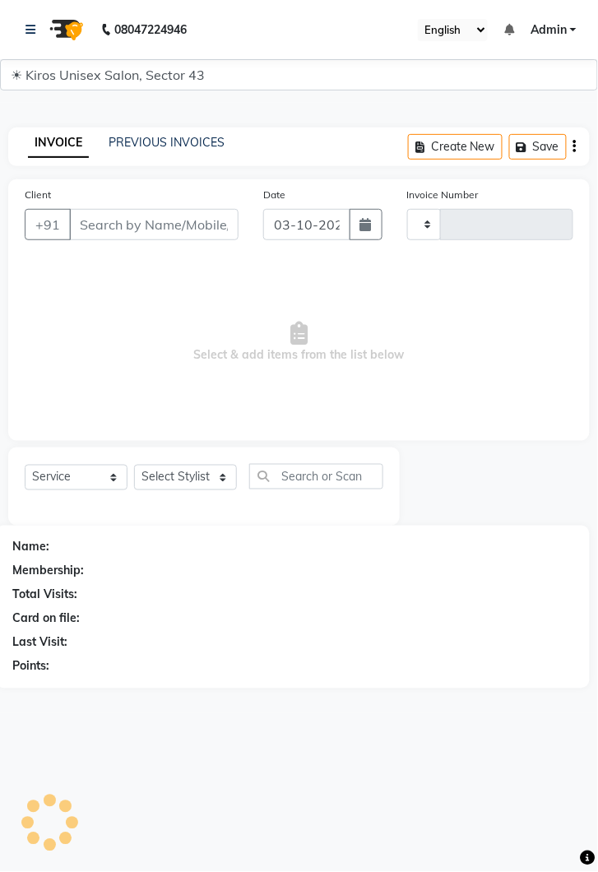
type input "4330"
select select "5694"
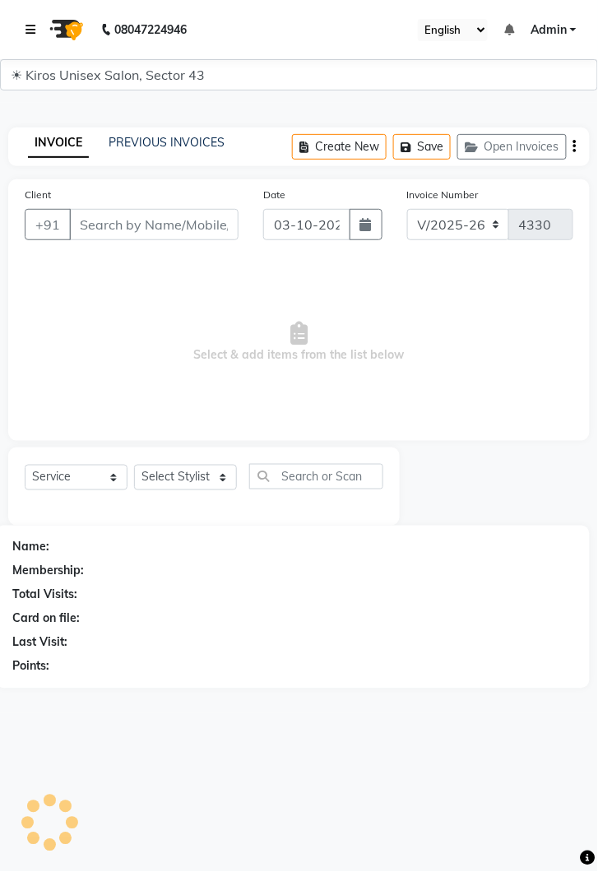
click at [39, 31] on link at bounding box center [34, 30] width 16 height 46
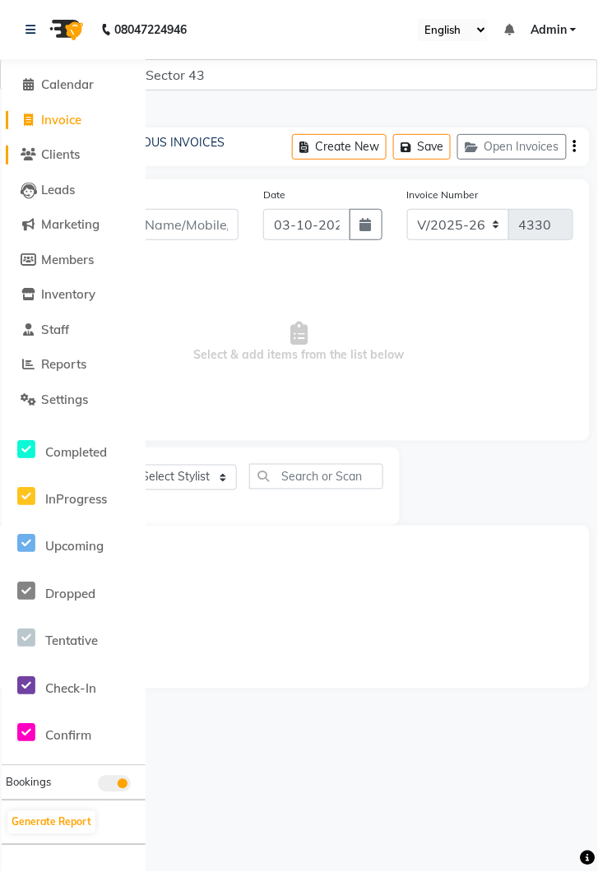
click at [58, 160] on span "Clients" at bounding box center [60, 154] width 39 height 16
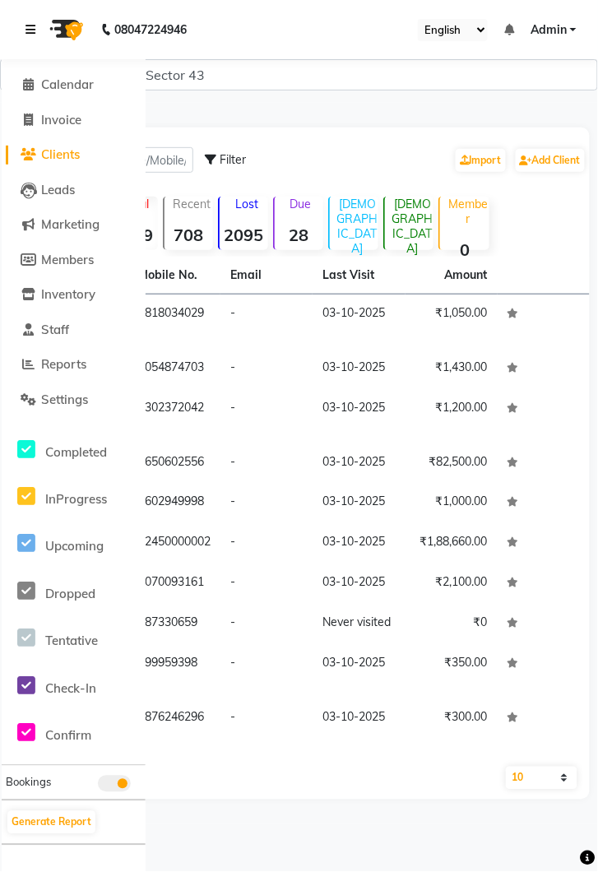
click at [41, 25] on link at bounding box center [34, 30] width 16 height 46
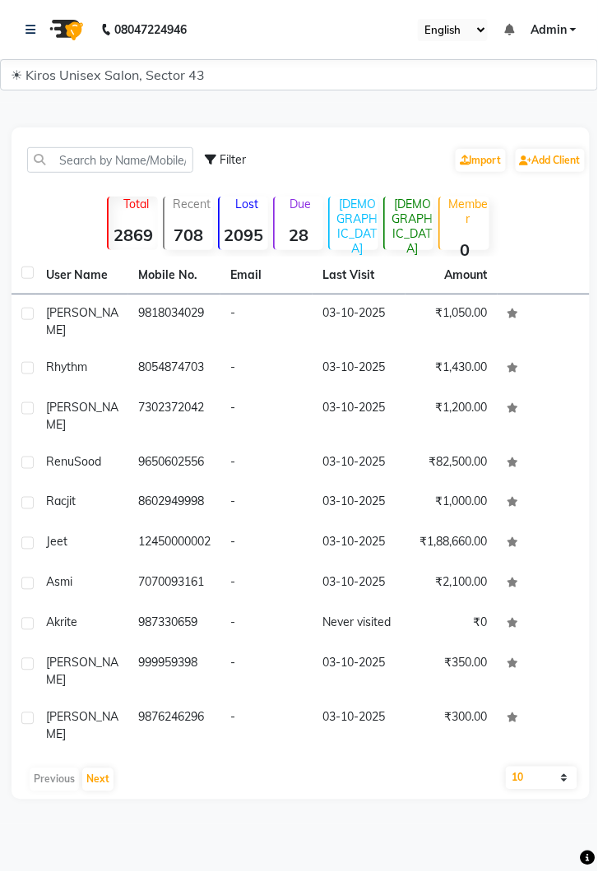
click at [371, 316] on td "03-10-2025" at bounding box center [359, 321] width 92 height 54
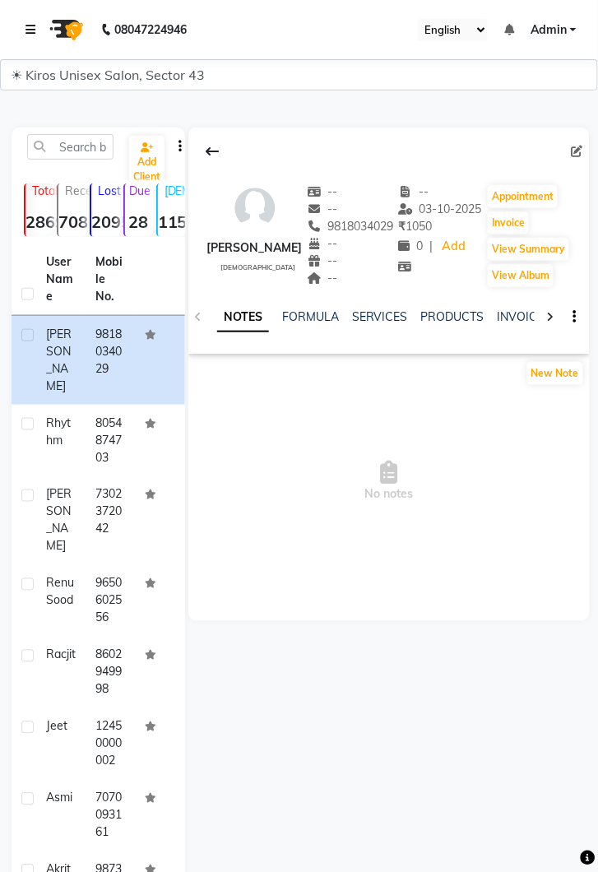
click at [38, 34] on link at bounding box center [34, 30] width 16 height 46
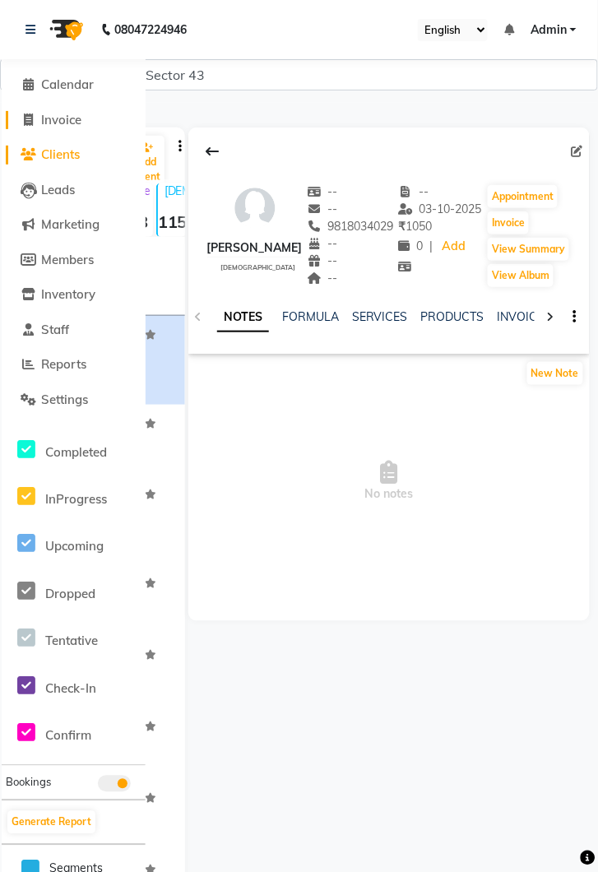
click at [60, 128] on link "Invoice" at bounding box center [74, 120] width 136 height 19
select select "service"
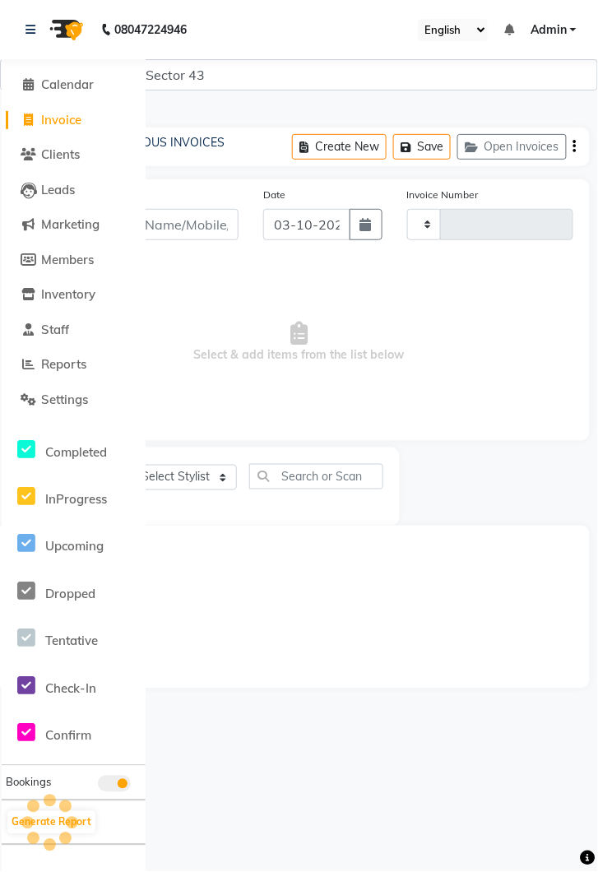
type input "4330"
select select "5694"
click at [40, 39] on link at bounding box center [34, 30] width 16 height 46
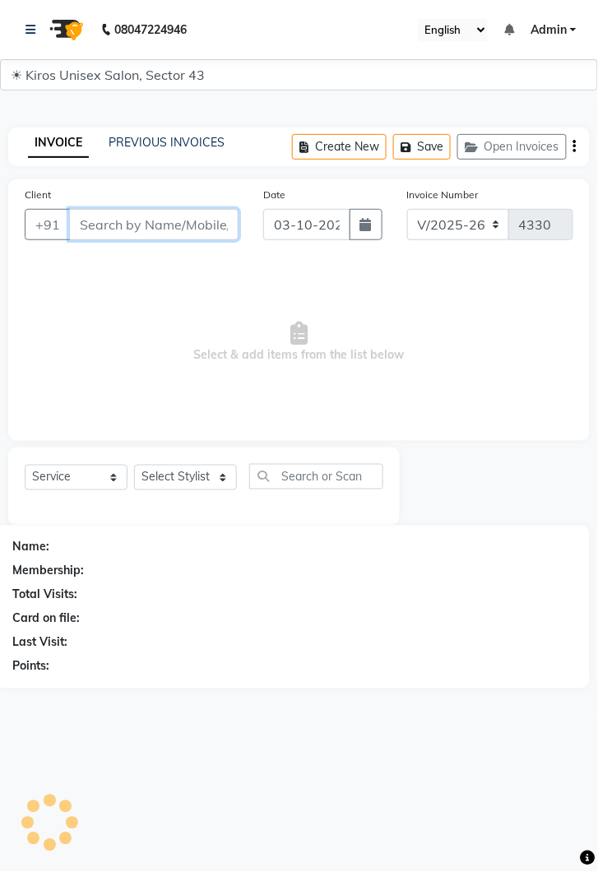
click at [174, 229] on input "Client" at bounding box center [153, 224] width 169 height 31
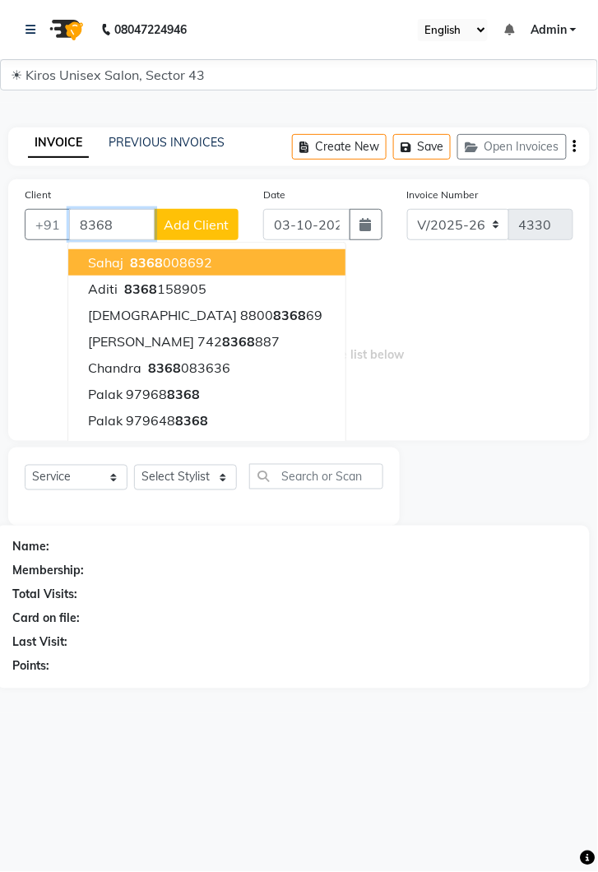
click at [236, 256] on button "Sahaj 8368 008692" at bounding box center [206, 262] width 277 height 26
type input "8368008692"
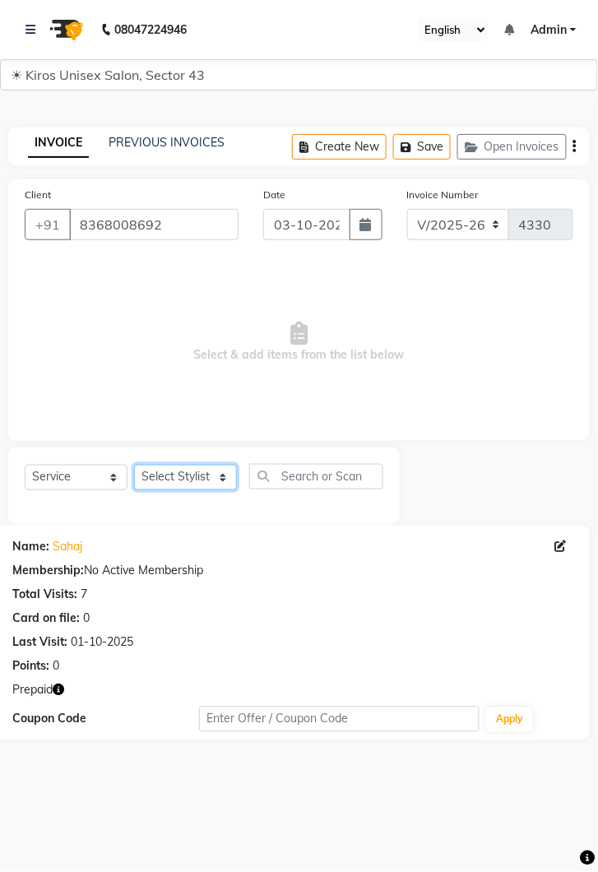
click at [210, 488] on select "Select Stylist [PERSON_NAME] [PERSON_NAME] Jeet Lalit Lamu [PERSON_NAME] [PERSO…" at bounding box center [185, 478] width 103 height 26
select select "39653"
click at [134, 465] on select "Select Stylist [PERSON_NAME] [PERSON_NAME] Jeet Lalit Lamu [PERSON_NAME] [PERSO…" at bounding box center [185, 478] width 103 height 26
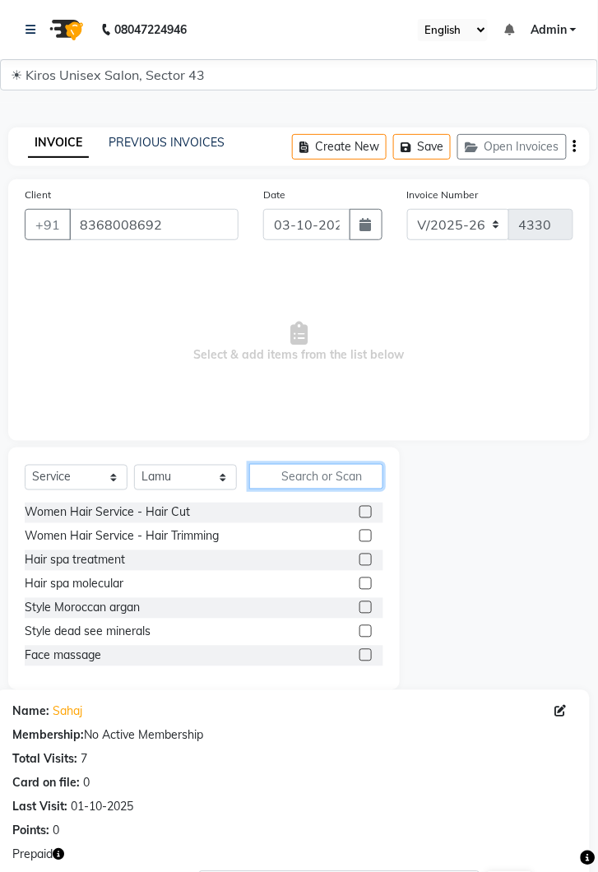
click at [356, 471] on input "text" at bounding box center [316, 477] width 134 height 26
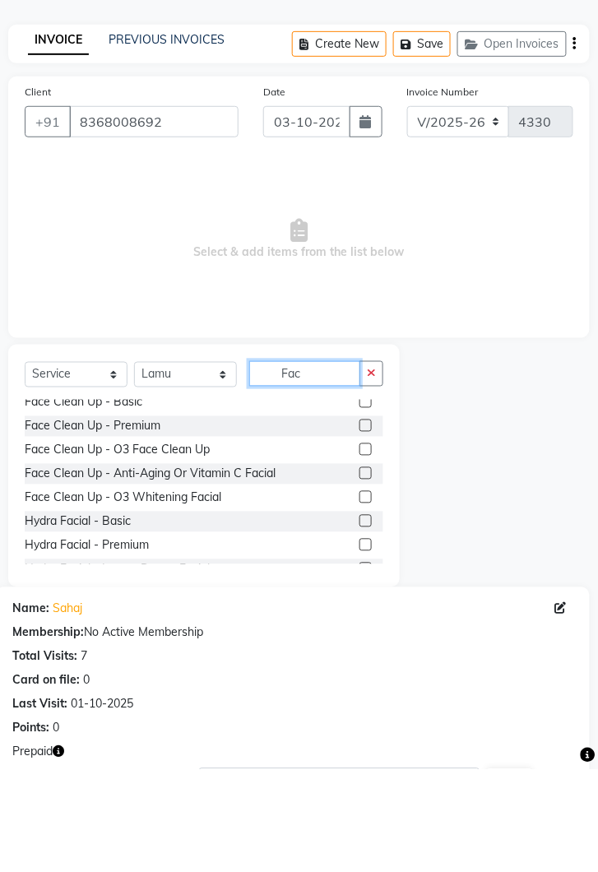
scroll to position [134, 0]
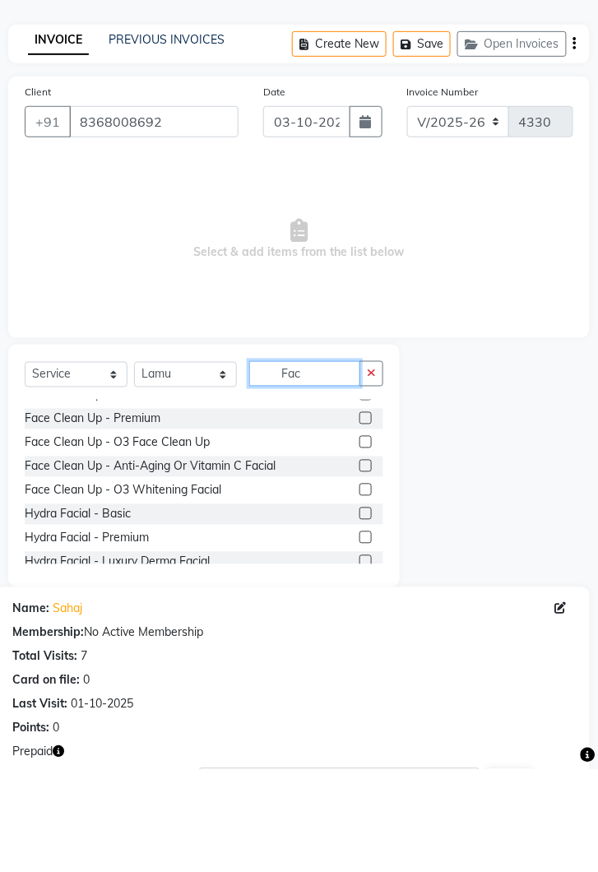
type input "Fac"
click at [364, 573] on label at bounding box center [365, 569] width 12 height 12
click at [364, 573] on input "checkbox" at bounding box center [364, 569] width 11 height 11
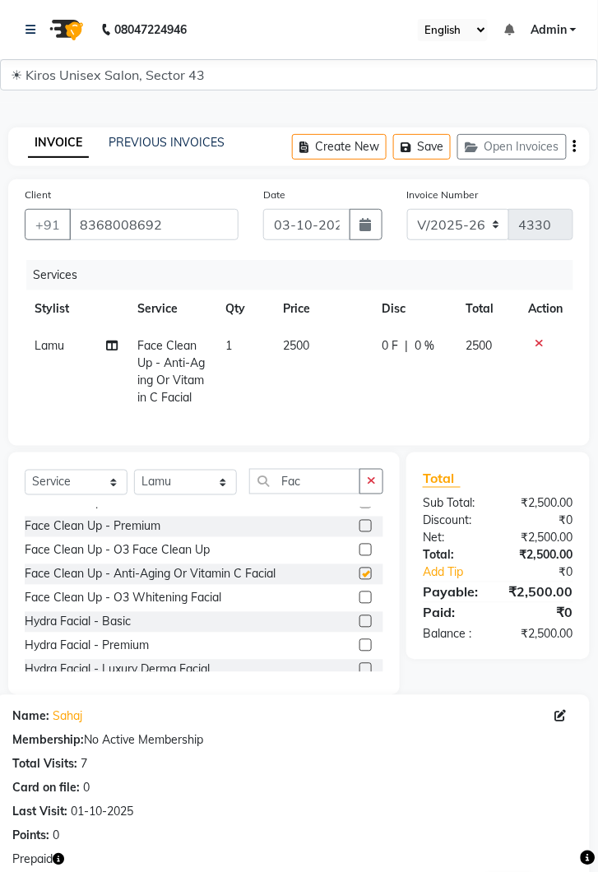
checkbox input "false"
click at [378, 479] on button "button" at bounding box center [371, 482] width 24 height 26
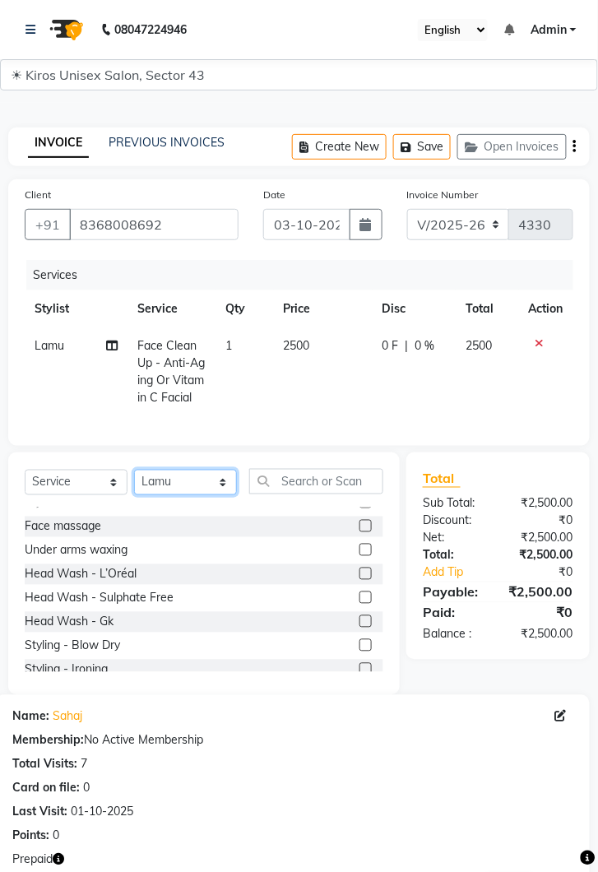
click at [213, 491] on select "Select Stylist [PERSON_NAME] [PERSON_NAME] Jeet Lalit Lamu [PERSON_NAME] [PERSO…" at bounding box center [185, 483] width 103 height 26
select select "78251"
click at [134, 470] on select "Select Stylist [PERSON_NAME] [PERSON_NAME] Jeet Lalit Lamu [PERSON_NAME] [PERSO…" at bounding box center [185, 483] width 103 height 26
click at [338, 482] on input "text" at bounding box center [316, 482] width 134 height 26
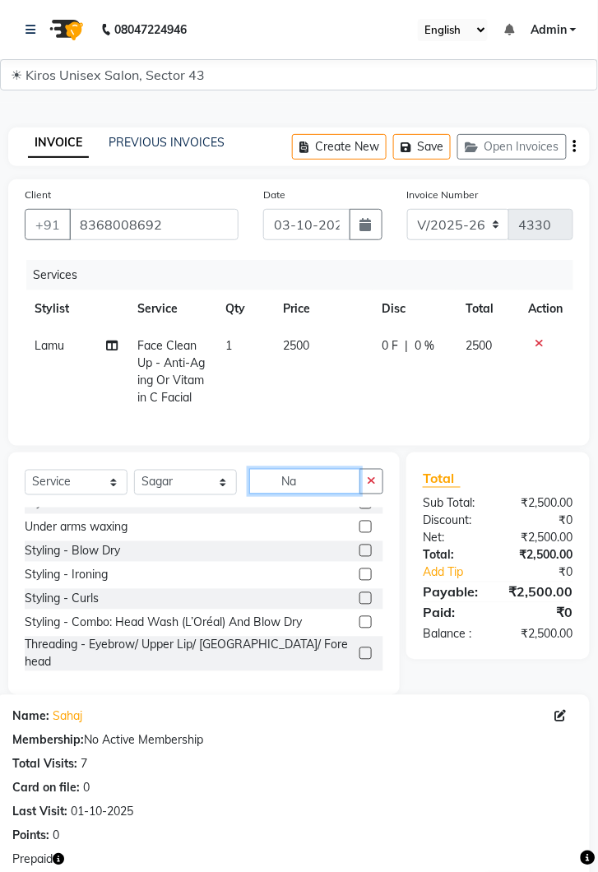
scroll to position [0, 0]
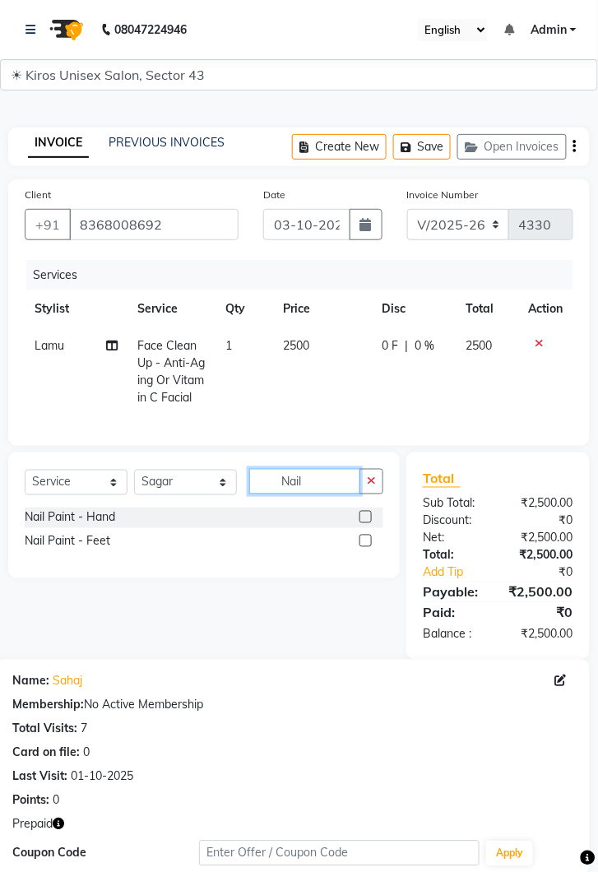
type input "Nail"
click at [369, 516] on label at bounding box center [365, 517] width 12 height 12
click at [369, 516] on input "checkbox" at bounding box center [364, 517] width 11 height 11
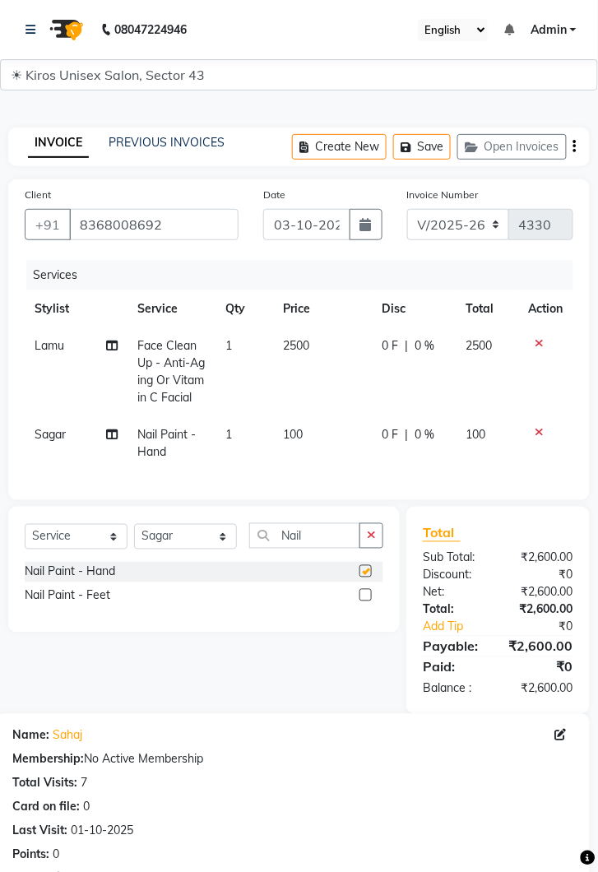
checkbox input "false"
click at [321, 444] on td "100" at bounding box center [323, 443] width 99 height 54
select select "78251"
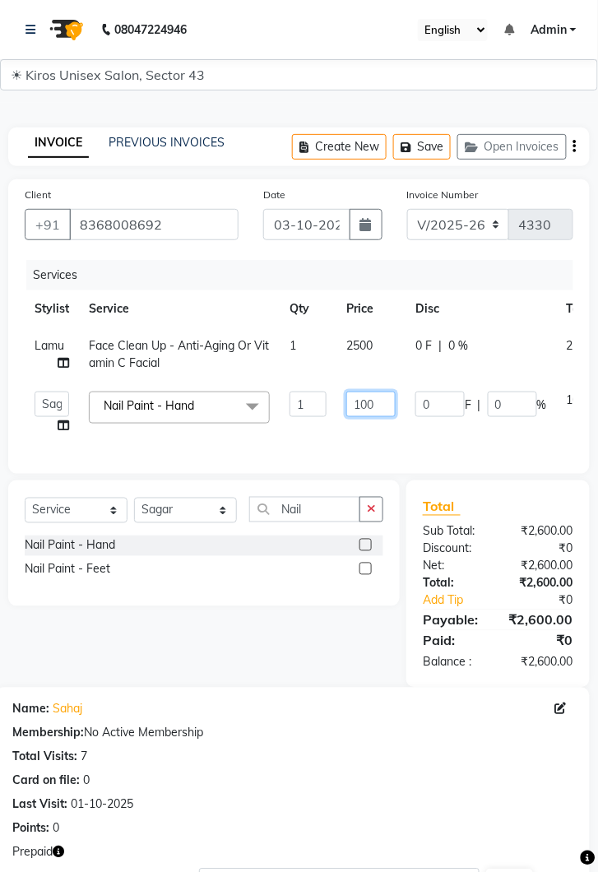
click at [386, 409] on input "100" at bounding box center [370, 405] width 49 height 26
type input "1"
type input "1600"
click at [470, 435] on tr "Deepak [PERSON_NAME] [PERSON_NAME] Jeet Lalit Lamu [PERSON_NAME] [PERSON_NAME] …" at bounding box center [342, 413] width 634 height 63
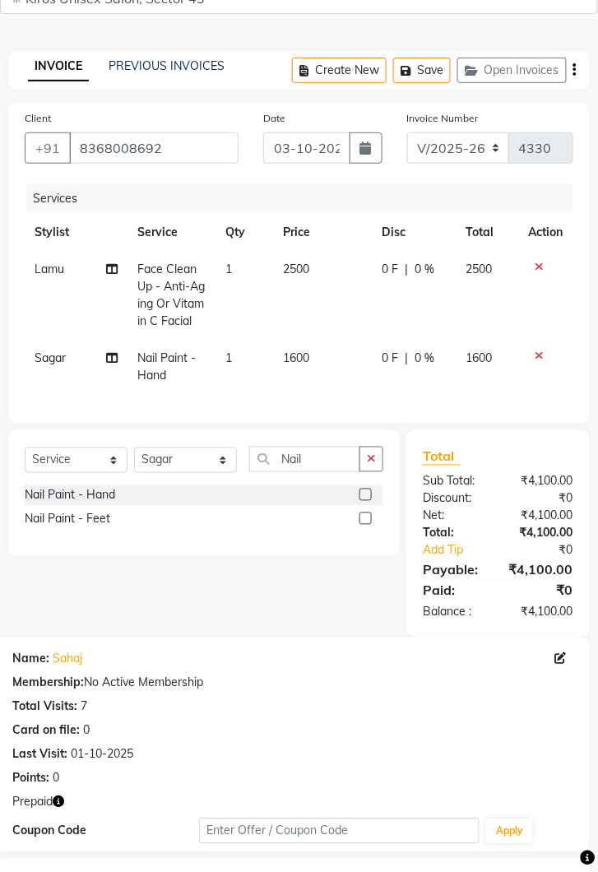
scroll to position [234, 0]
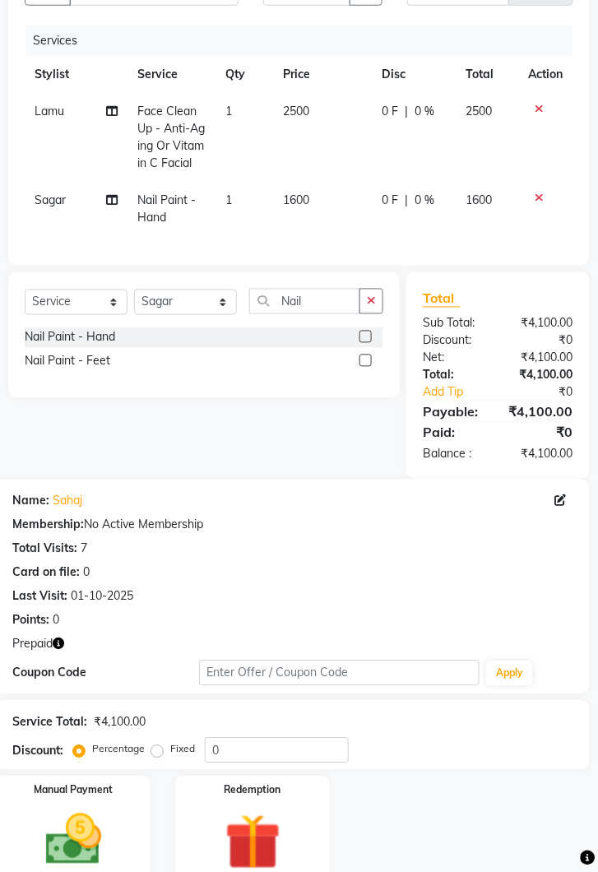
click at [264, 838] on img at bounding box center [252, 843] width 91 height 70
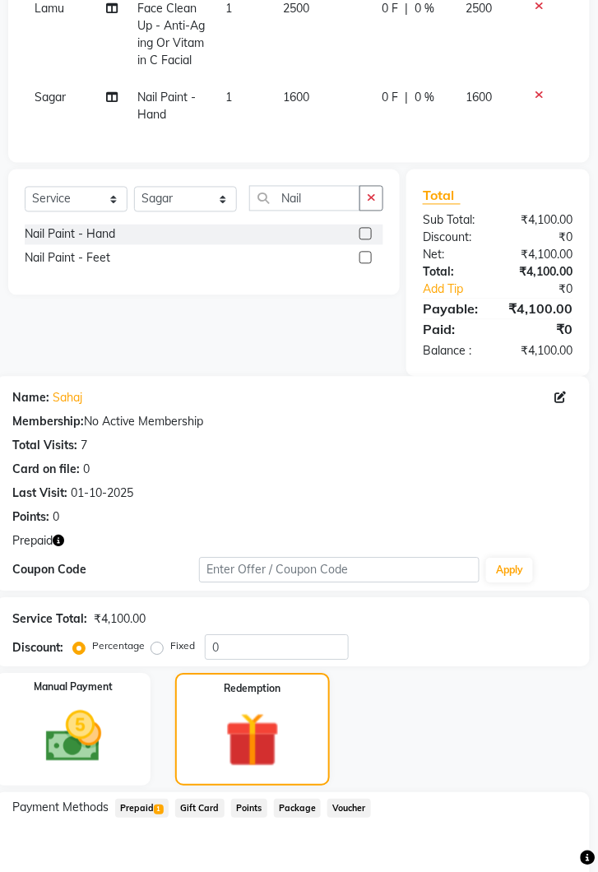
scroll to position [341, 0]
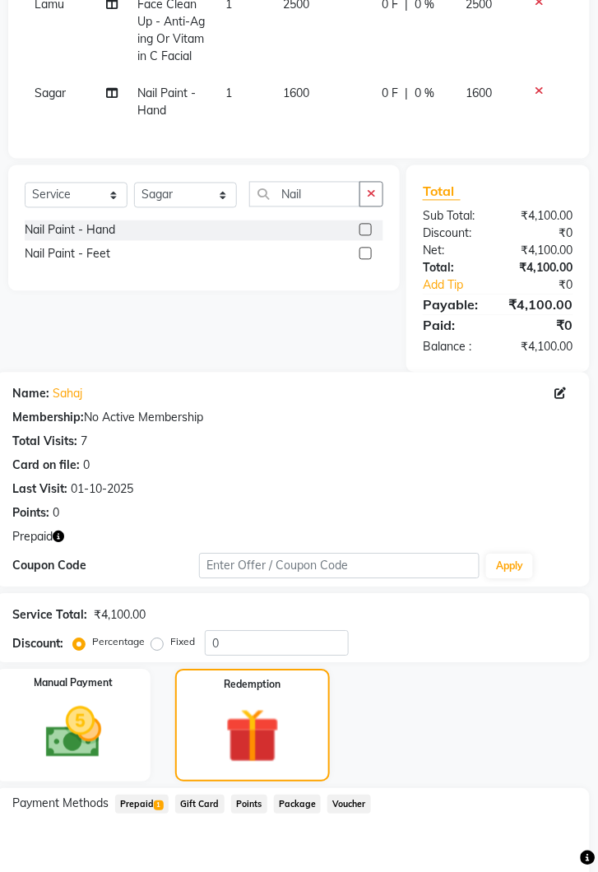
click at [155, 795] on span "Prepaid 1" at bounding box center [141, 804] width 53 height 19
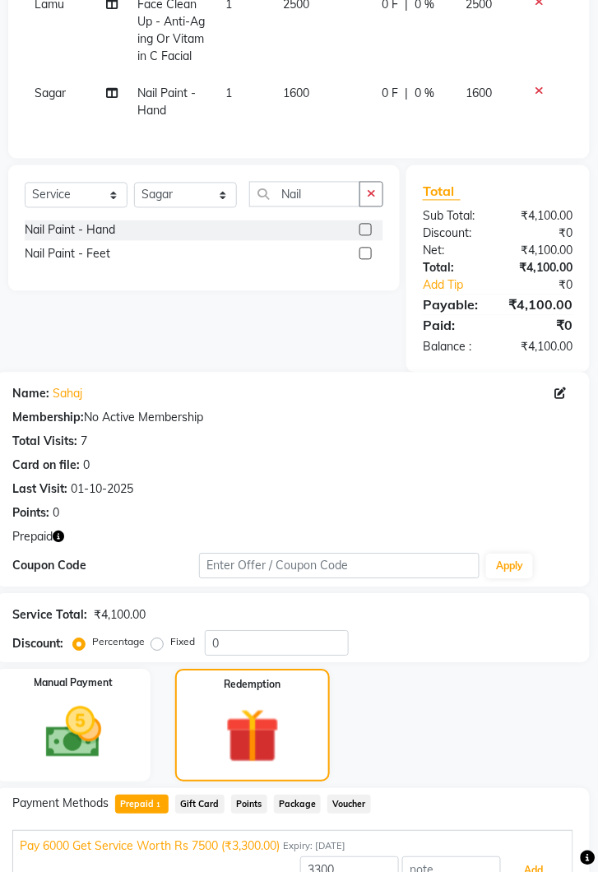
click at [538, 871] on button "Add" at bounding box center [534, 871] width 60 height 28
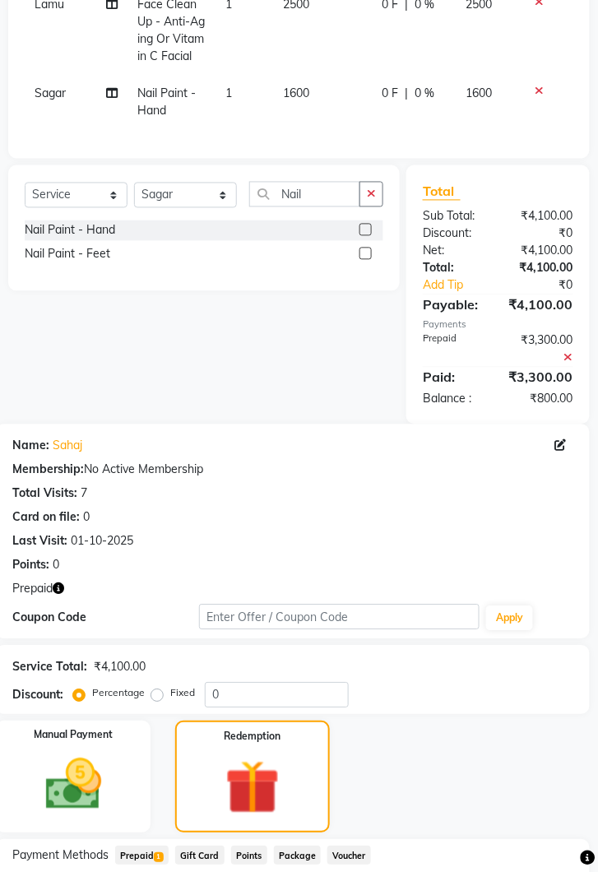
click at [90, 774] on img at bounding box center [73, 785] width 91 height 65
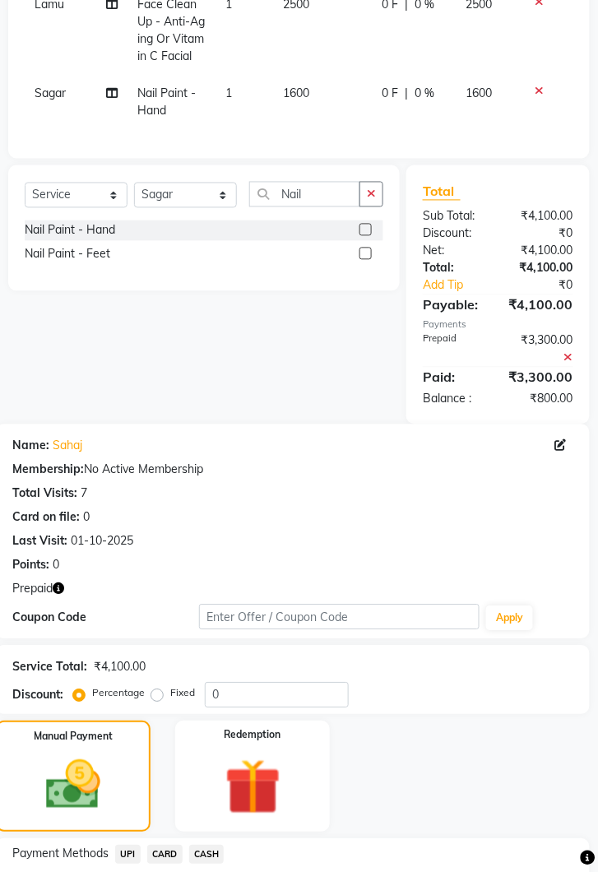
click at [137, 851] on span "UPI" at bounding box center [128, 855] width 26 height 19
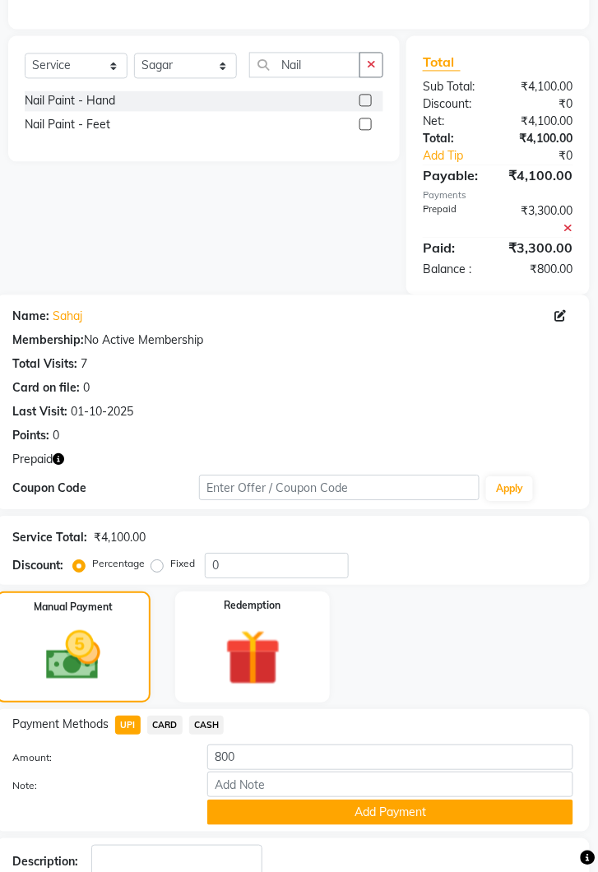
scroll to position [481, 0]
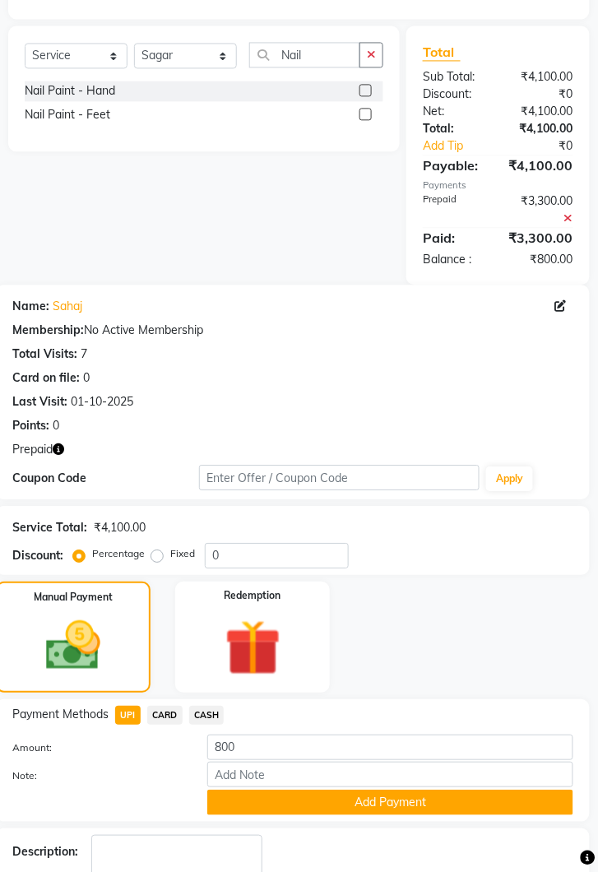
click at [435, 800] on button "Add Payment" at bounding box center [390, 803] width 366 height 26
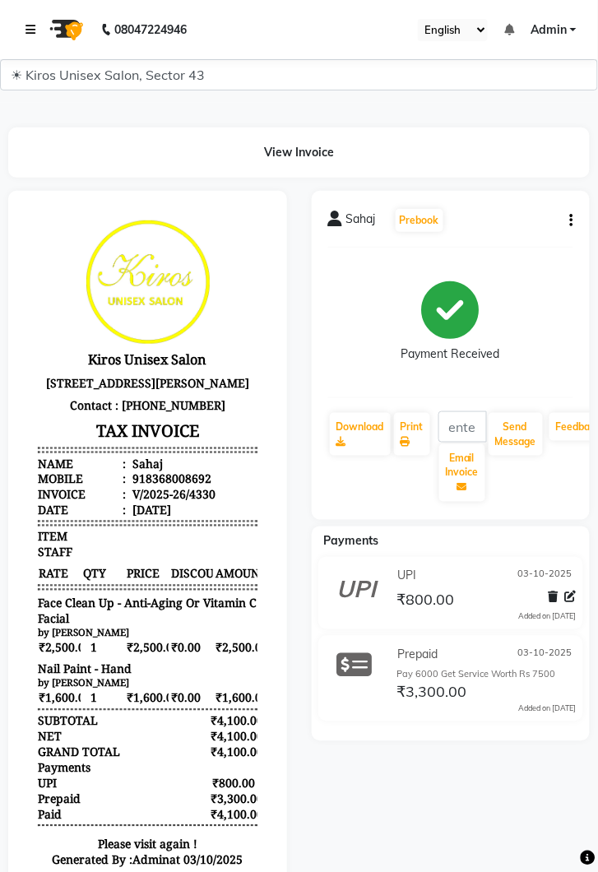
click at [39, 29] on link at bounding box center [34, 30] width 16 height 46
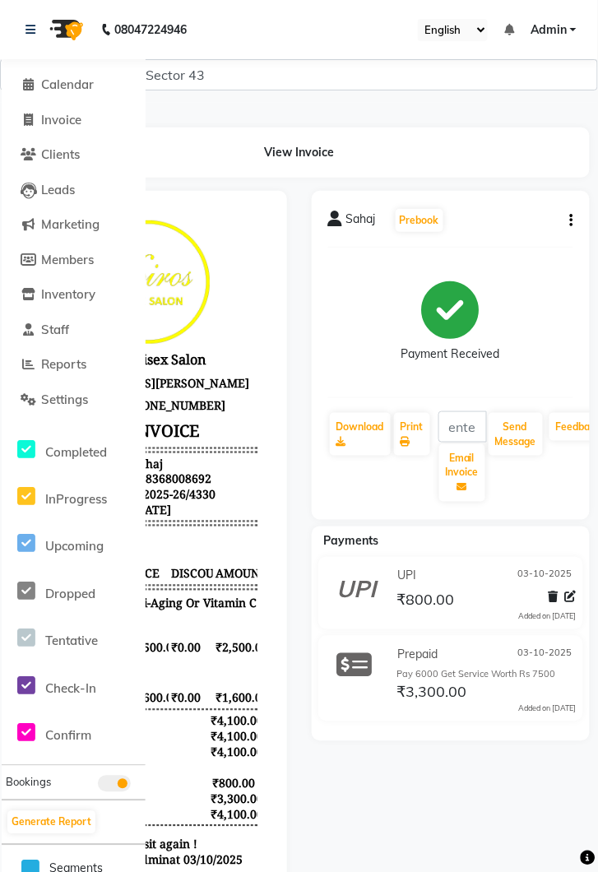
click at [69, 137] on li "Invoice" at bounding box center [74, 120] width 144 height 35
click at [53, 137] on li "Clients" at bounding box center [74, 154] width 144 height 35
click at [55, 121] on span "Invoice" at bounding box center [61, 120] width 40 height 16
select select "service"
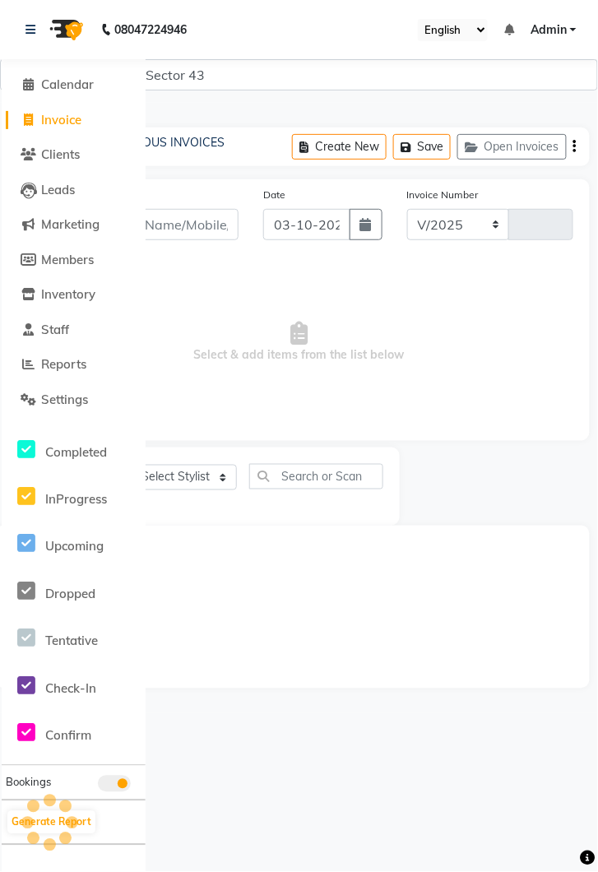
select select "5694"
type input "4331"
click at [39, 22] on link at bounding box center [34, 30] width 16 height 46
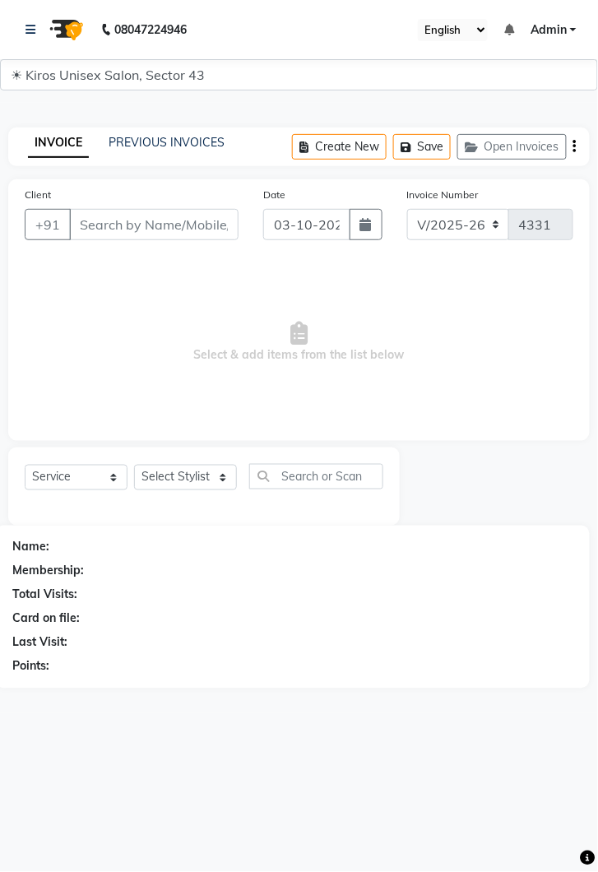
click at [176, 157] on div "INVOICE PREVIOUS INVOICES Create New Save Open Invoices" at bounding box center [299, 147] width 582 height 39
click at [176, 137] on link "PREVIOUS INVOICES" at bounding box center [167, 142] width 116 height 15
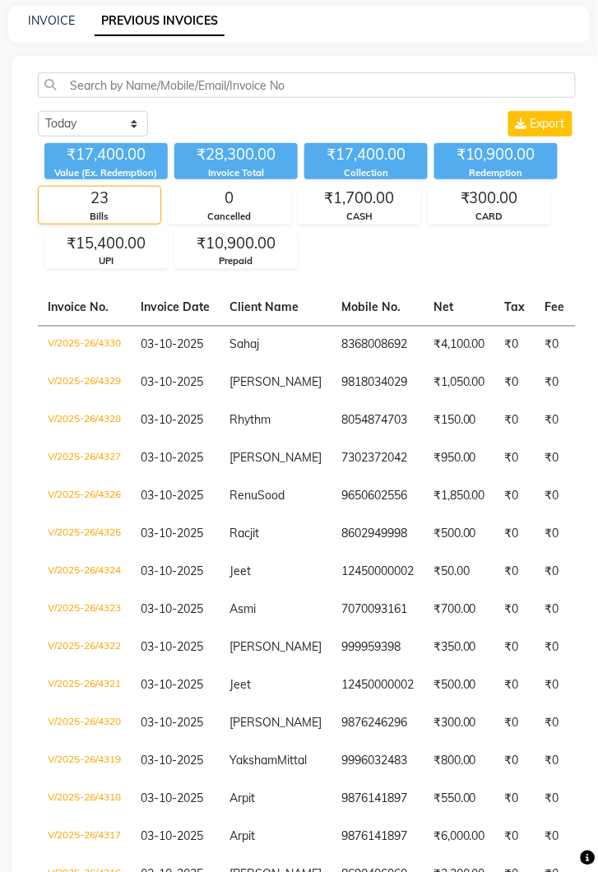
scroll to position [123, 0]
